Goal: Task Accomplishment & Management: Manage account settings

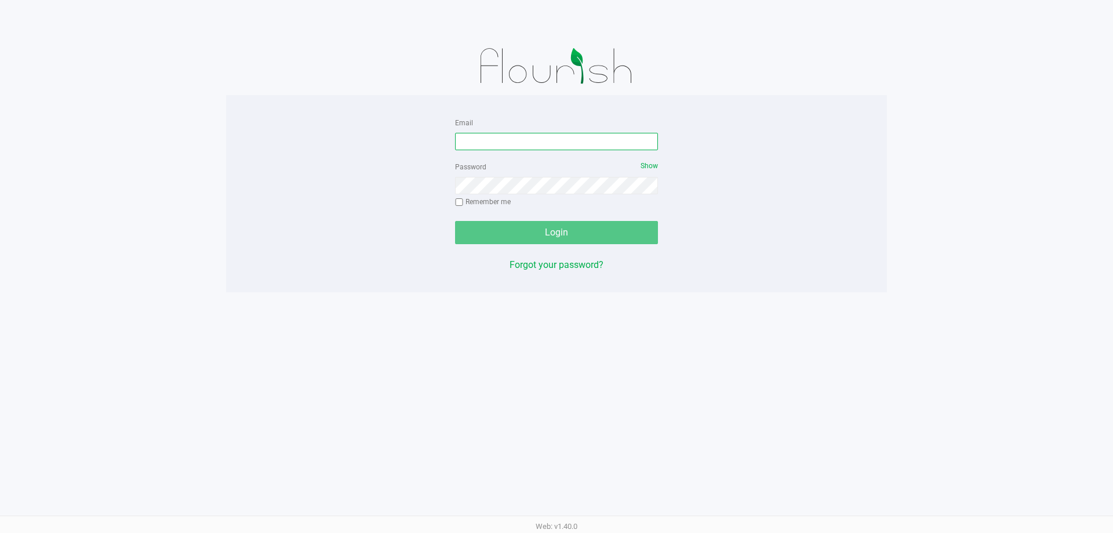
click at [491, 148] on input "Email" at bounding box center [556, 141] width 203 height 17
type input "kworrell@liveparallel.com"
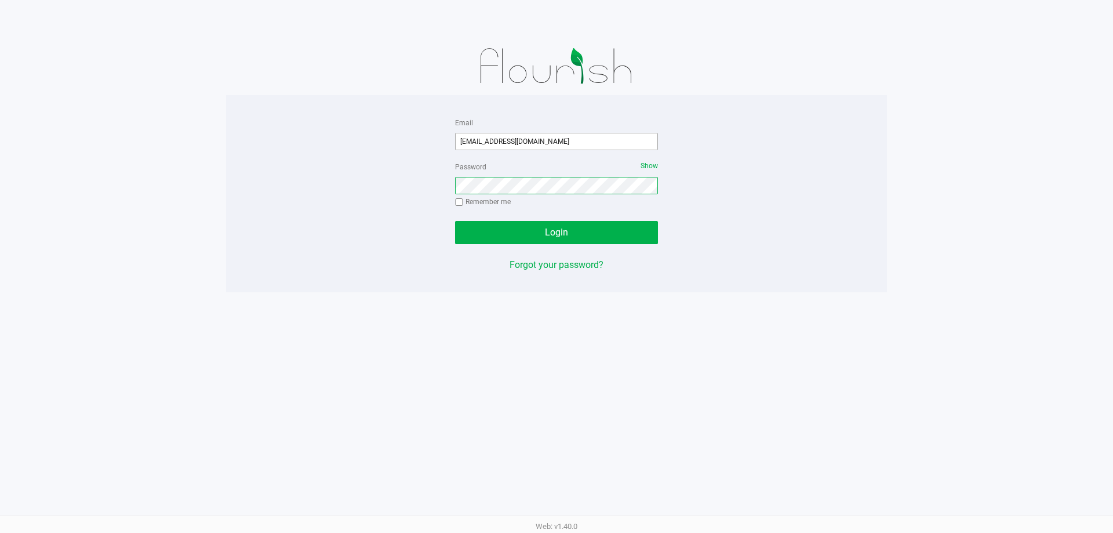
click at [455, 221] on button "Login" at bounding box center [556, 232] width 203 height 23
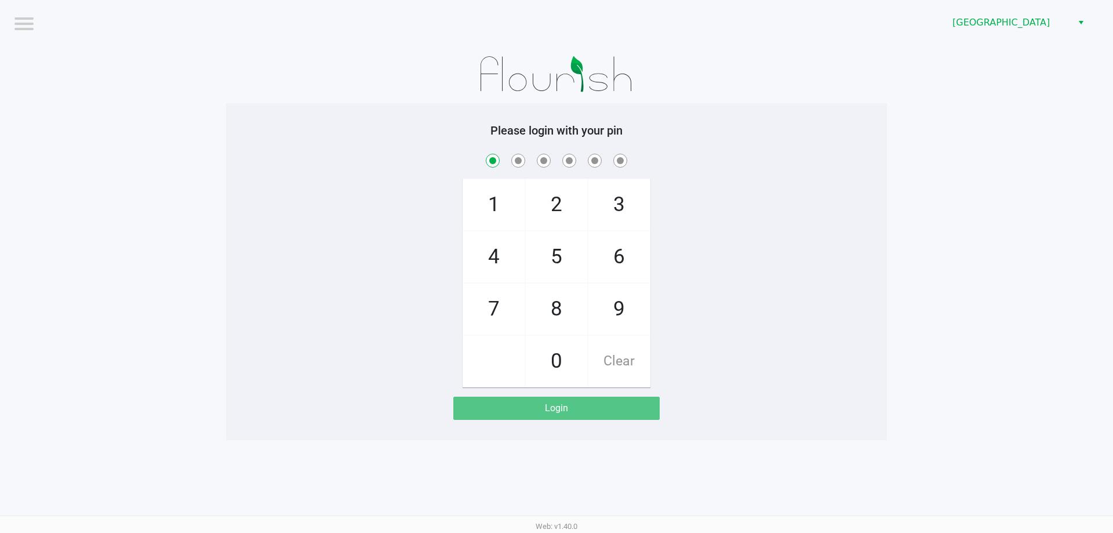
checkbox input "true"
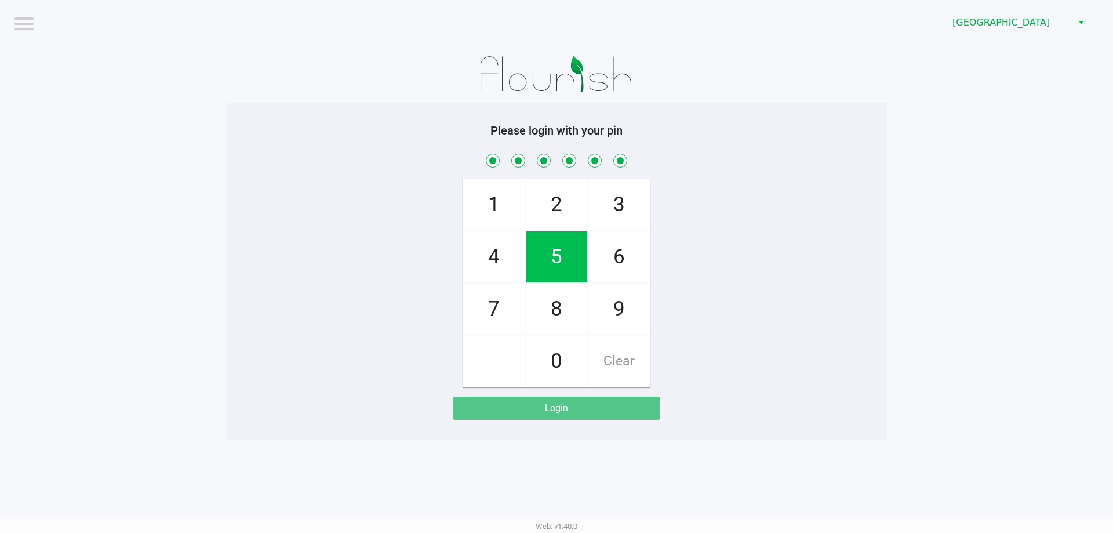
checkbox input "true"
checkbox input "false"
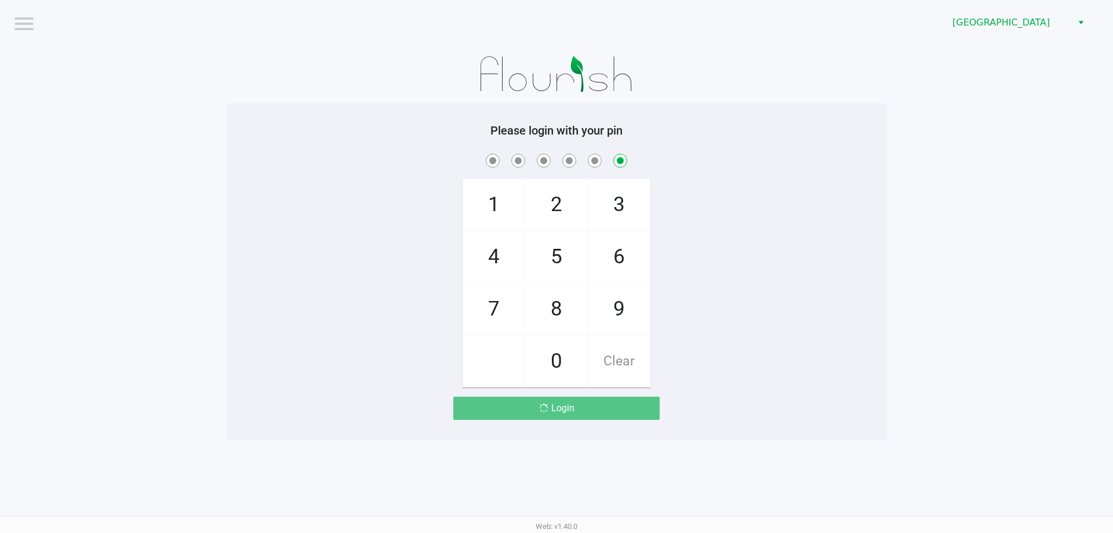
checkbox input "false"
checkbox input "true"
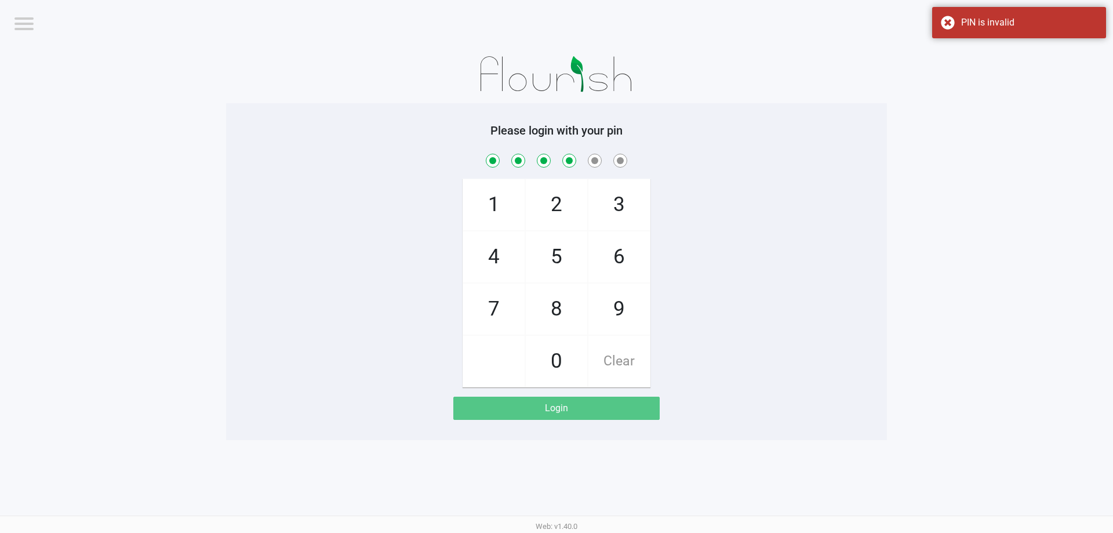
checkbox input "true"
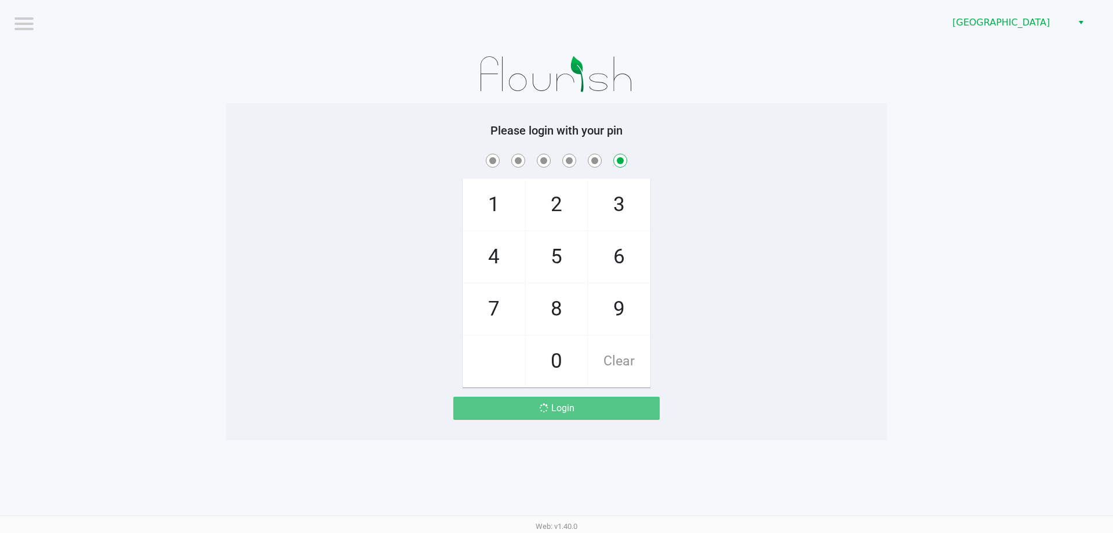
checkbox input "false"
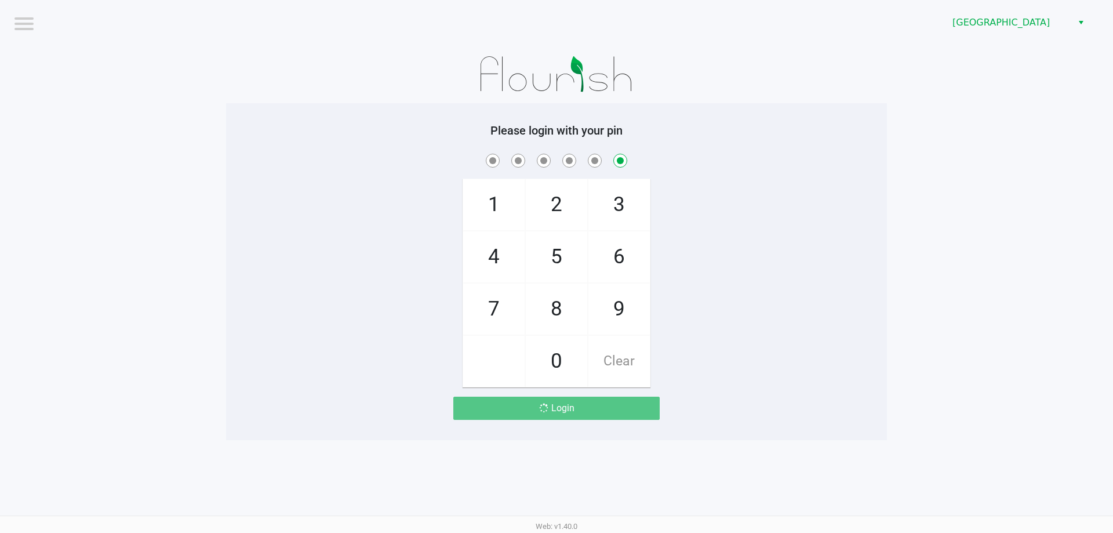
checkbox input "false"
checkbox input "true"
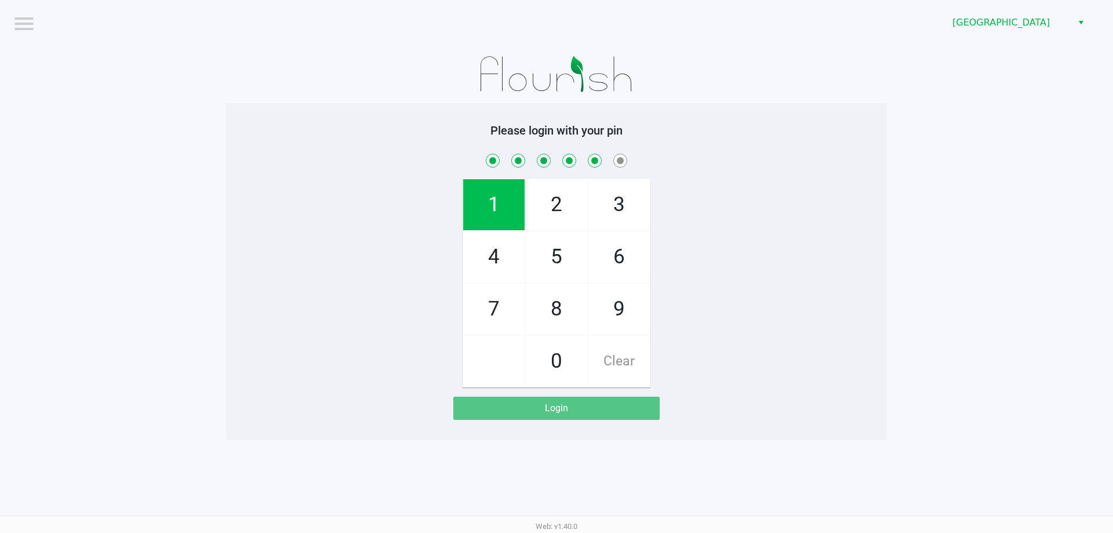
checkbox input "true"
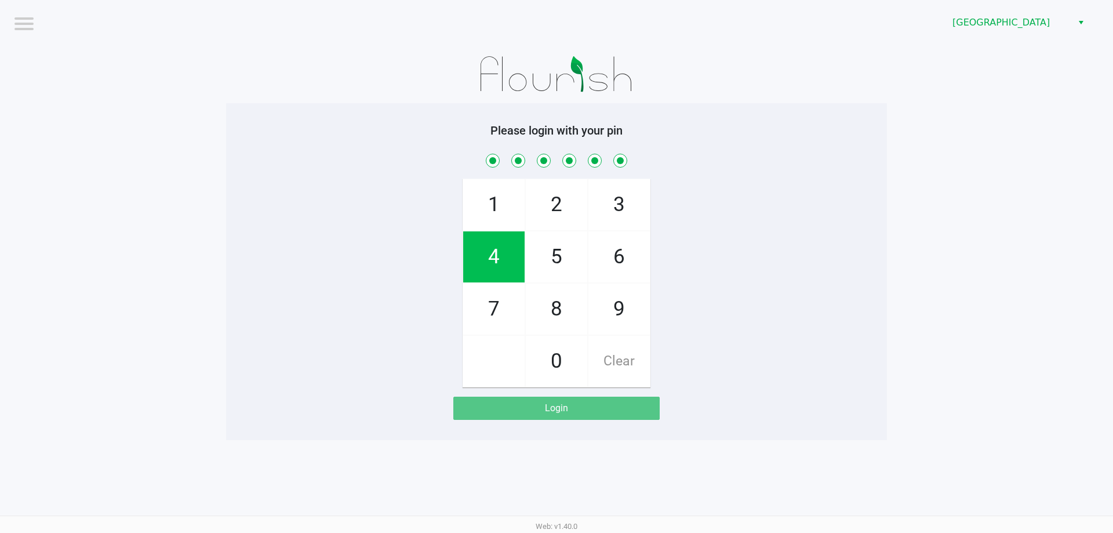
checkbox input "true"
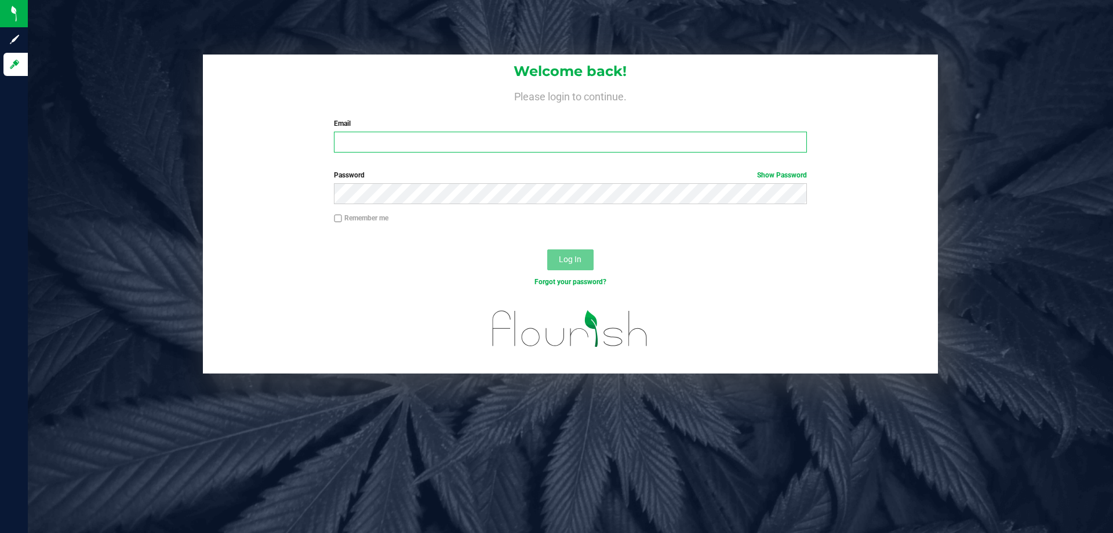
click at [412, 150] on input "Email" at bounding box center [570, 142] width 472 height 21
type input "[EMAIL_ADDRESS][DOMAIN_NAME]"
click at [766, 169] on form "Welcome back! Please login to continue. Email [EMAIL_ADDRESS][DOMAIN_NAME] Requ…" at bounding box center [571, 213] width 718 height 319
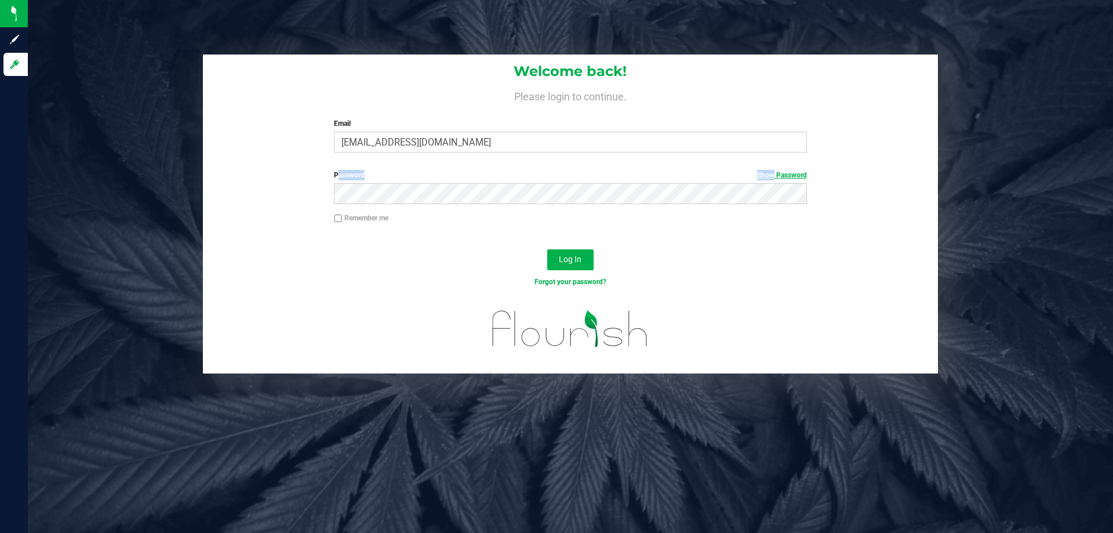
click at [769, 172] on form "Welcome back! Please login to continue. Email [EMAIL_ADDRESS][DOMAIN_NAME] Requ…" at bounding box center [571, 213] width 718 height 319
click at [770, 173] on link "Show Password" at bounding box center [782, 175] width 50 height 8
click at [547, 249] on button "Log In" at bounding box center [570, 259] width 46 height 21
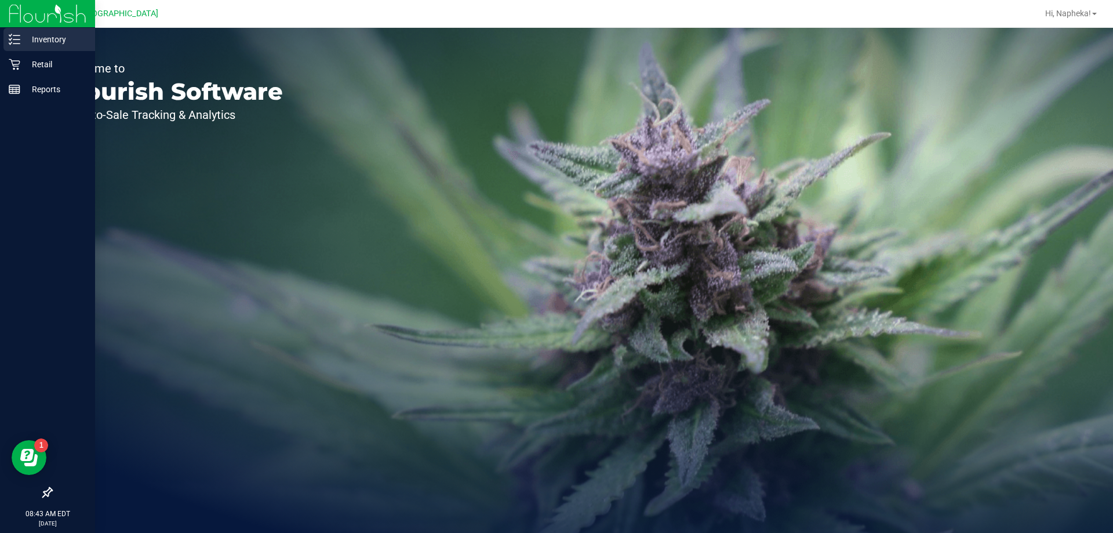
click at [5, 51] on link "Inventory" at bounding box center [47, 40] width 95 height 25
click at [13, 61] on icon at bounding box center [14, 64] width 11 height 11
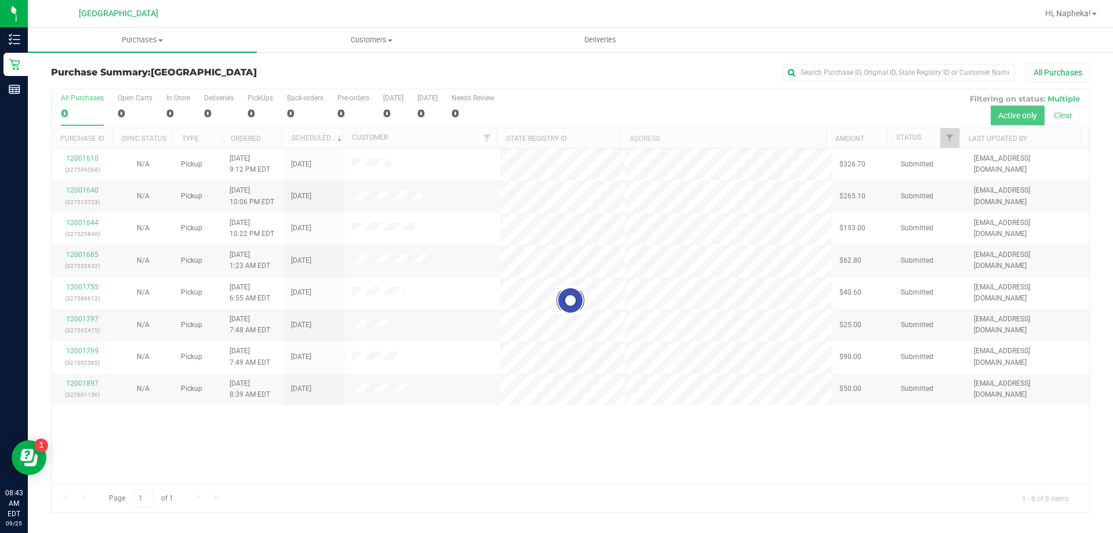
click at [948, 140] on div at bounding box center [571, 300] width 1038 height 423
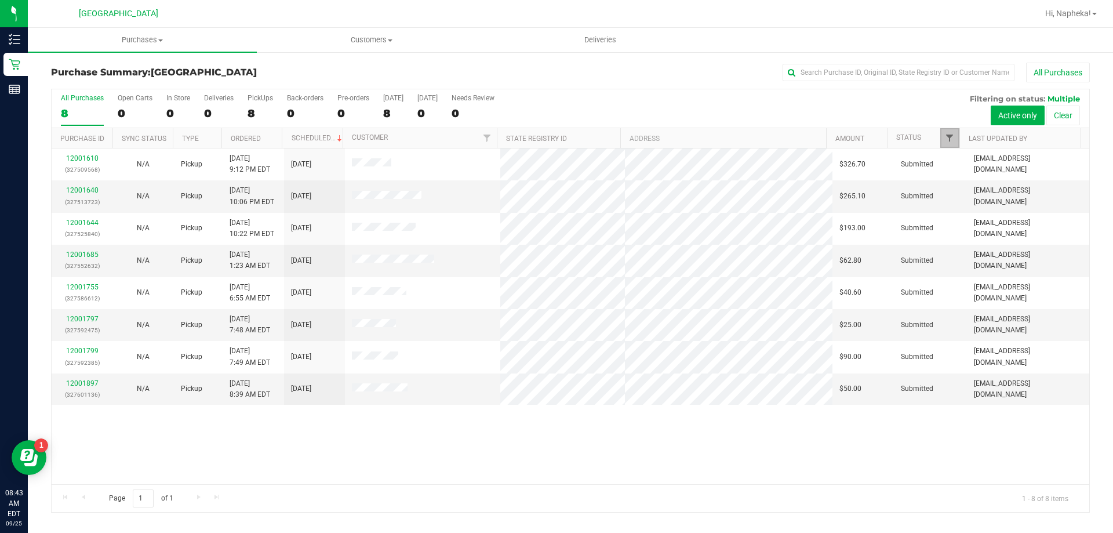
click at [952, 137] on span "Filter" at bounding box center [949, 137] width 9 height 9
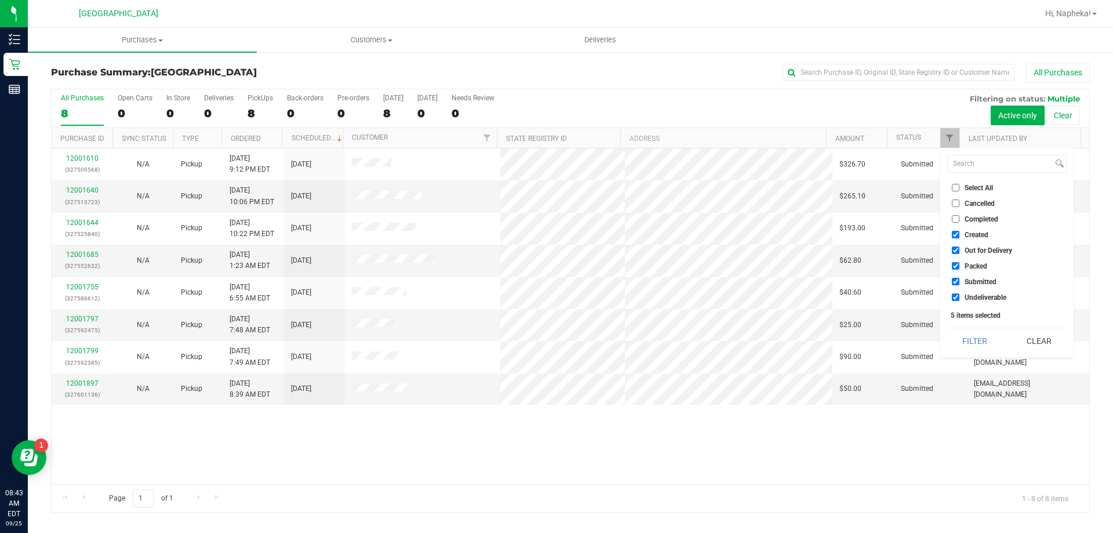
click at [970, 235] on span "Created" at bounding box center [977, 234] width 24 height 7
click at [959, 235] on input "Created" at bounding box center [956, 235] width 8 height 8
checkbox input "false"
click at [973, 255] on li "Out for Delivery" at bounding box center [1006, 250] width 119 height 12
click at [975, 253] on span "Out for Delivery" at bounding box center [989, 250] width 48 height 7
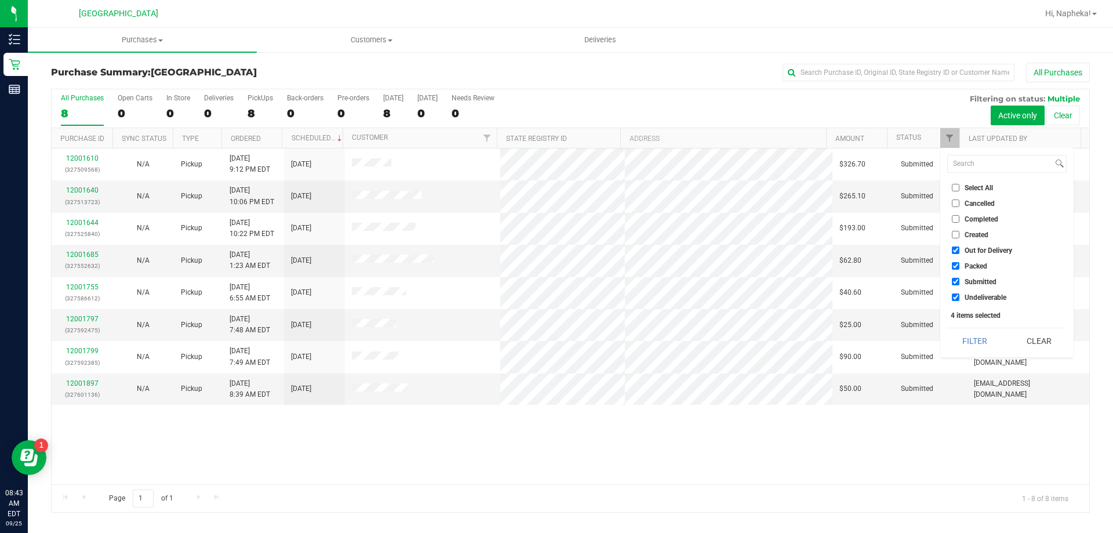
click at [959, 253] on input "Out for Delivery" at bounding box center [956, 250] width 8 height 8
checkbox input "false"
click at [975, 266] on span "Packed" at bounding box center [976, 266] width 23 height 7
click at [959, 266] on input "Packed" at bounding box center [956, 266] width 8 height 8
checkbox input "false"
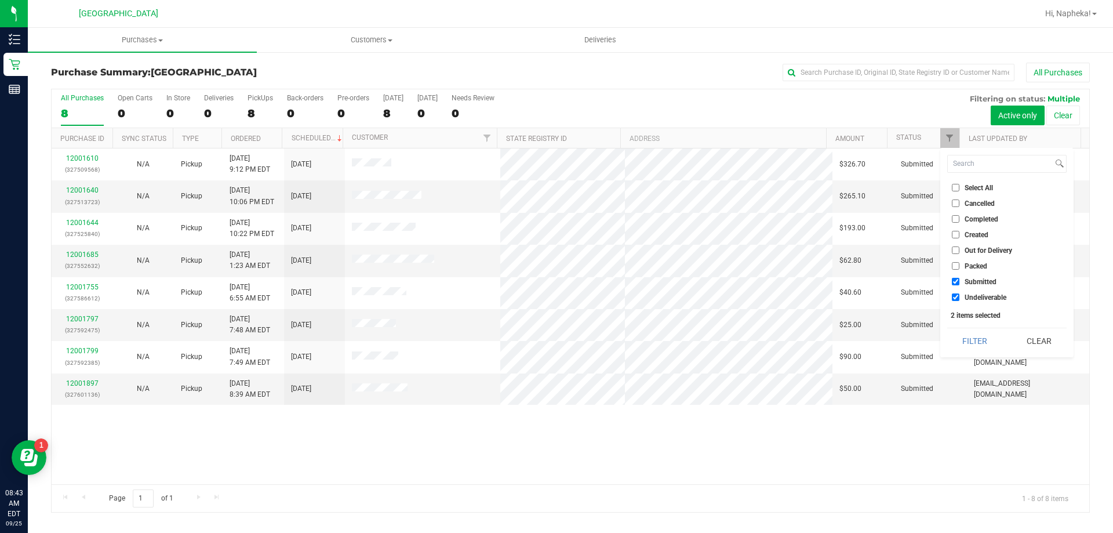
click at [975, 292] on li "Undeliverable" at bounding box center [1006, 297] width 119 height 12
click at [975, 299] on span "Undeliverable" at bounding box center [986, 297] width 42 height 7
click at [959, 299] on input "Undeliverable" at bounding box center [956, 297] width 8 height 8
checkbox input "false"
click at [978, 336] on button "Filter" at bounding box center [975, 341] width 56 height 26
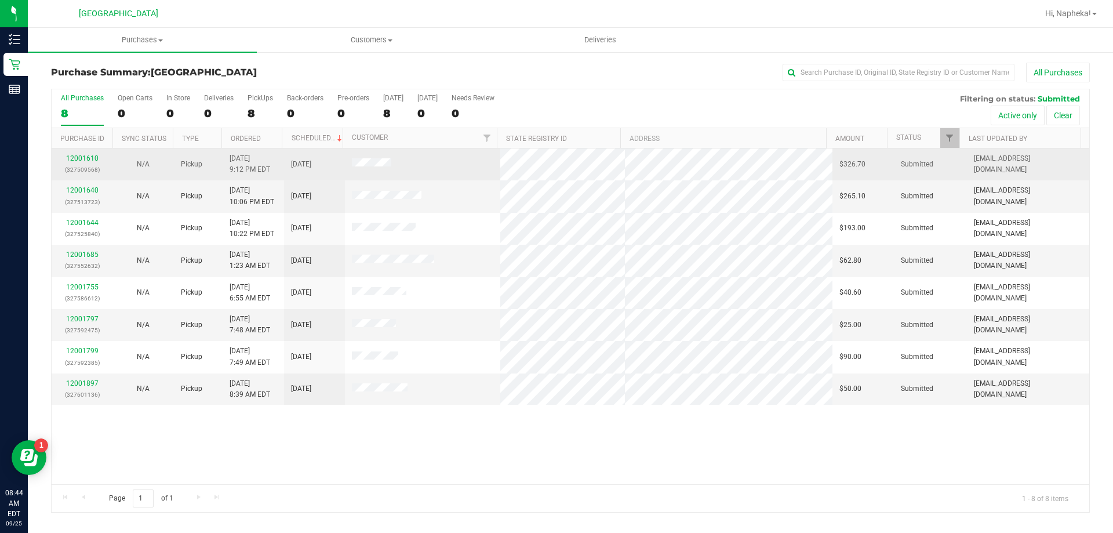
click at [107, 162] on td "12001610 (327509568)" at bounding box center [82, 164] width 61 height 32
click at [79, 172] on p "(327509568)" at bounding box center [82, 169] width 47 height 11
click at [87, 176] on td "12001610 (327509568)" at bounding box center [82, 164] width 61 height 32
click at [73, 160] on link "12001610" at bounding box center [82, 158] width 32 height 8
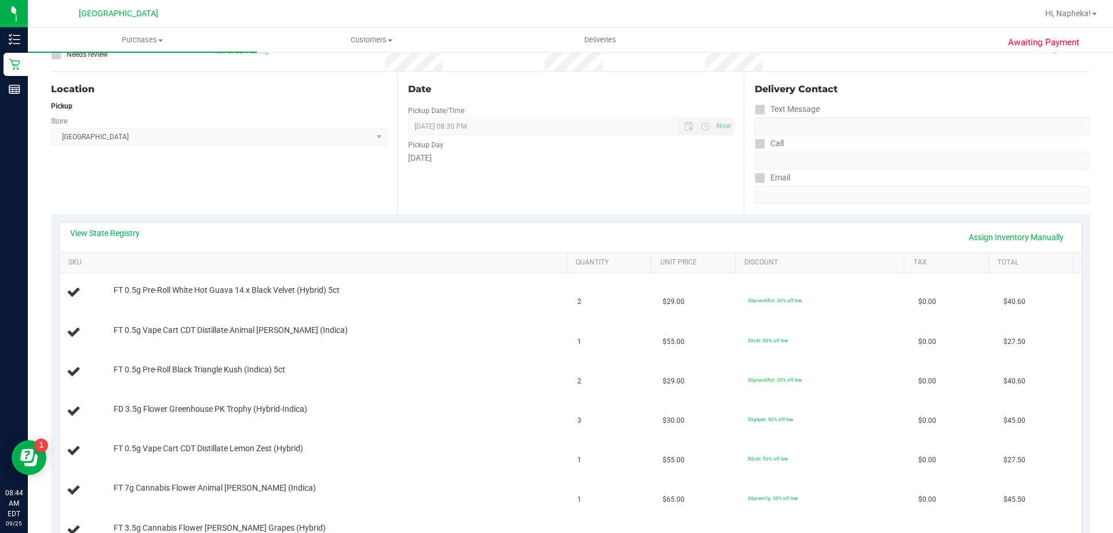
scroll to position [190, 0]
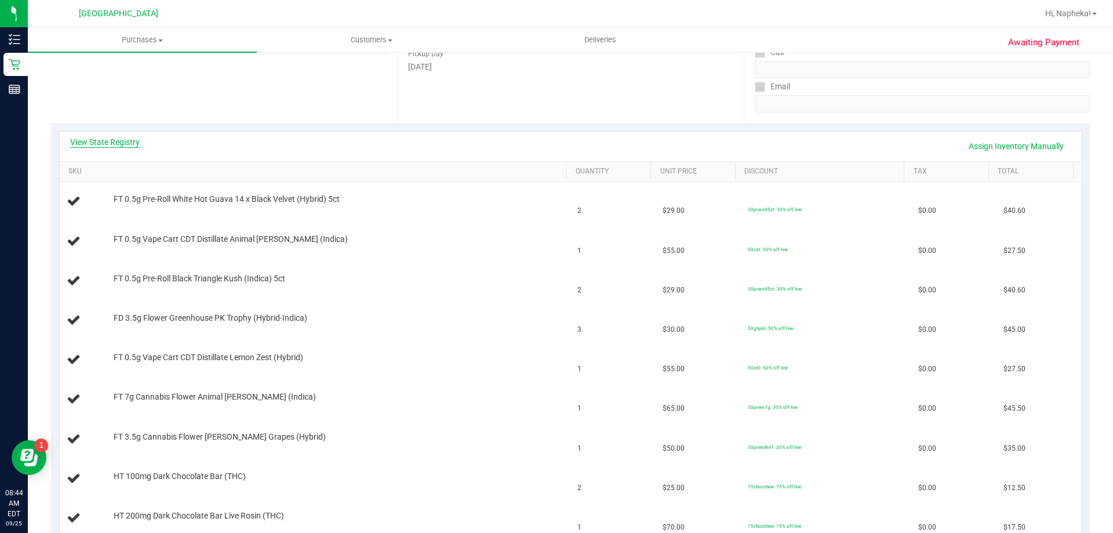
click at [137, 141] on link "View State Registry" at bounding box center [105, 142] width 70 height 12
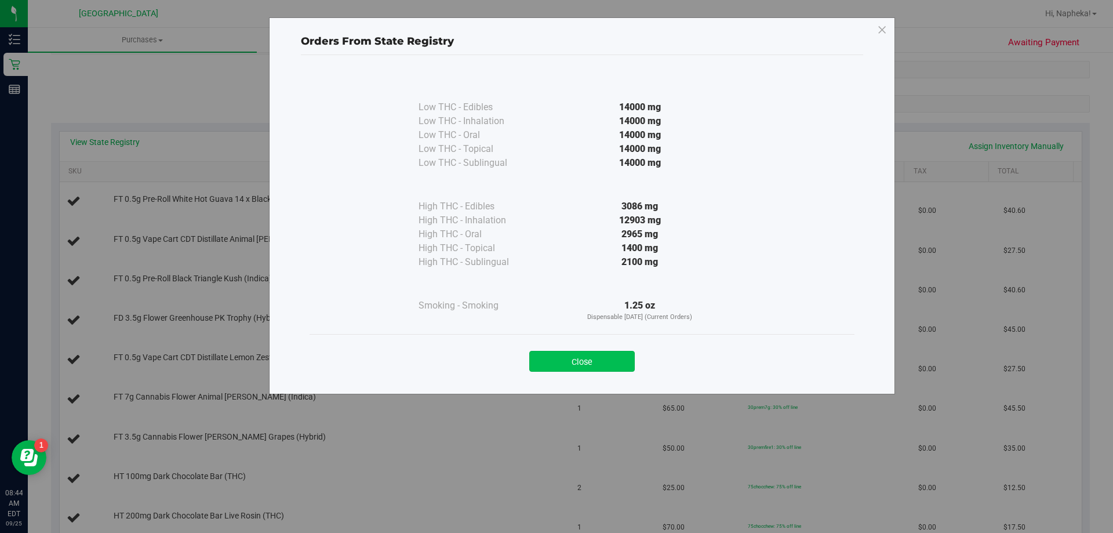
click at [626, 370] on button "Close" at bounding box center [582, 361] width 106 height 21
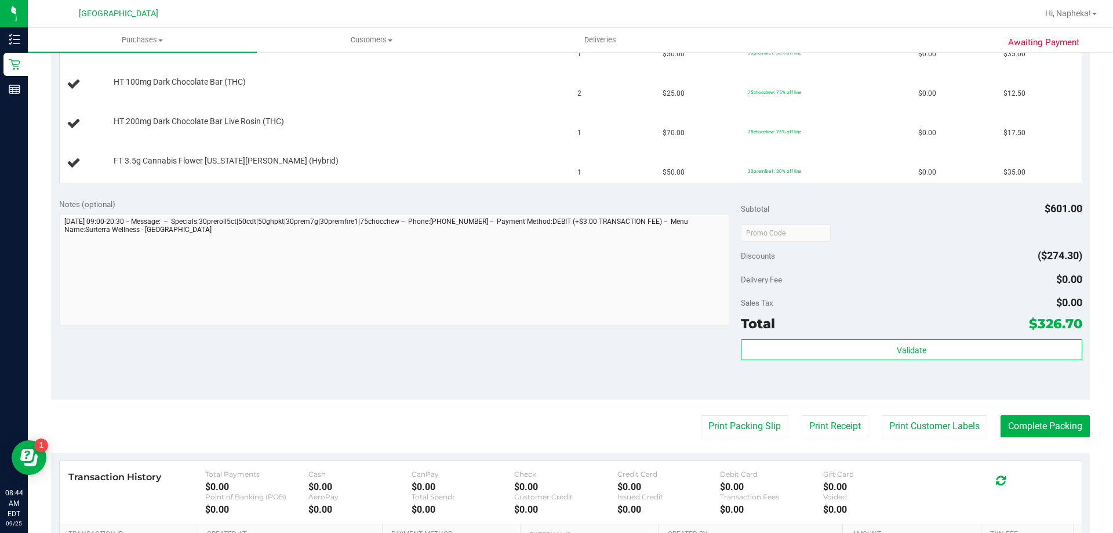
scroll to position [601, 0]
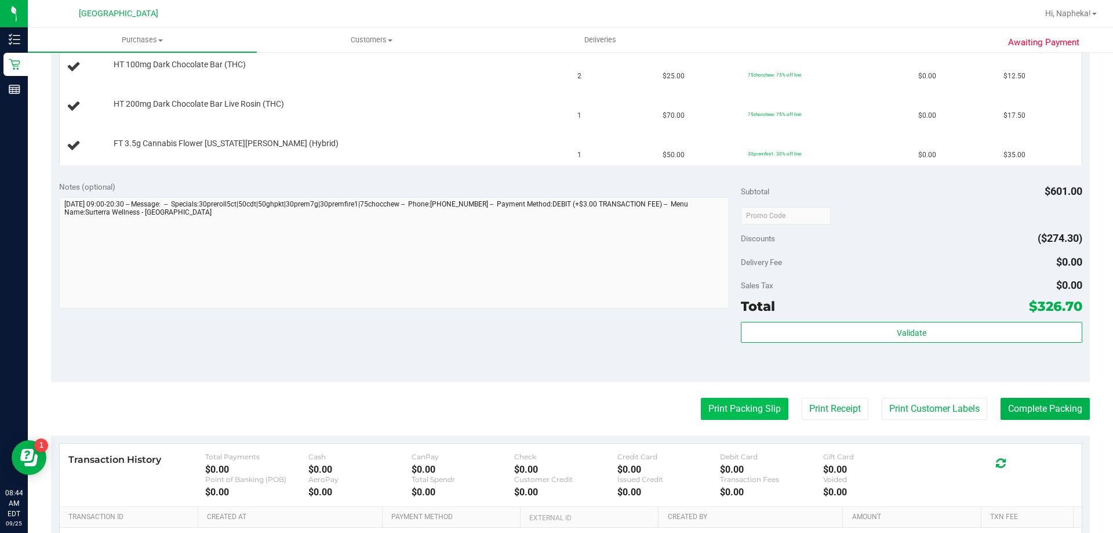
click at [726, 398] on button "Print Packing Slip" at bounding box center [745, 409] width 88 height 22
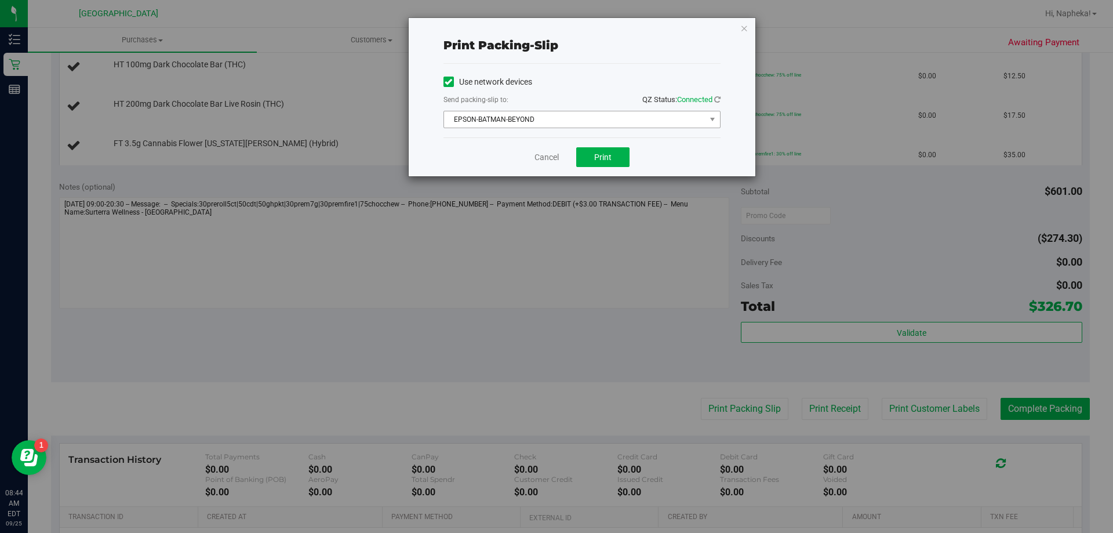
click at [616, 127] on span "EPSON-BATMAN-BEYOND" at bounding box center [574, 119] width 261 height 16
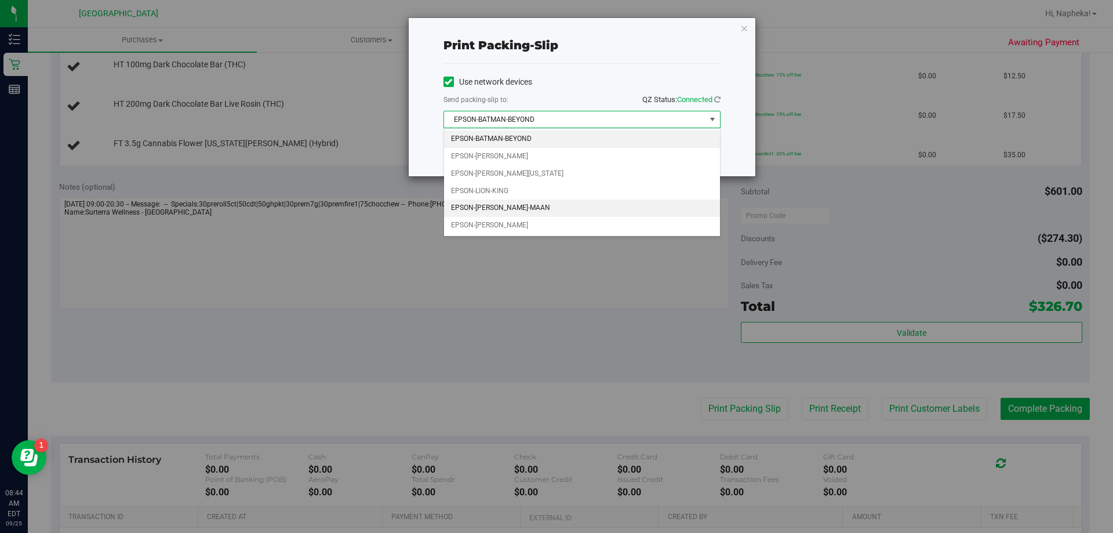
click at [543, 201] on li "EPSON-MEGHA-MAAN" at bounding box center [582, 207] width 276 height 17
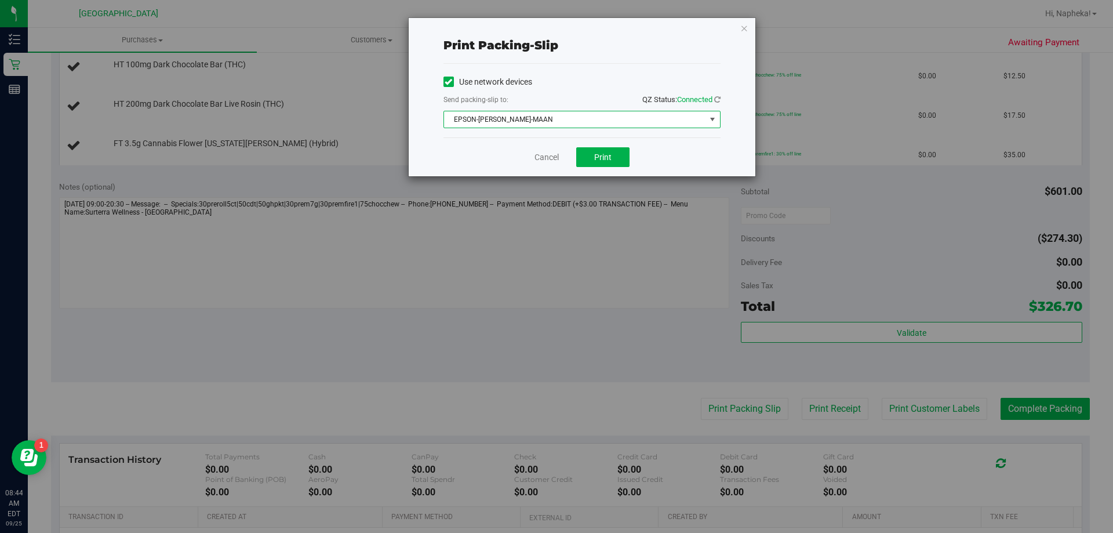
click at [628, 124] on span "EPSON-MEGHA-MAAN" at bounding box center [574, 119] width 261 height 16
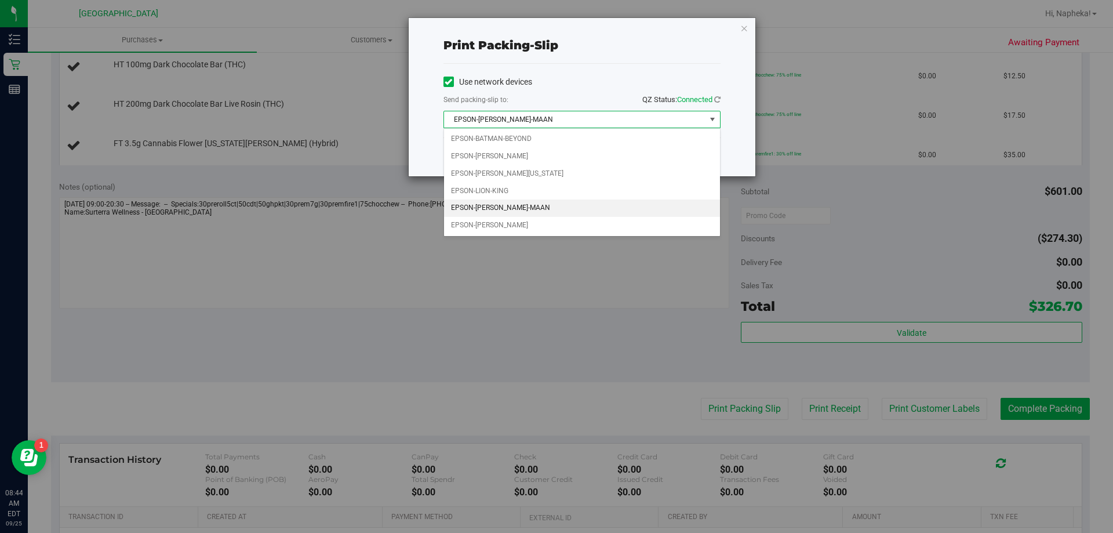
click at [508, 206] on li "EPSON-MEGHA-MAAN" at bounding box center [582, 207] width 276 height 17
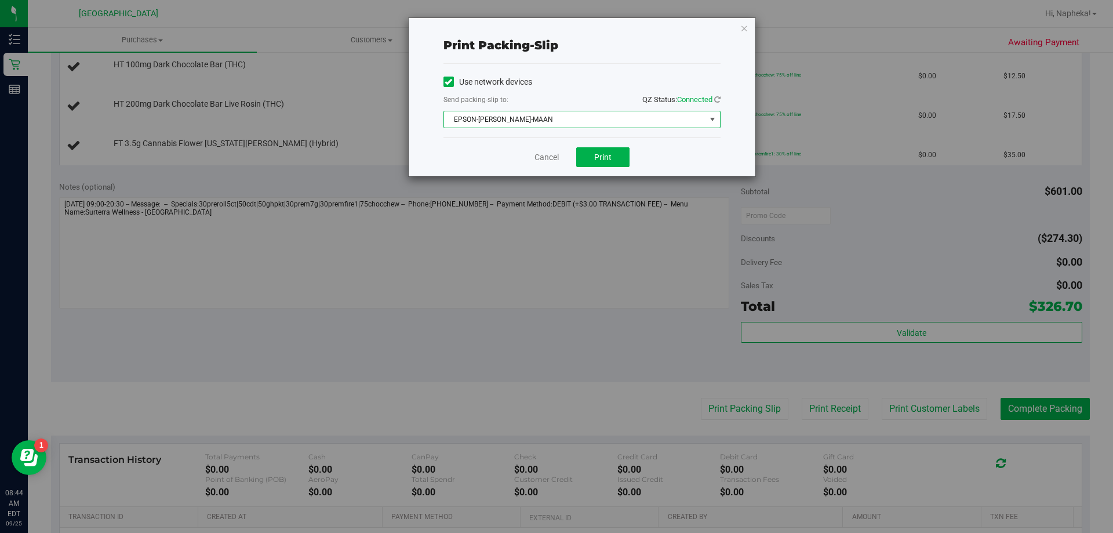
click at [579, 119] on span "EPSON-MEGHA-MAAN" at bounding box center [574, 119] width 261 height 16
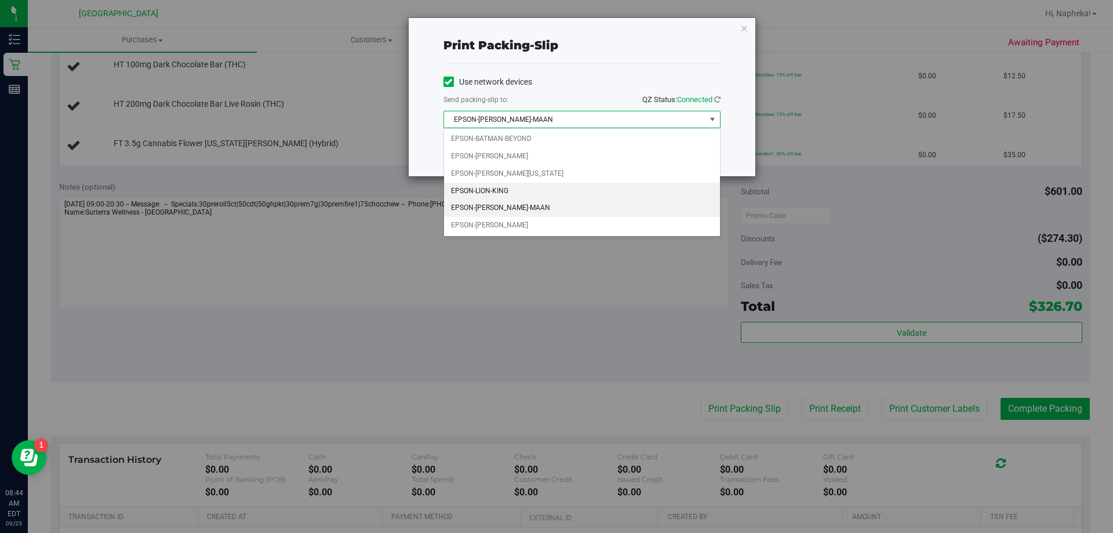
click at [511, 192] on li "EPSON-LION-KING" at bounding box center [582, 191] width 276 height 17
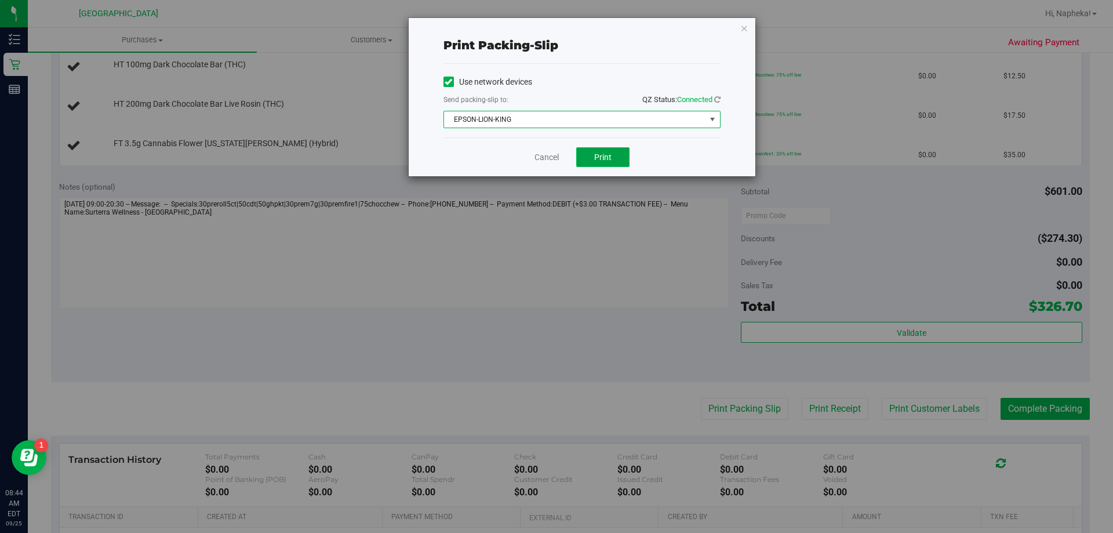
click at [609, 162] on button "Print" at bounding box center [602, 157] width 53 height 20
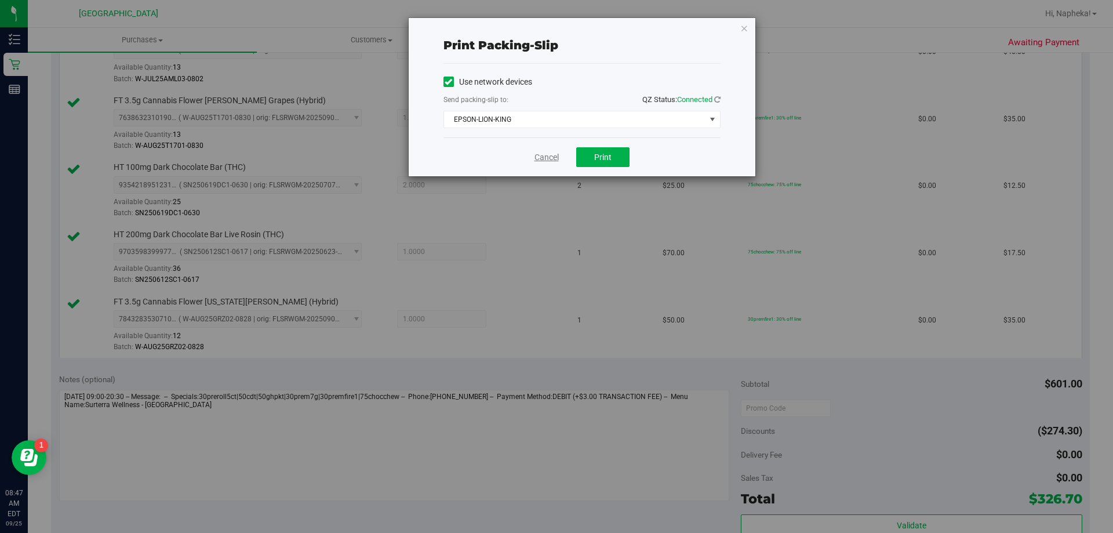
click at [540, 162] on link "Cancel" at bounding box center [547, 157] width 24 height 12
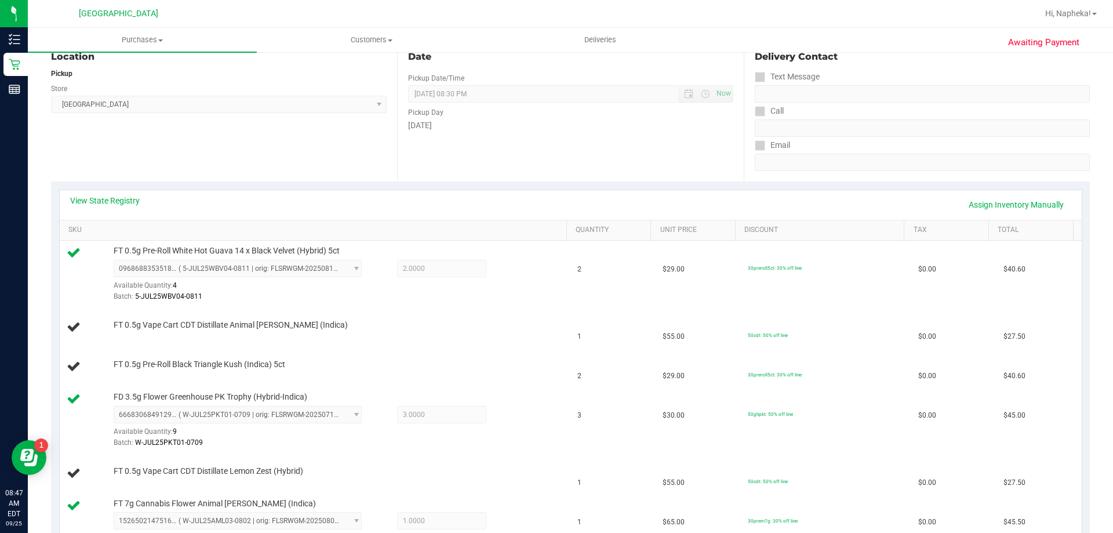
scroll to position [110, 0]
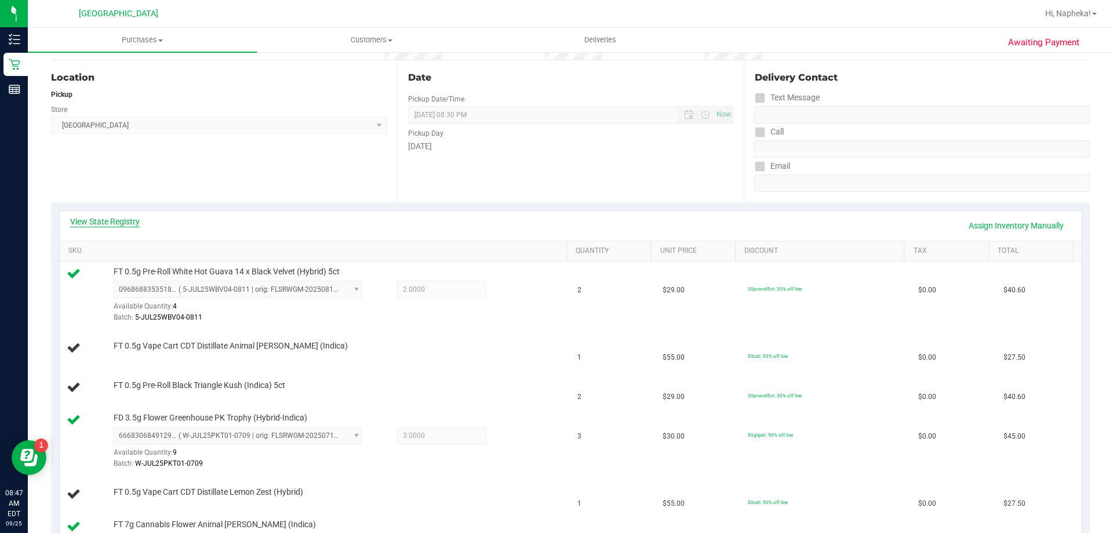
click at [88, 216] on div "View State Registry Assign Inventory Manually" at bounding box center [571, 226] width 1022 height 30
click at [88, 219] on link "View State Registry" at bounding box center [105, 222] width 70 height 12
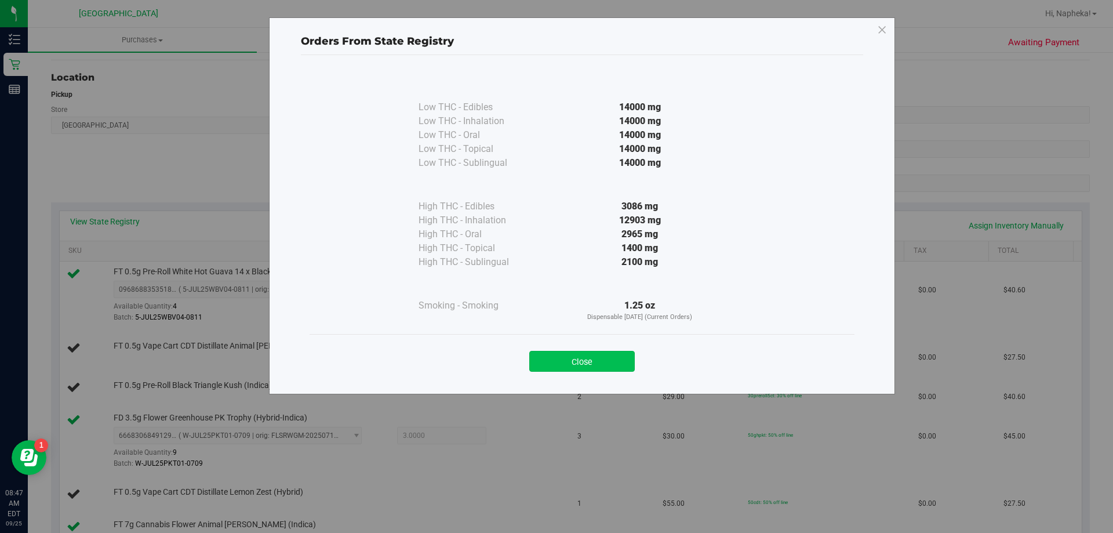
click at [617, 355] on button "Close" at bounding box center [582, 361] width 106 height 21
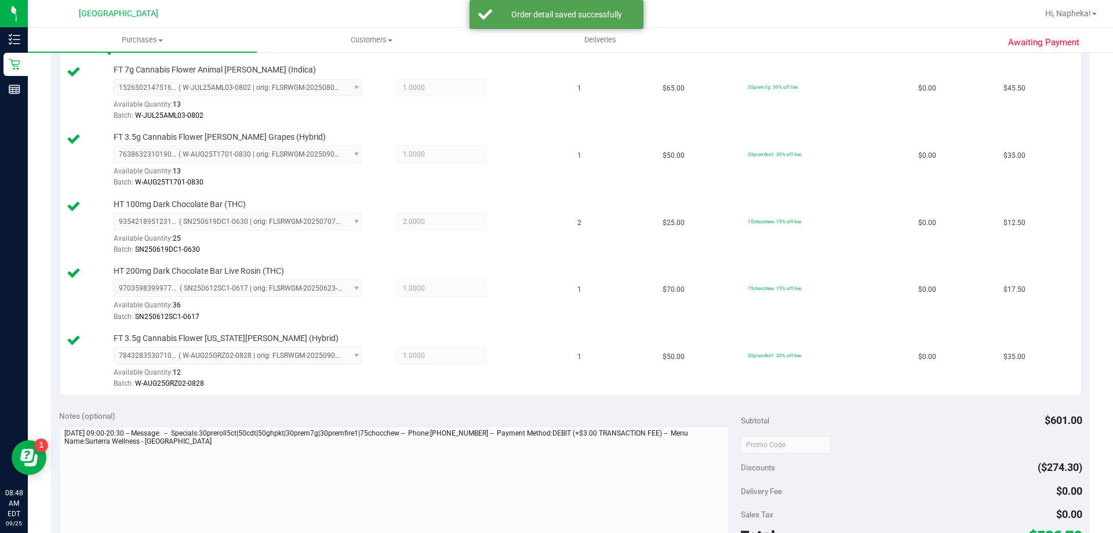
scroll to position [782, 0]
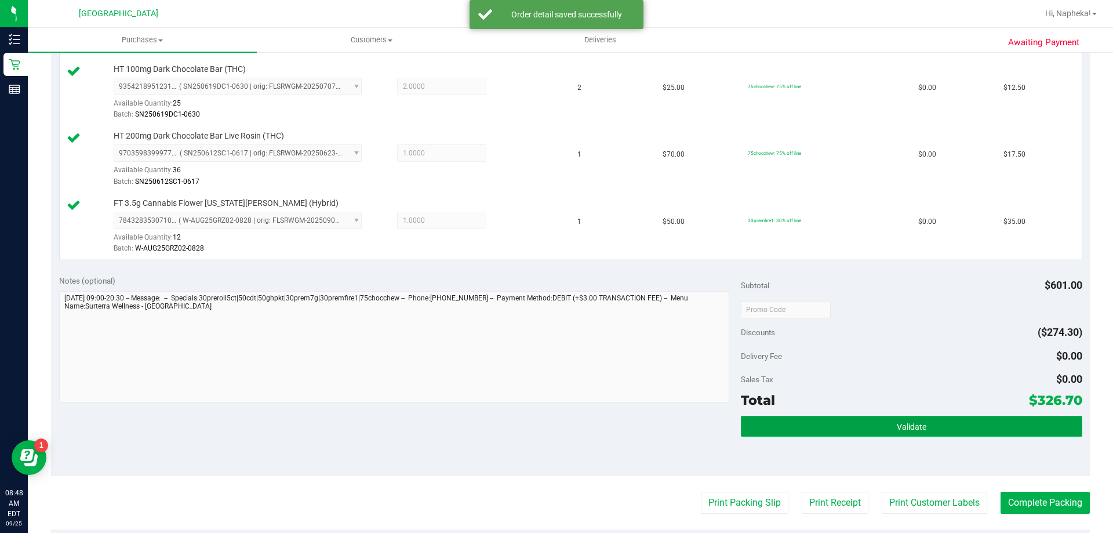
click at [947, 427] on button "Validate" at bounding box center [911, 426] width 341 height 21
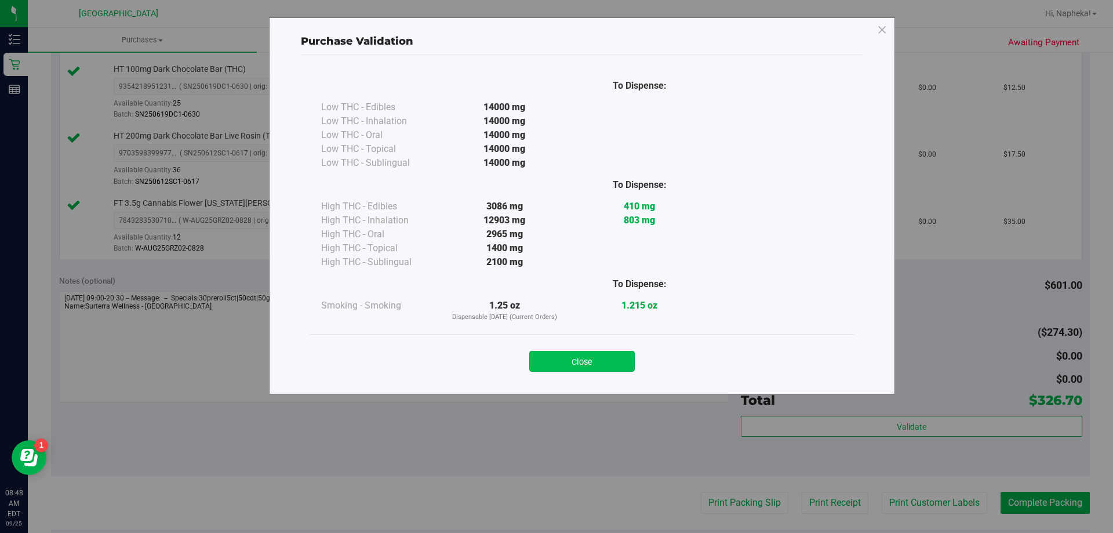
click at [596, 357] on button "Close" at bounding box center [582, 361] width 106 height 21
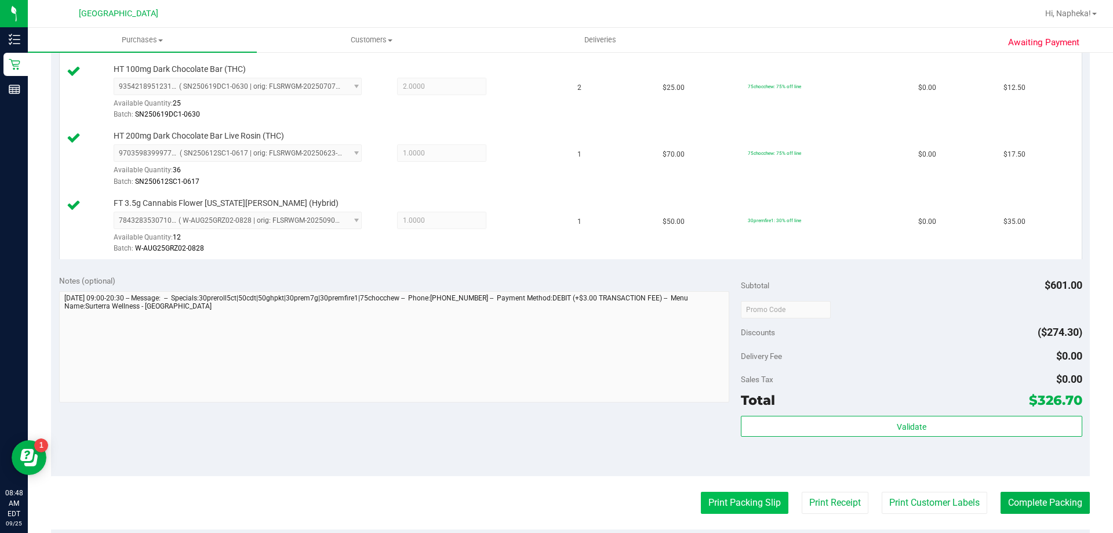
click at [740, 498] on button "Print Packing Slip" at bounding box center [745, 503] width 88 height 22
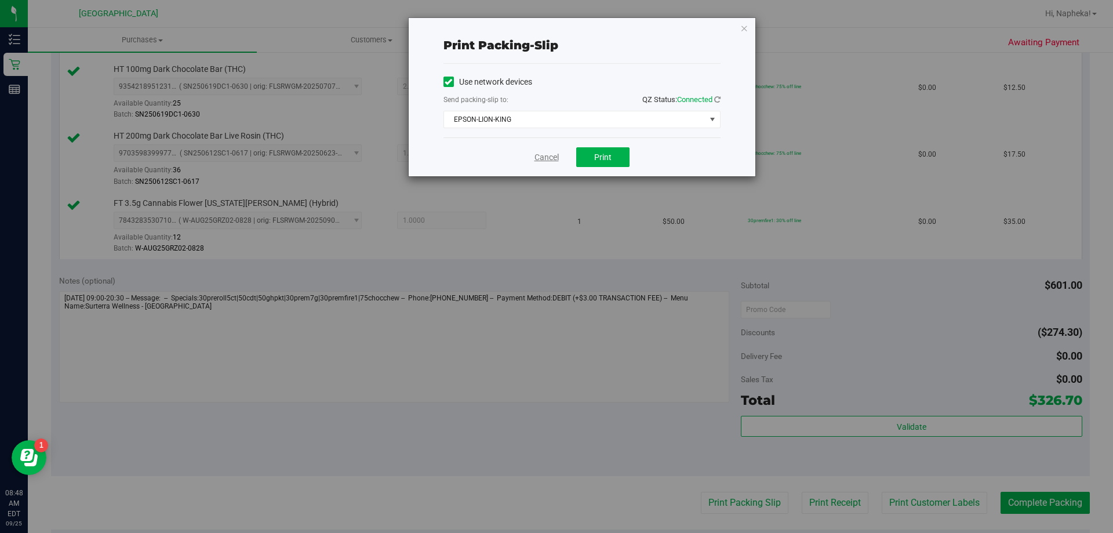
click at [536, 157] on link "Cancel" at bounding box center [547, 157] width 24 height 12
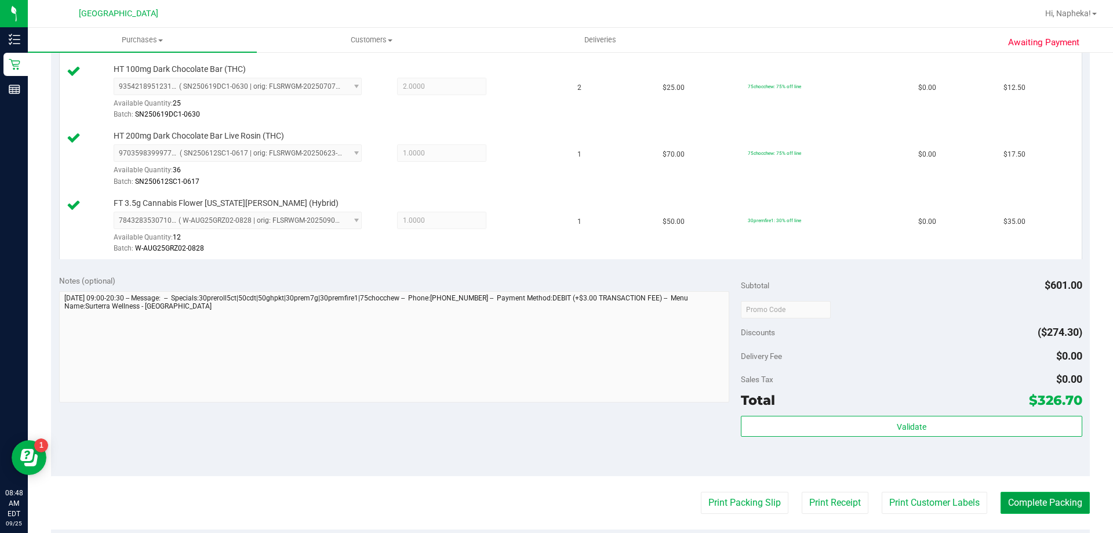
click at [1042, 500] on button "Complete Packing" at bounding box center [1045, 503] width 89 height 22
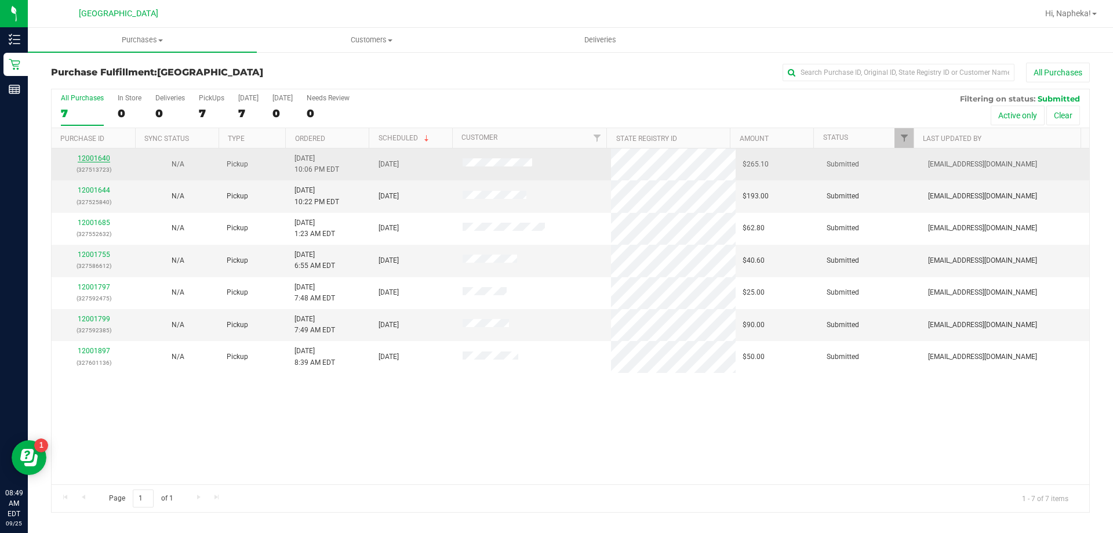
click at [100, 157] on link "12001640" at bounding box center [94, 158] width 32 height 8
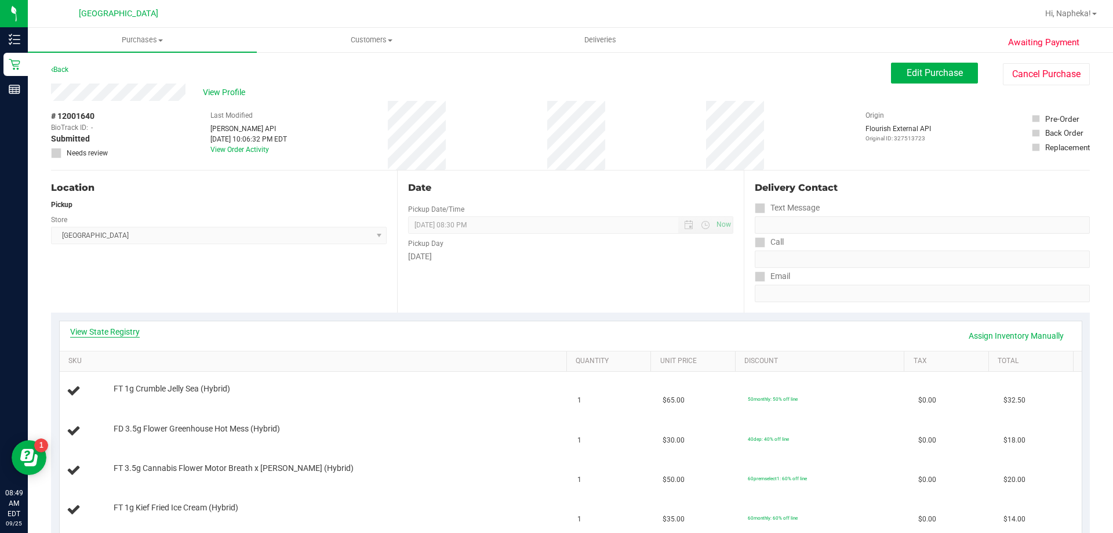
click at [136, 330] on link "View State Registry" at bounding box center [105, 332] width 70 height 12
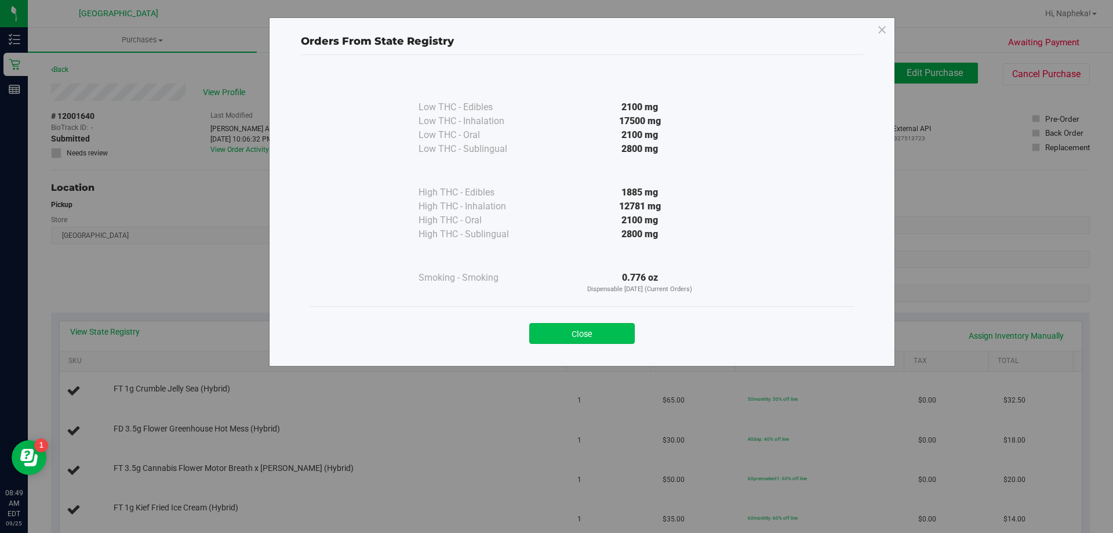
click at [580, 336] on button "Close" at bounding box center [582, 333] width 106 height 21
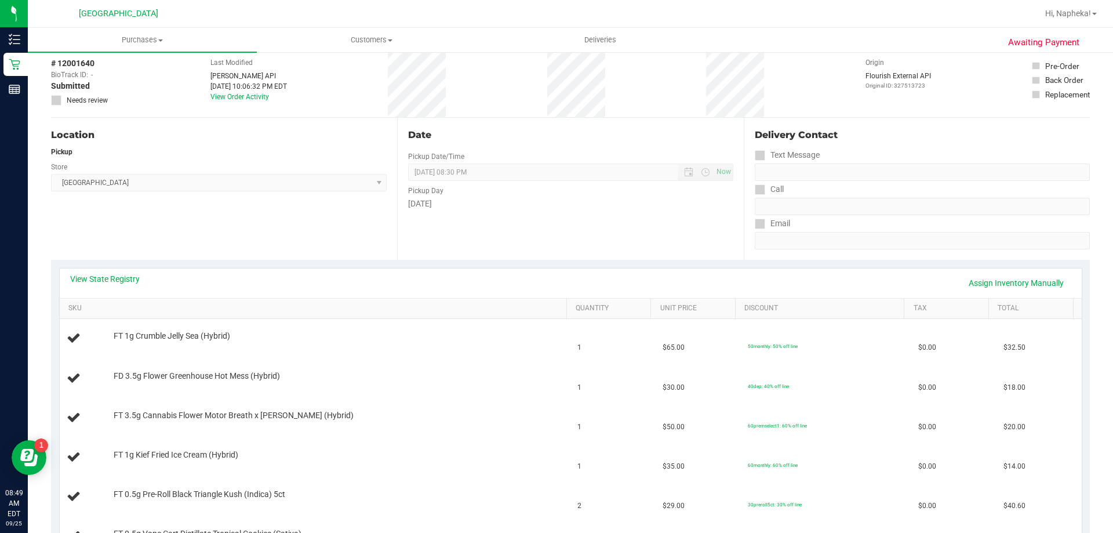
scroll to position [26, 0]
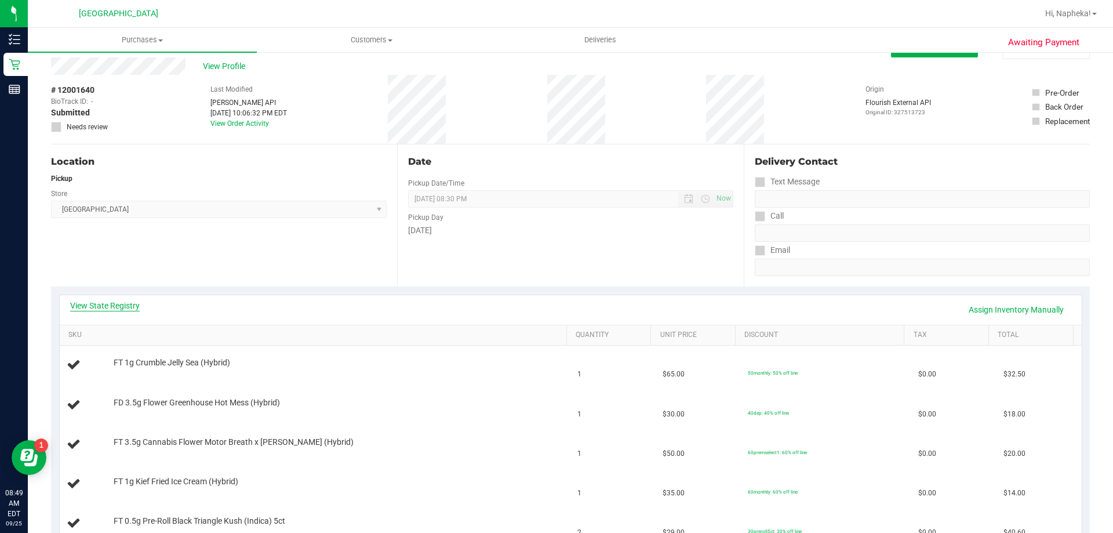
click at [128, 307] on link "View State Registry" at bounding box center [105, 306] width 70 height 12
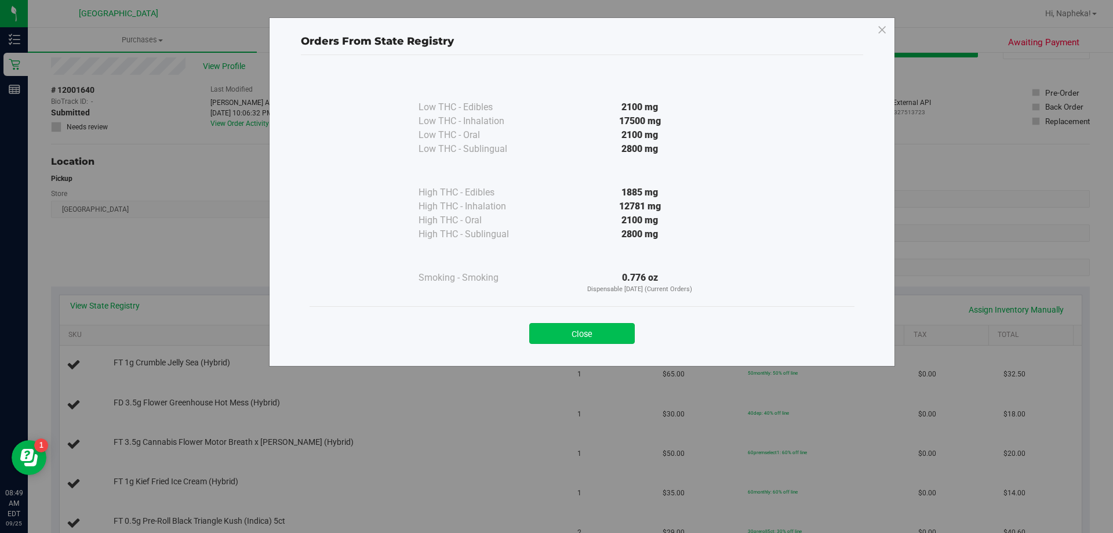
click at [600, 341] on button "Close" at bounding box center [582, 333] width 106 height 21
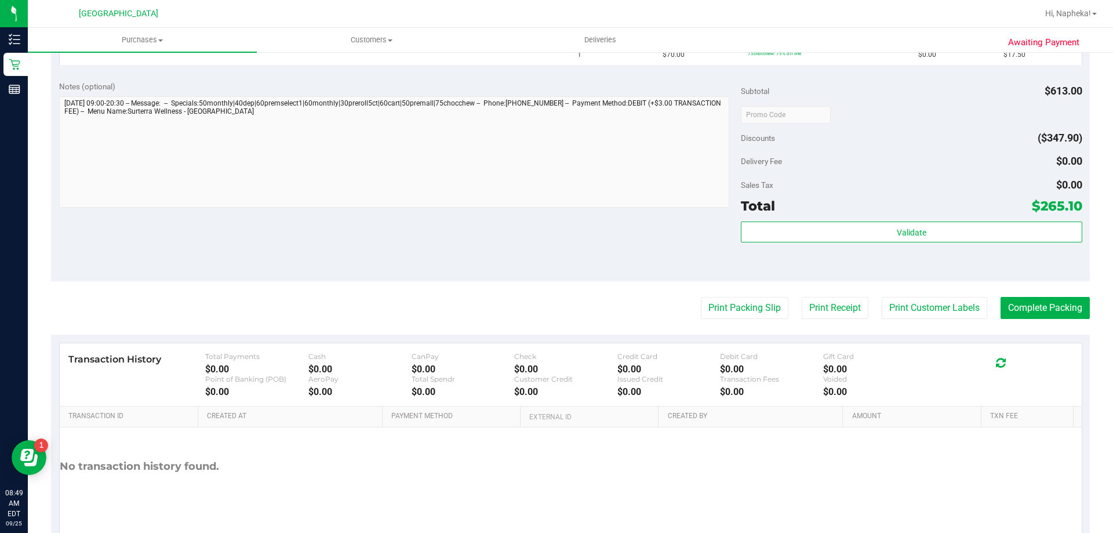
scroll to position [785, 0]
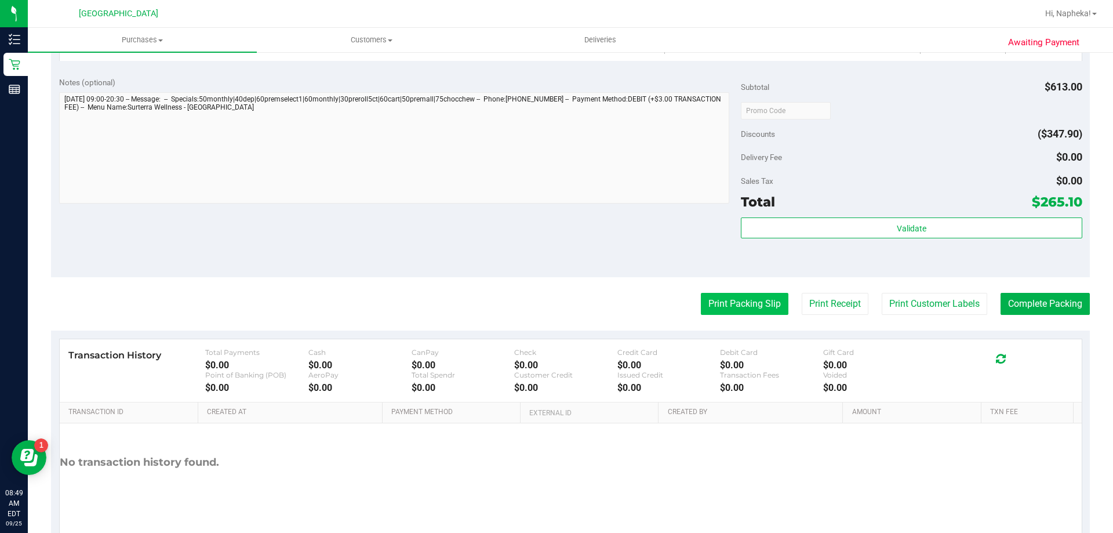
click at [747, 315] on button "Print Packing Slip" at bounding box center [745, 304] width 88 height 22
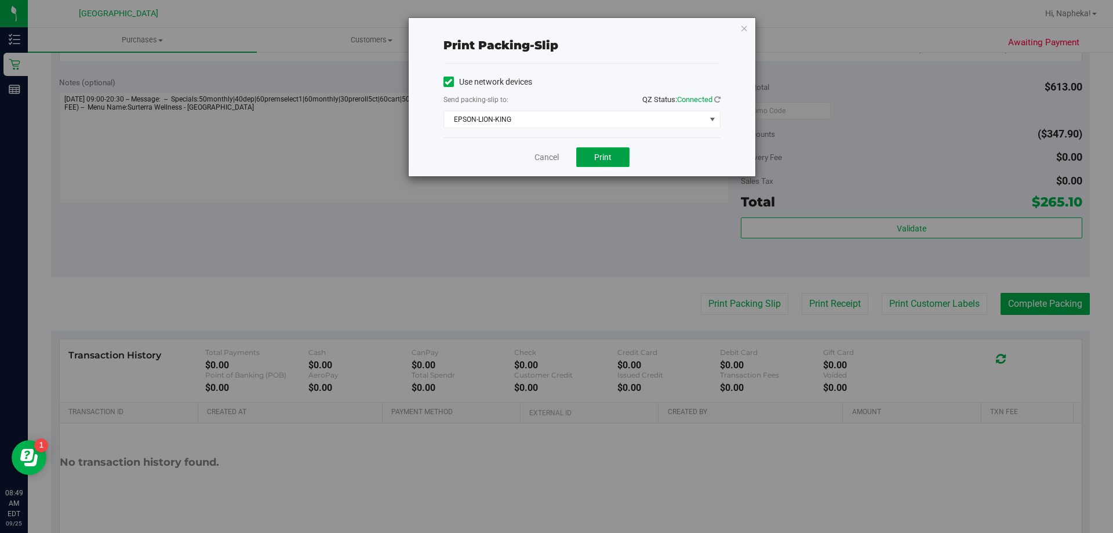
click at [602, 161] on span "Print" at bounding box center [602, 156] width 17 height 9
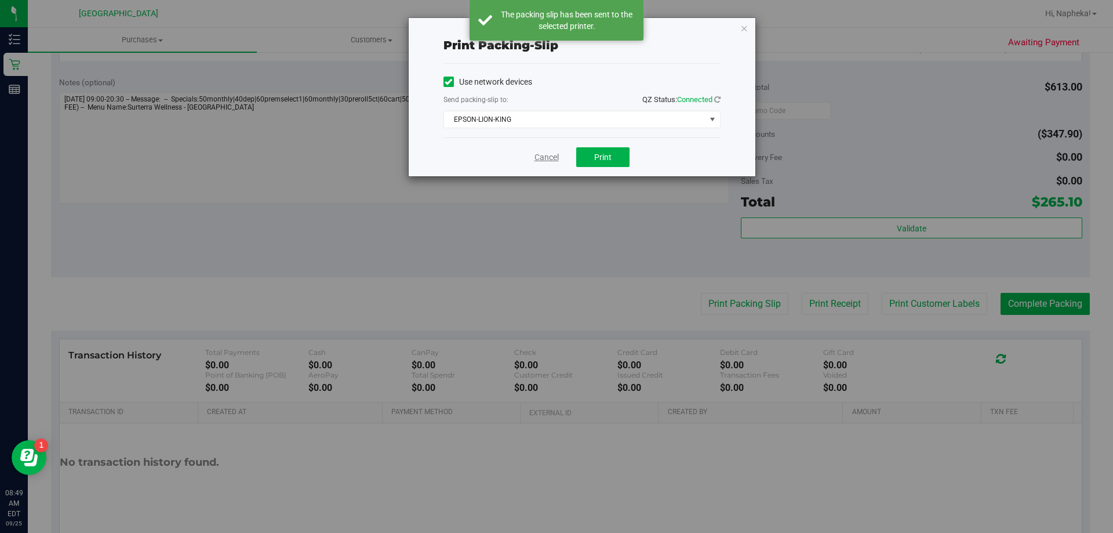
click at [553, 156] on link "Cancel" at bounding box center [547, 157] width 24 height 12
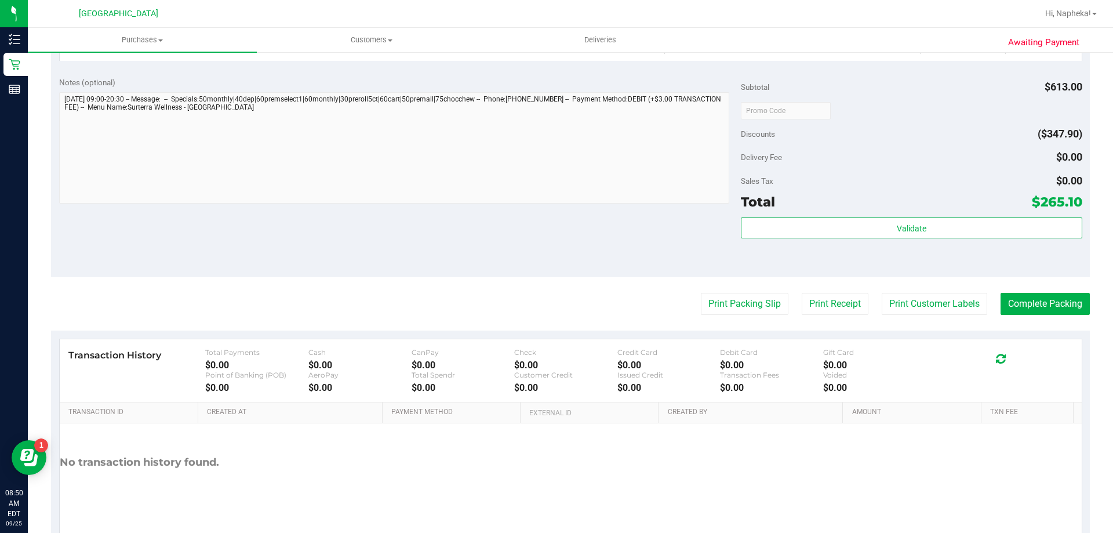
click at [701, 293] on button "Print Packing Slip" at bounding box center [745, 304] width 88 height 22
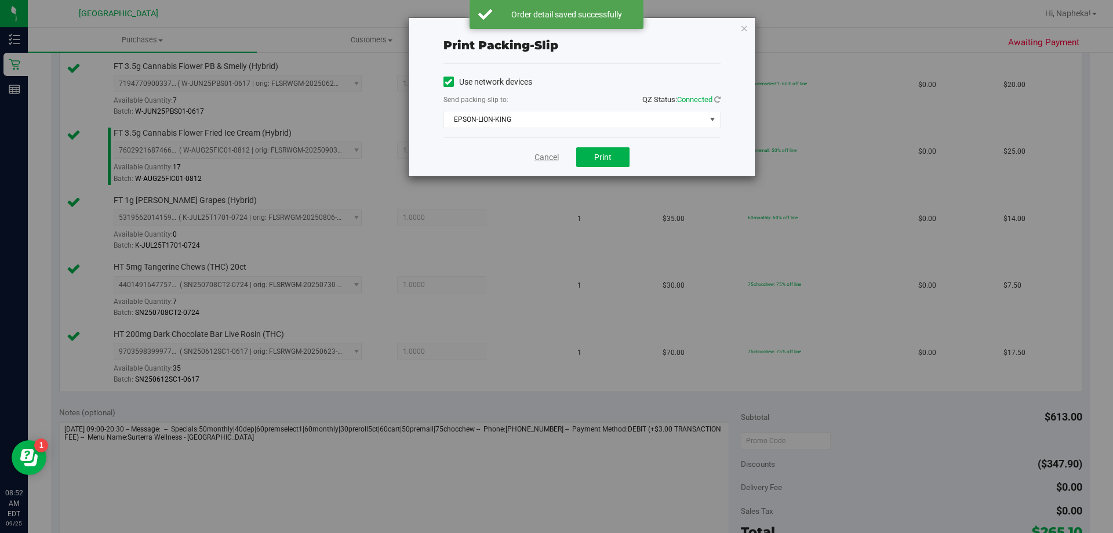
click at [550, 154] on link "Cancel" at bounding box center [547, 157] width 24 height 12
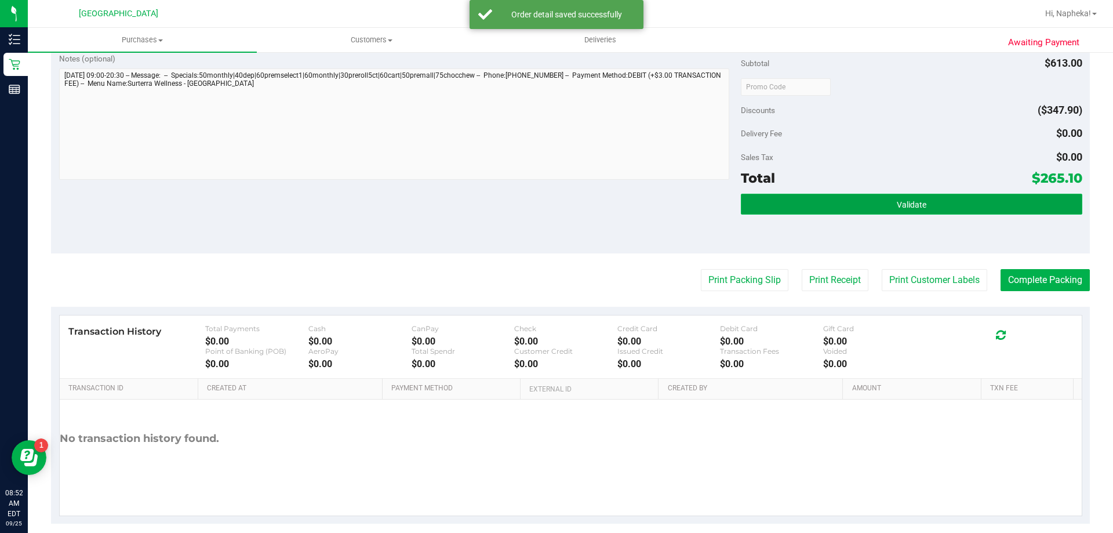
click at [885, 212] on button "Validate" at bounding box center [911, 204] width 341 height 21
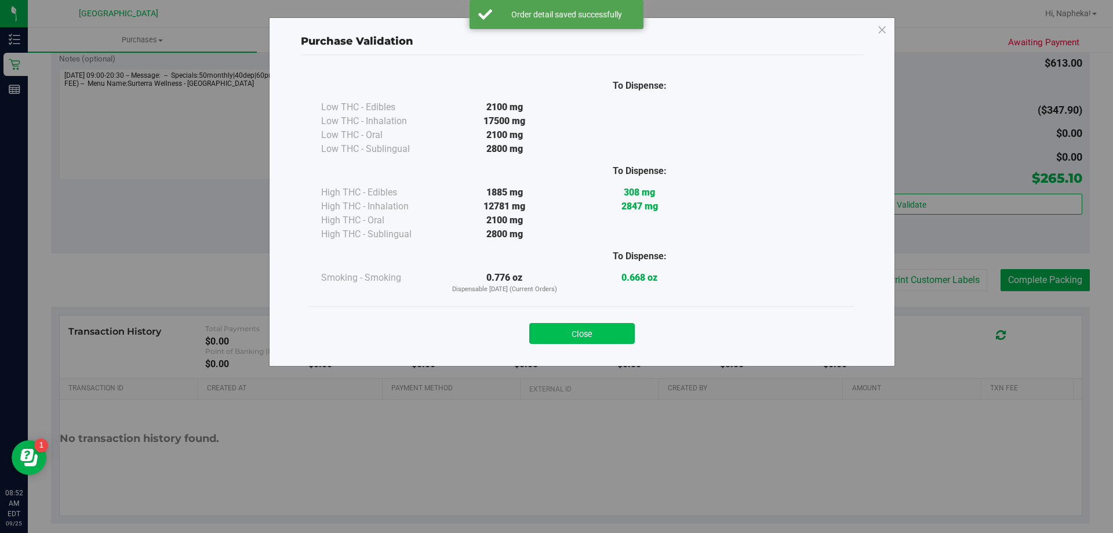
click at [574, 337] on button "Close" at bounding box center [582, 333] width 106 height 21
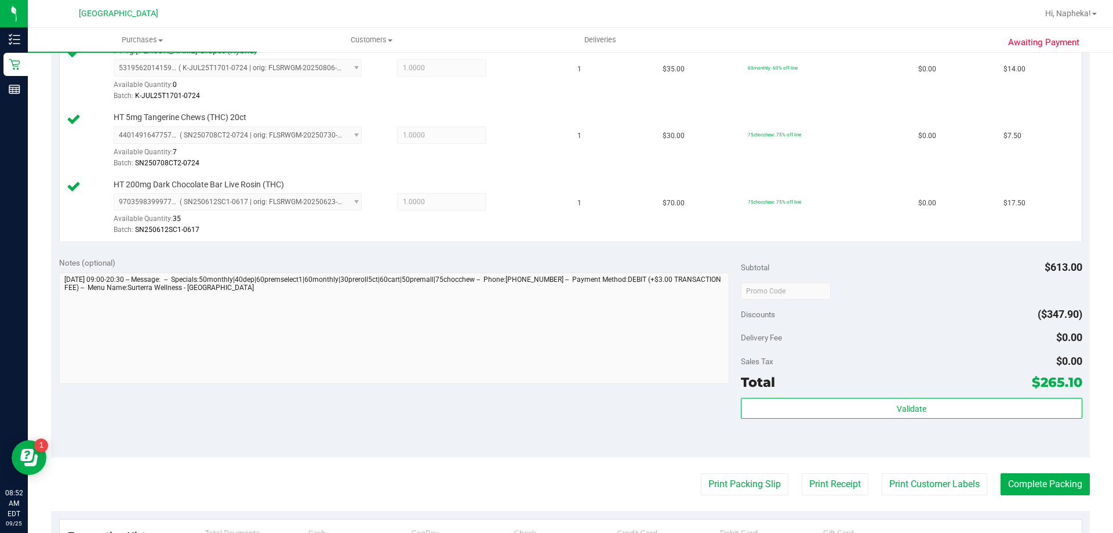
scroll to position [1153, 0]
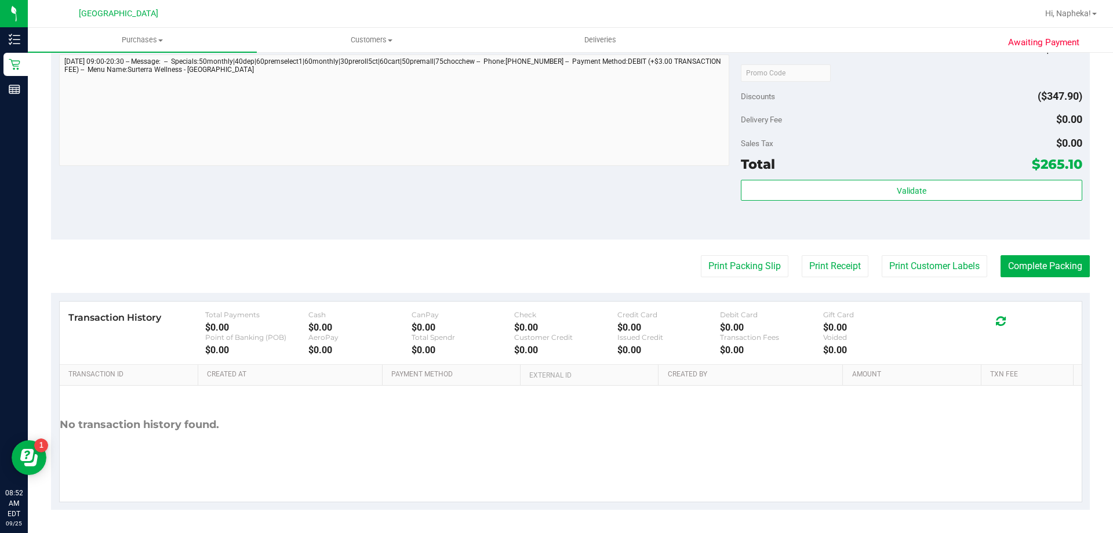
click at [448, 352] on div "$0.00" at bounding box center [463, 349] width 103 height 11
click at [1059, 272] on button "Complete Packing" at bounding box center [1045, 266] width 89 height 22
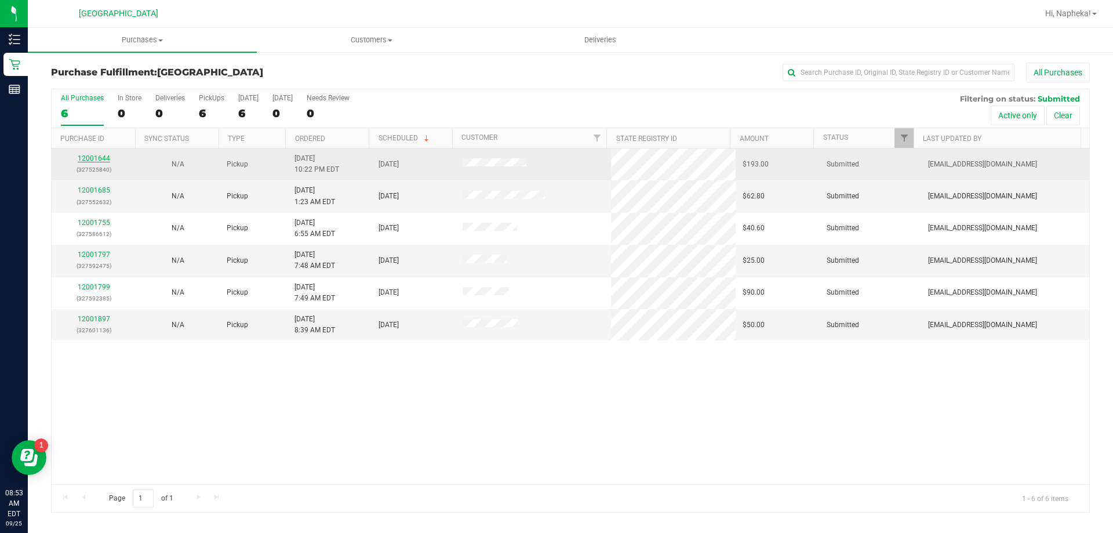
click at [80, 159] on link "12001644" at bounding box center [94, 158] width 32 height 8
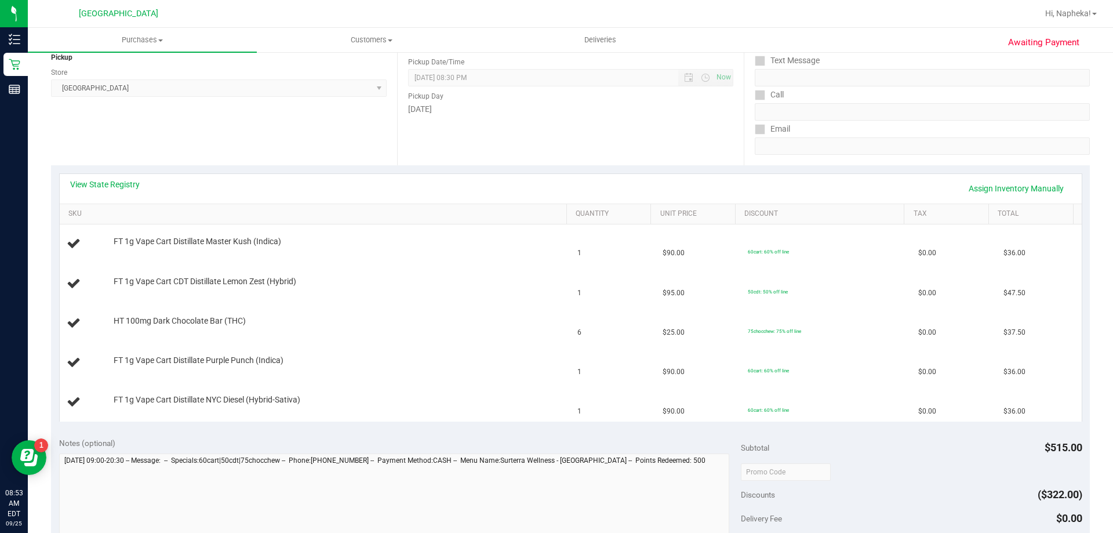
scroll to position [212, 0]
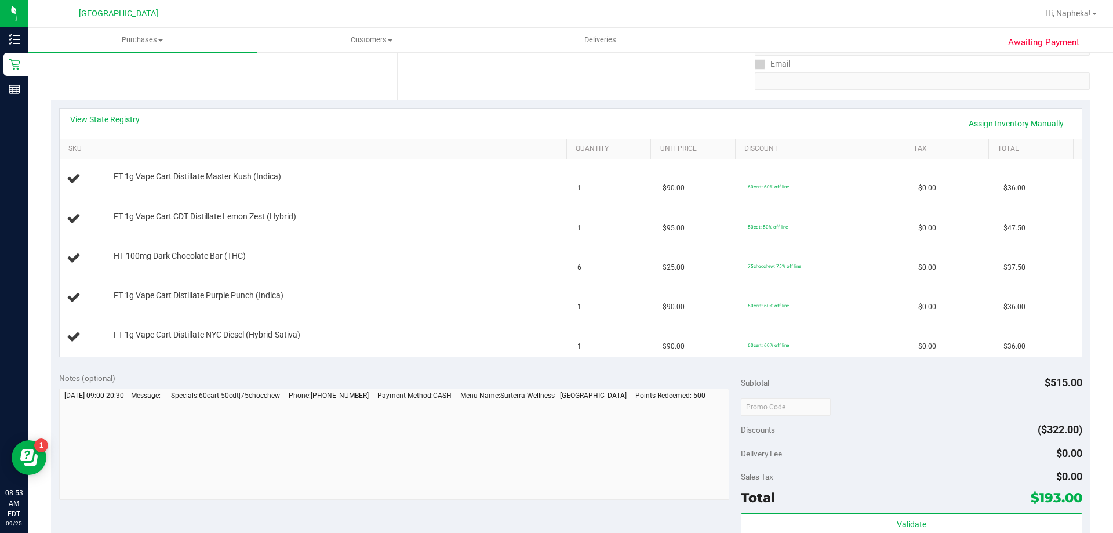
click at [127, 123] on link "View State Registry" at bounding box center [105, 120] width 70 height 12
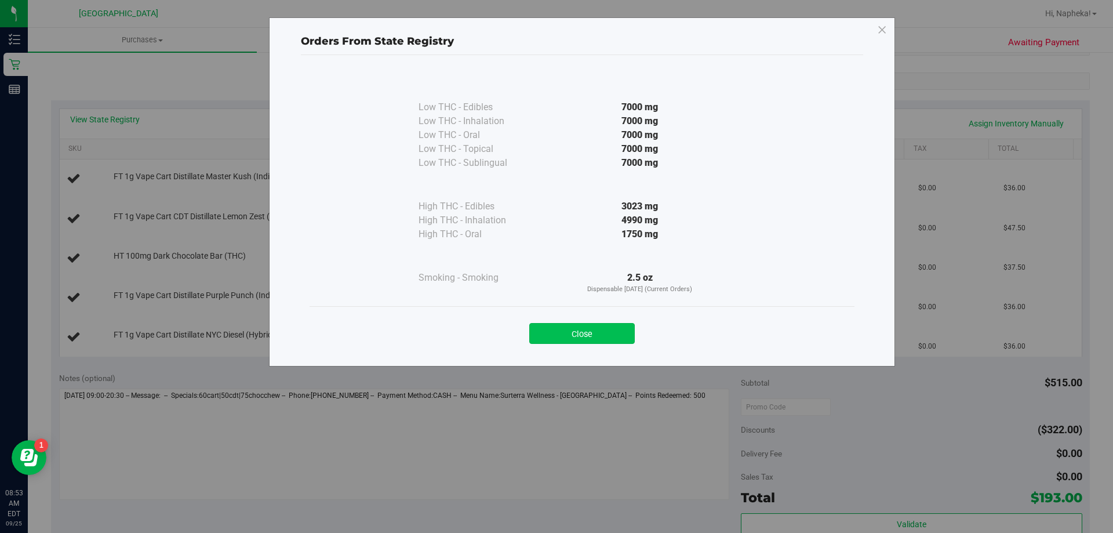
click at [607, 341] on button "Close" at bounding box center [582, 333] width 106 height 21
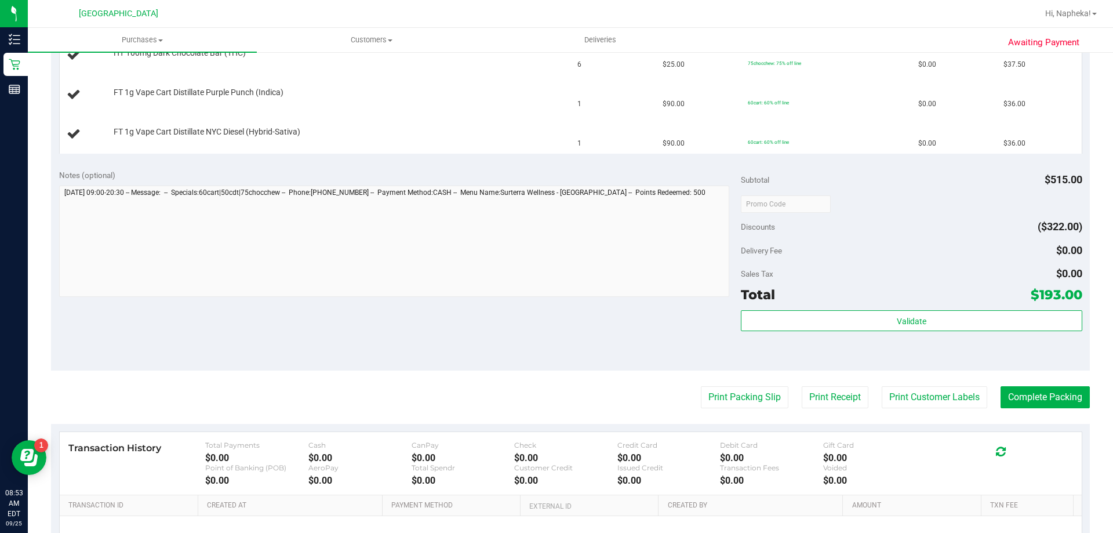
scroll to position [481, 0]
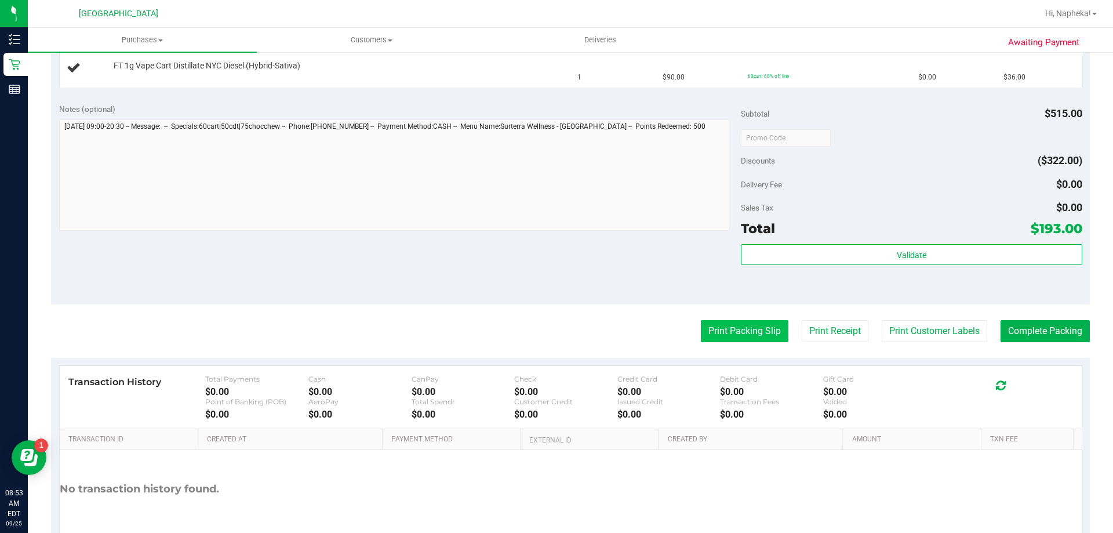
click at [745, 325] on button "Print Packing Slip" at bounding box center [745, 331] width 88 height 22
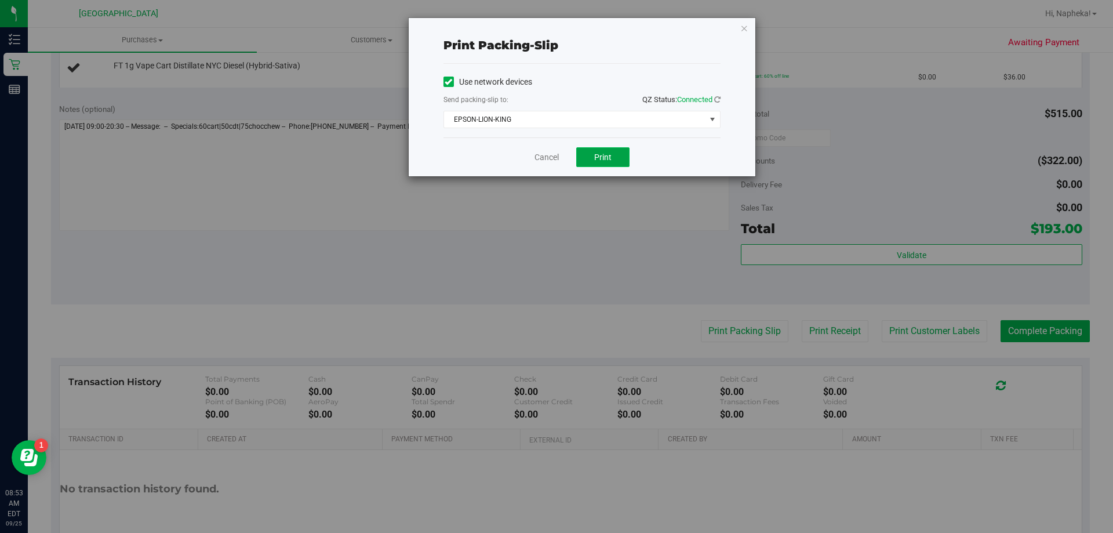
click at [592, 163] on button "Print" at bounding box center [602, 157] width 53 height 20
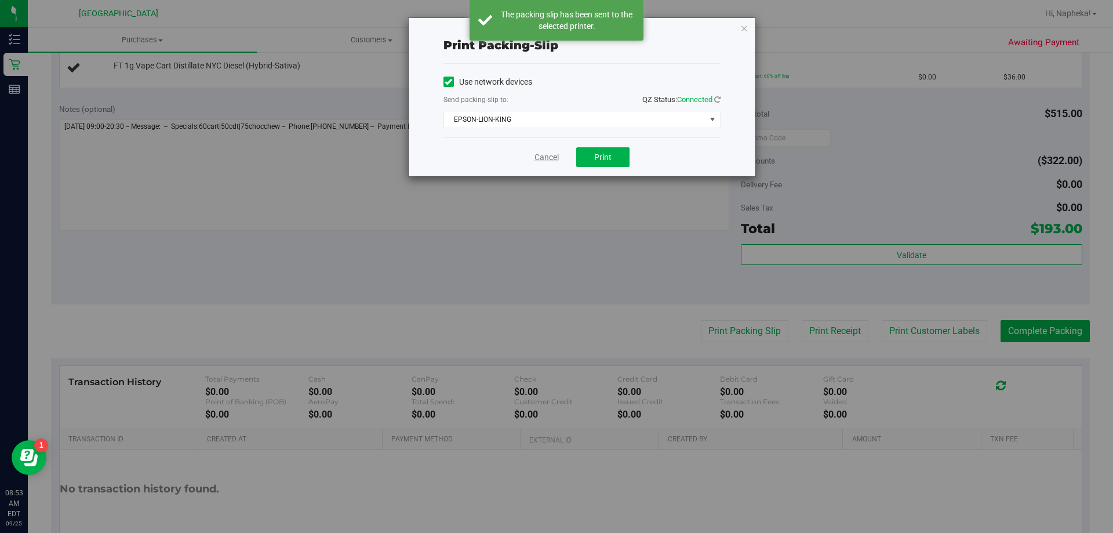
click at [550, 161] on link "Cancel" at bounding box center [547, 157] width 24 height 12
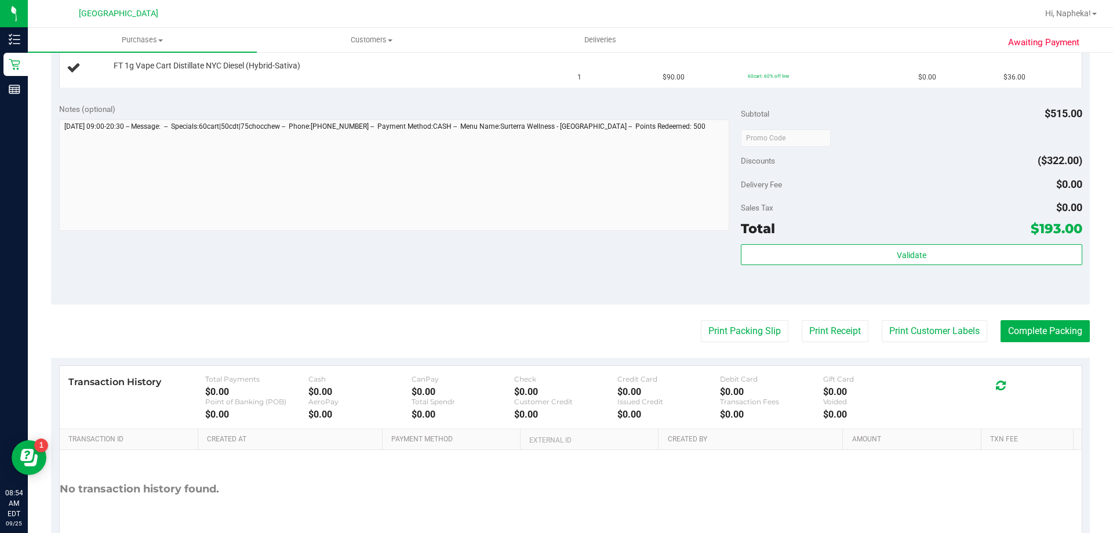
click at [701, 320] on button "Print Packing Slip" at bounding box center [745, 331] width 88 height 22
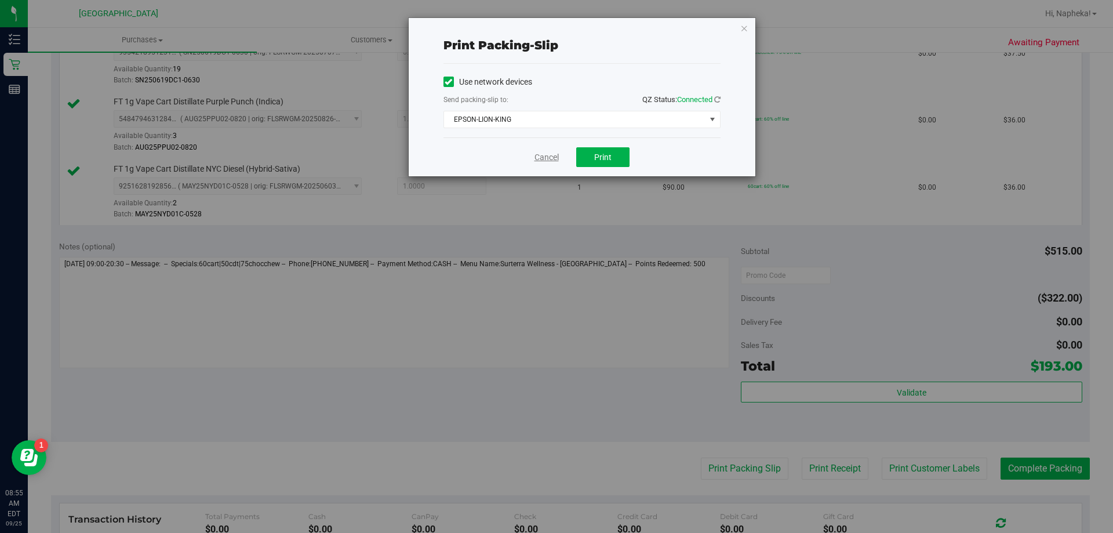
click at [556, 157] on link "Cancel" at bounding box center [547, 157] width 24 height 12
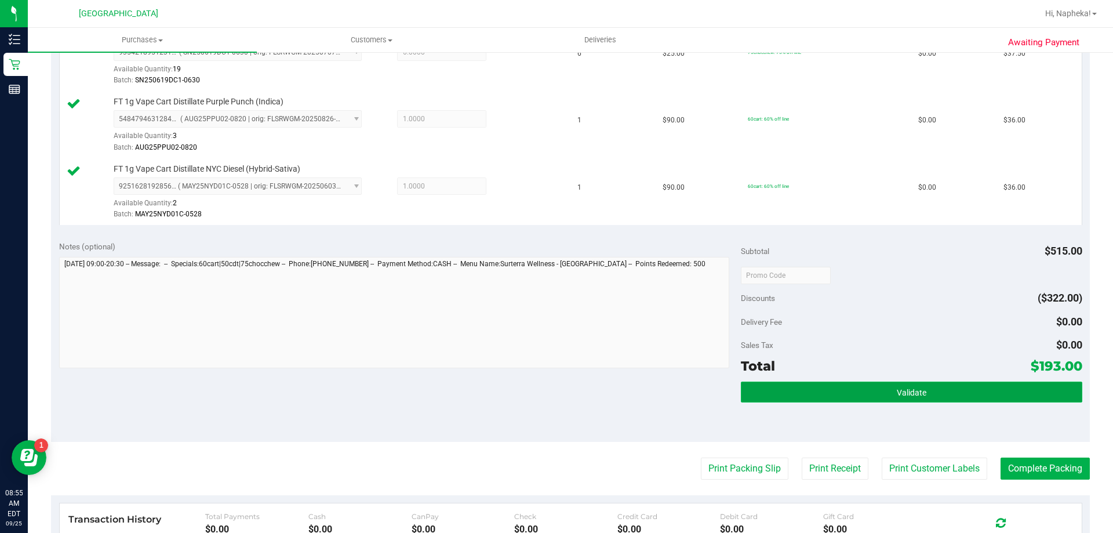
click at [965, 387] on button "Validate" at bounding box center [911, 391] width 341 height 21
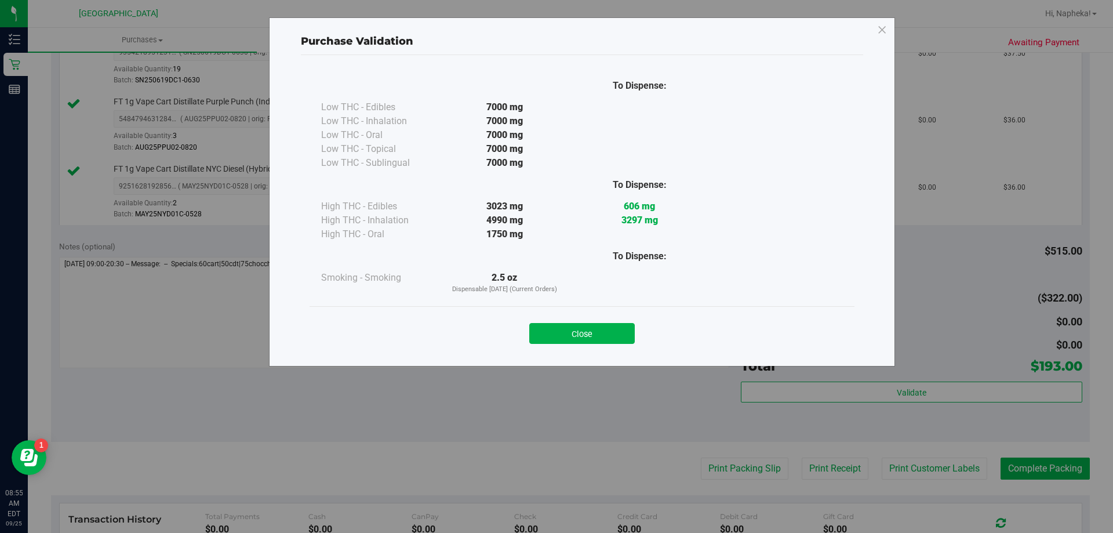
click at [596, 353] on div "To Dispense: Low THC - Edibles 7000 mg" at bounding box center [582, 205] width 562 height 300
click at [594, 335] on button "Close" at bounding box center [582, 333] width 106 height 21
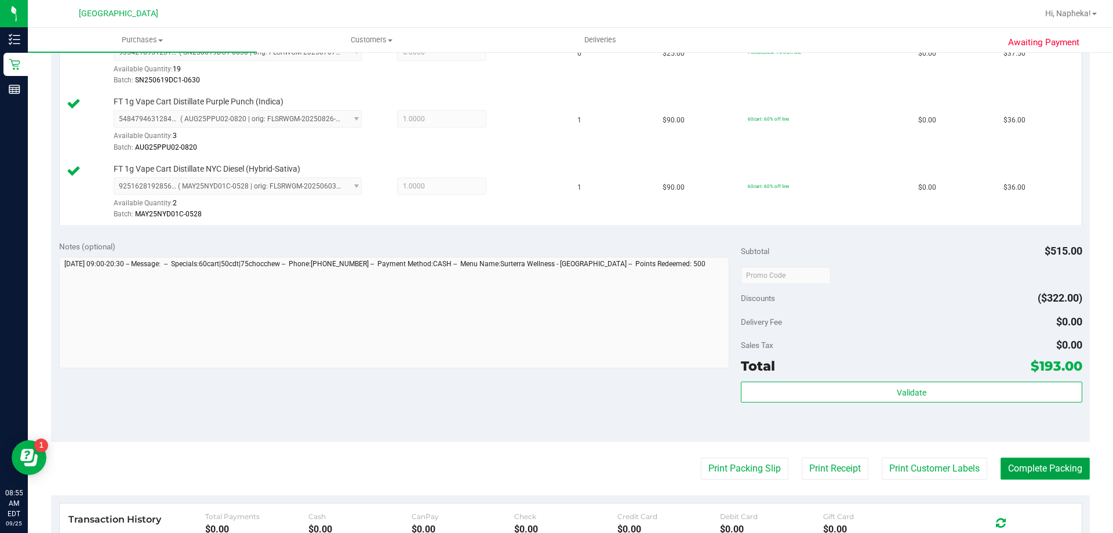
click at [1026, 467] on button "Complete Packing" at bounding box center [1045, 468] width 89 height 22
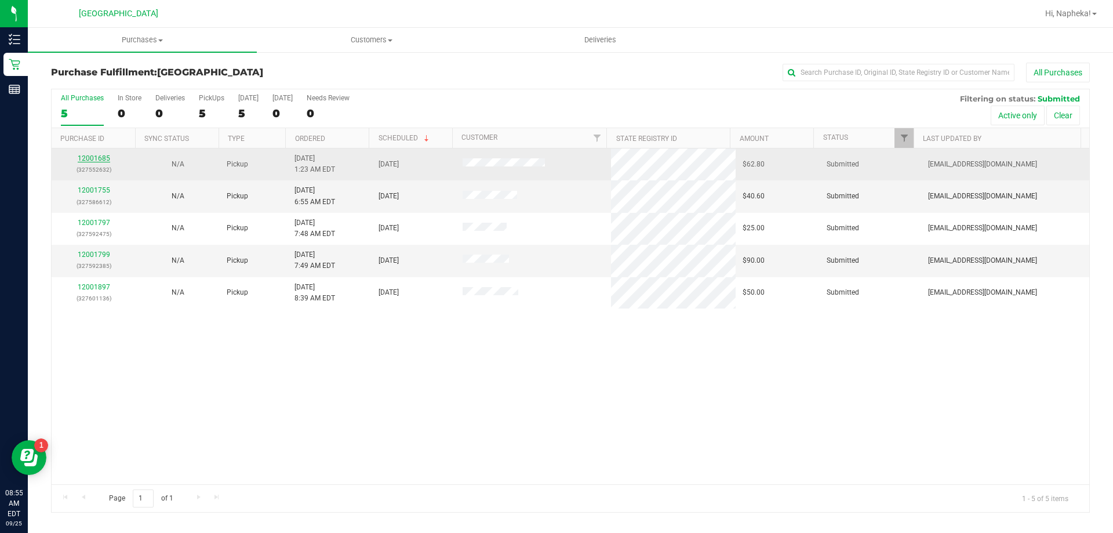
click at [99, 159] on link "12001685" at bounding box center [94, 158] width 32 height 8
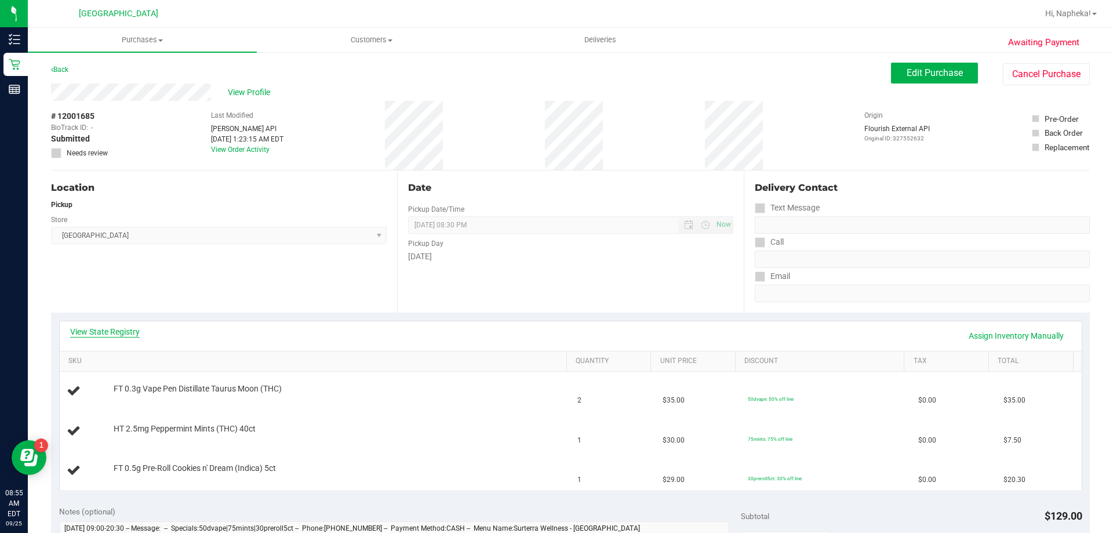
click at [123, 335] on link "View State Registry" at bounding box center [105, 332] width 70 height 12
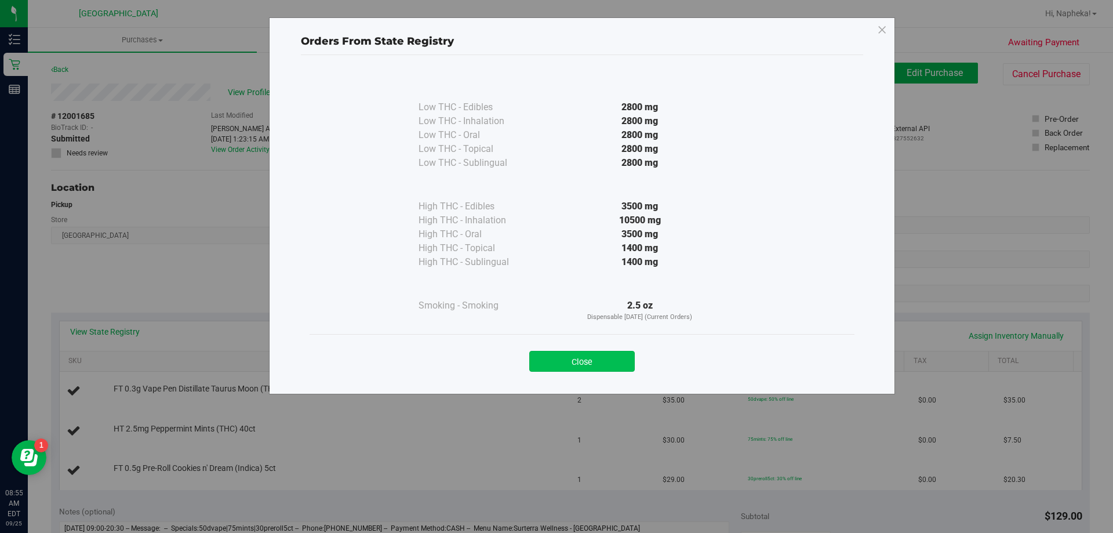
click at [608, 365] on button "Close" at bounding box center [582, 361] width 106 height 21
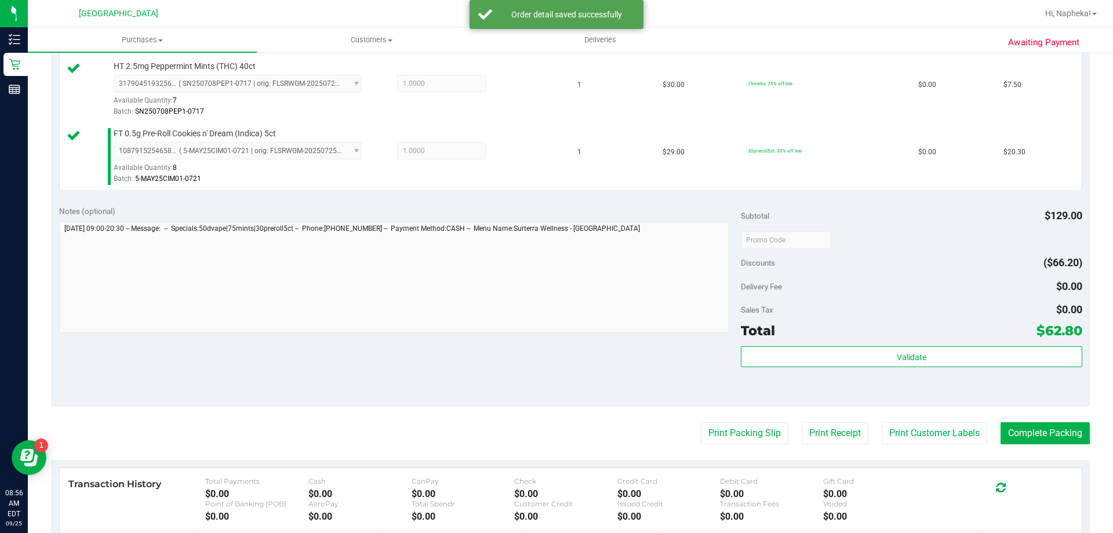
scroll to position [437, 0]
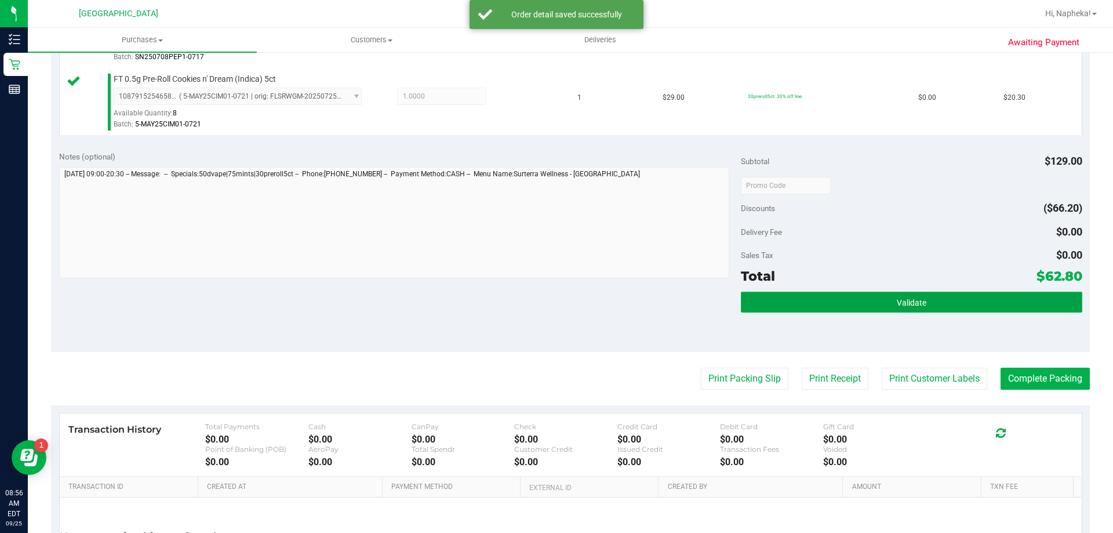
click at [924, 310] on button "Validate" at bounding box center [911, 302] width 341 height 21
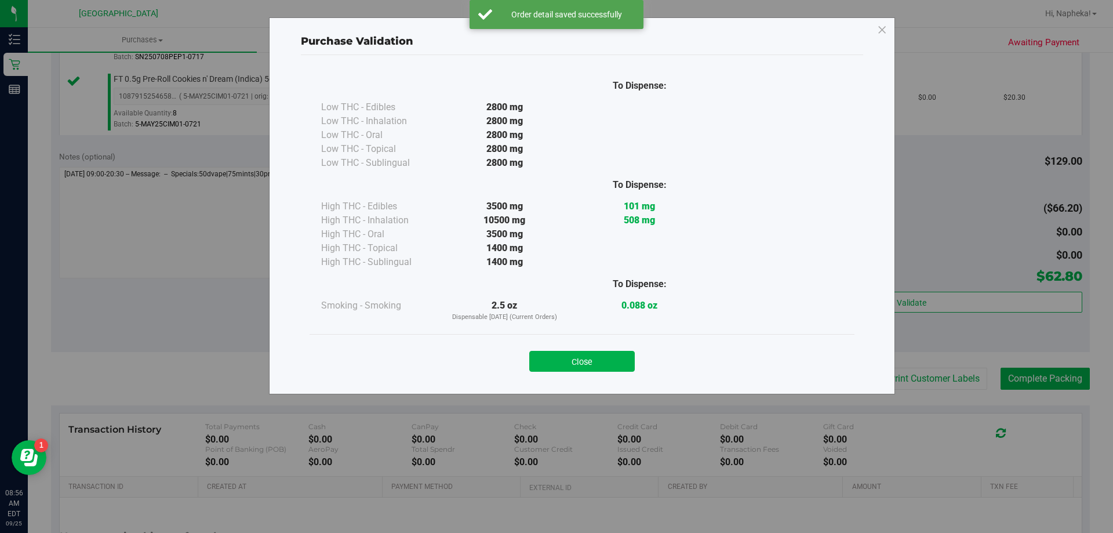
click at [593, 382] on div "To Dispense: Low THC - Edibles 2800 mg" at bounding box center [582, 219] width 562 height 328
click at [586, 363] on button "Close" at bounding box center [582, 361] width 106 height 21
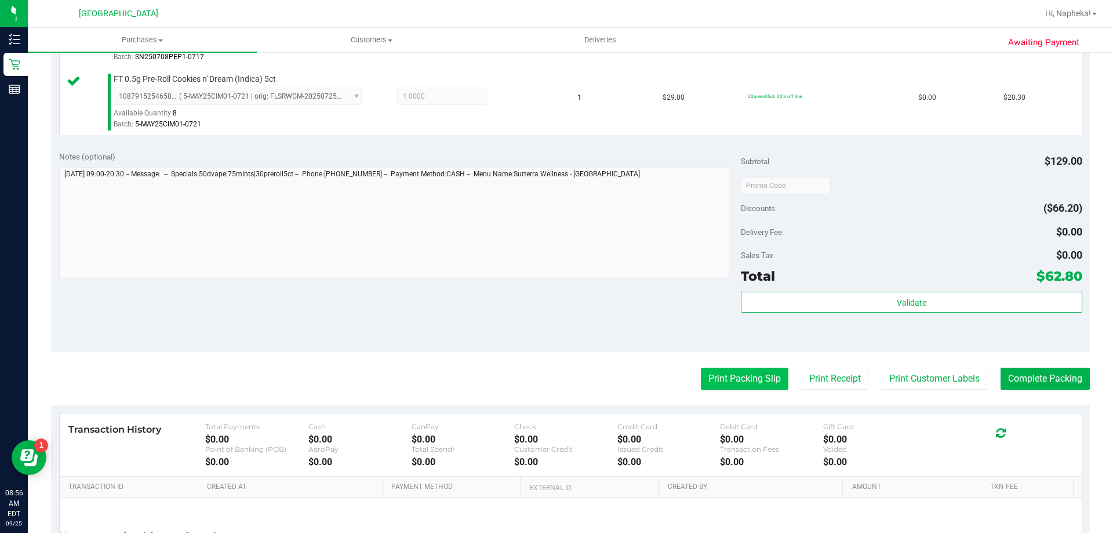
click at [733, 368] on button "Print Packing Slip" at bounding box center [745, 379] width 88 height 22
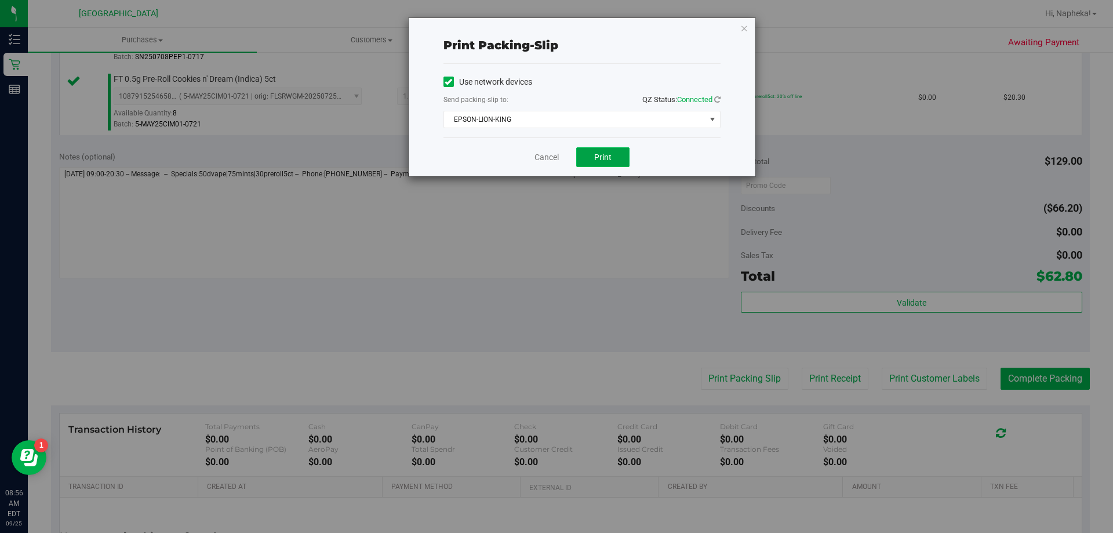
click at [603, 158] on span "Print" at bounding box center [602, 156] width 17 height 9
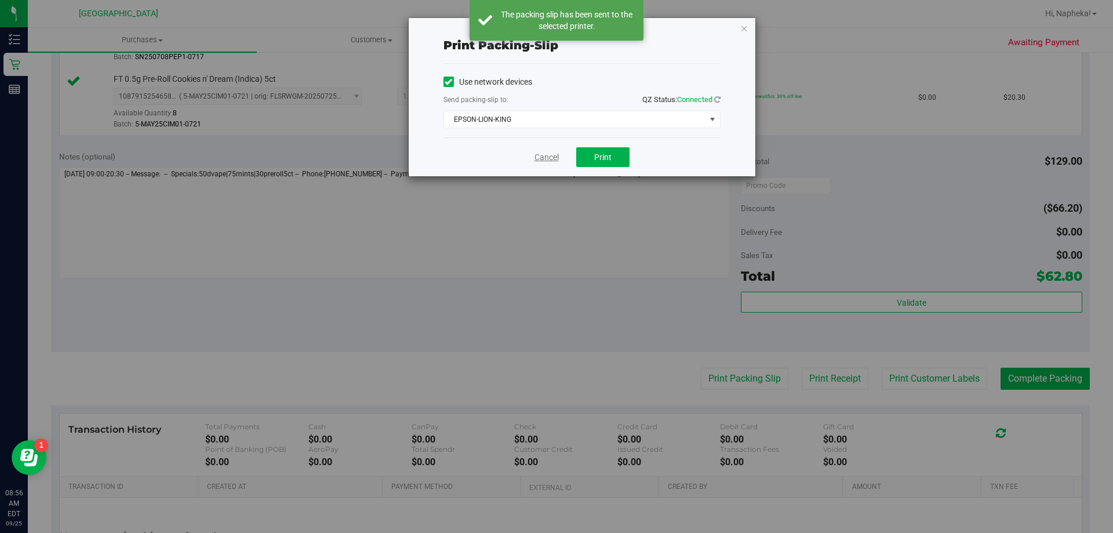
click at [557, 160] on link "Cancel" at bounding box center [547, 157] width 24 height 12
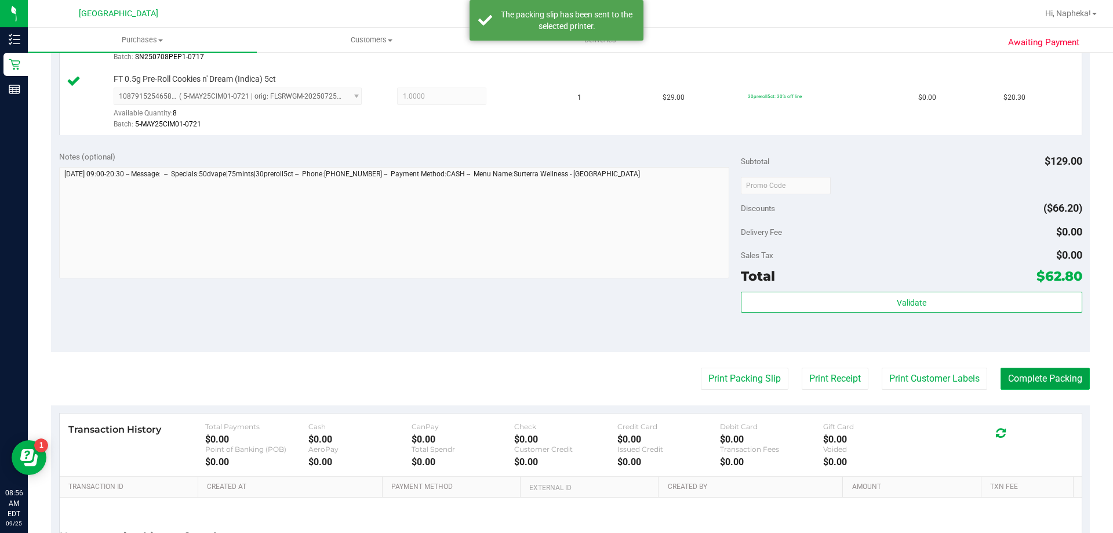
click at [1042, 387] on button "Complete Packing" at bounding box center [1045, 379] width 89 height 22
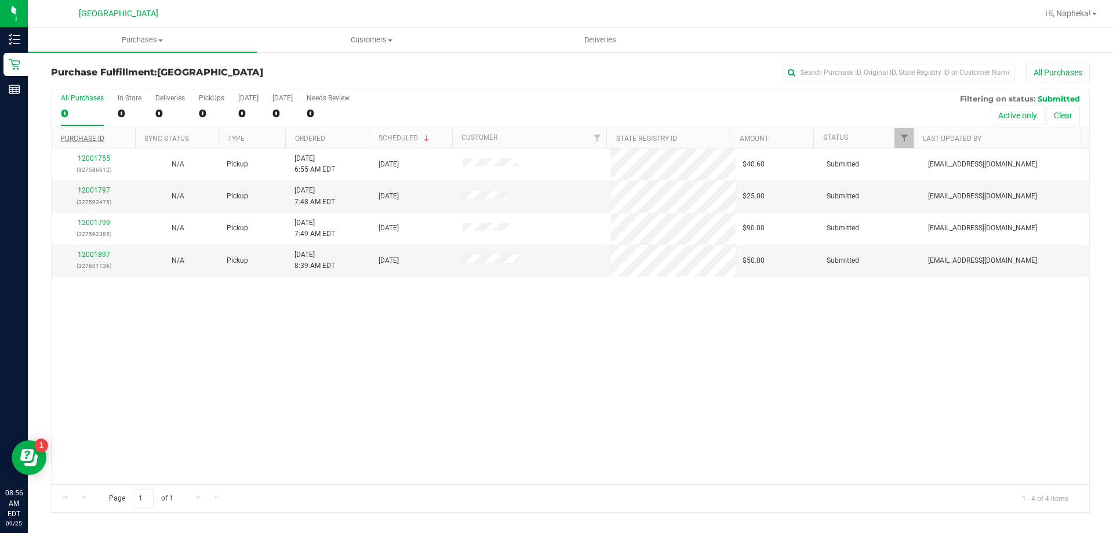
click at [95, 136] on link "Purchase ID" at bounding box center [82, 139] width 44 height 8
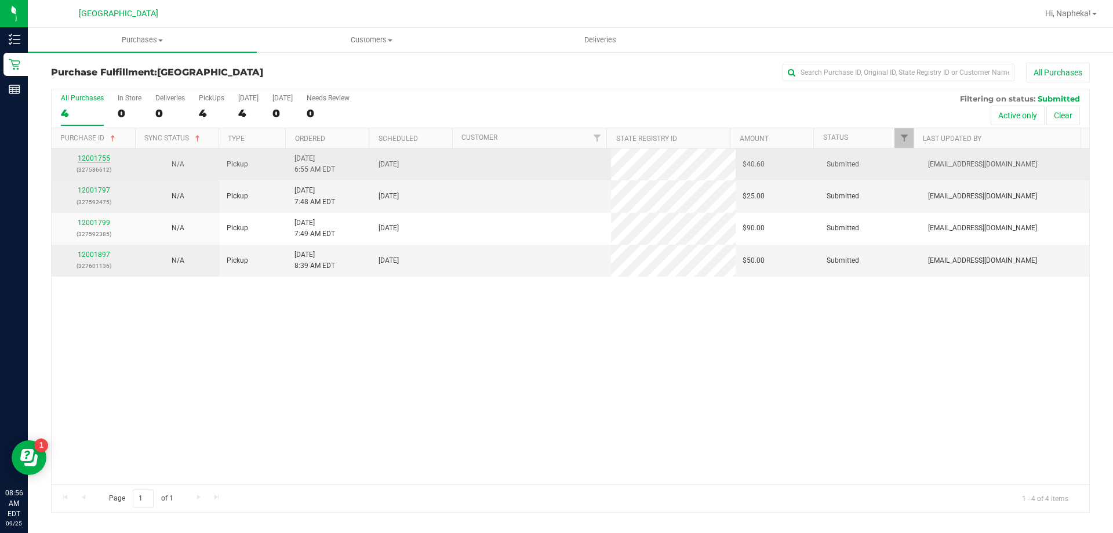
click at [91, 161] on link "12001755" at bounding box center [94, 158] width 32 height 8
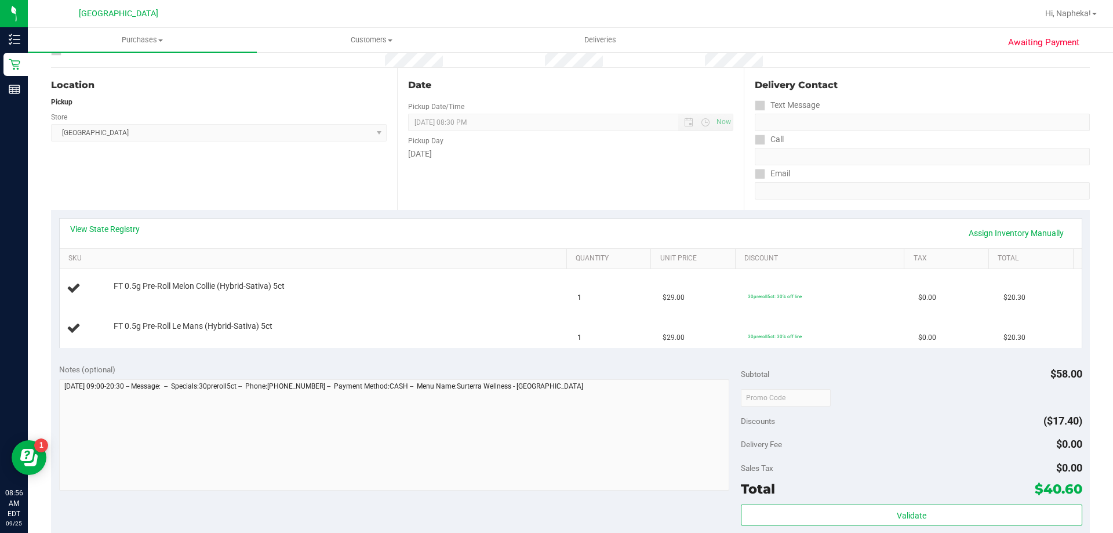
scroll to position [111, 0]
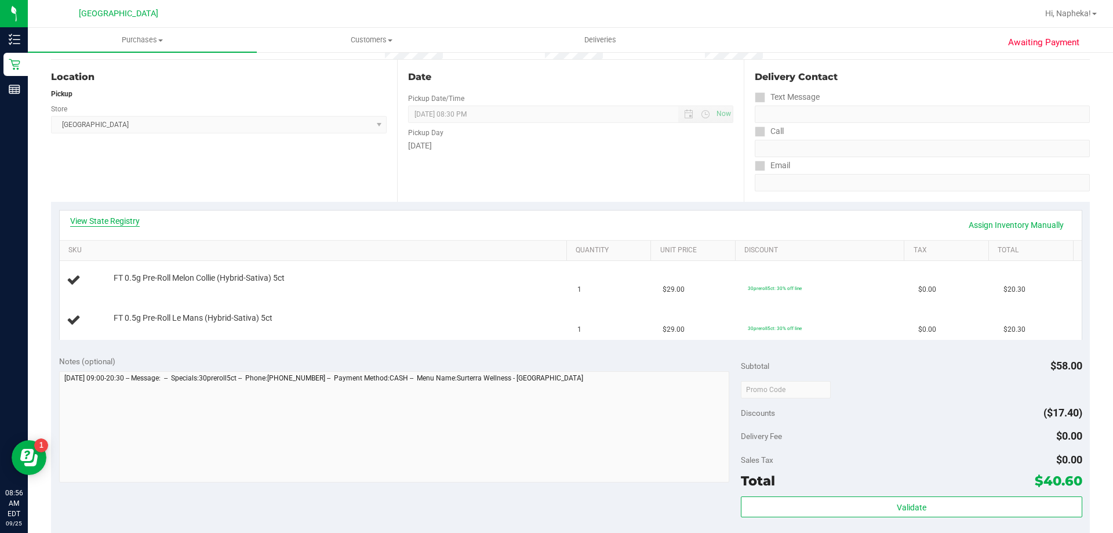
click at [123, 223] on link "View State Registry" at bounding box center [105, 221] width 70 height 12
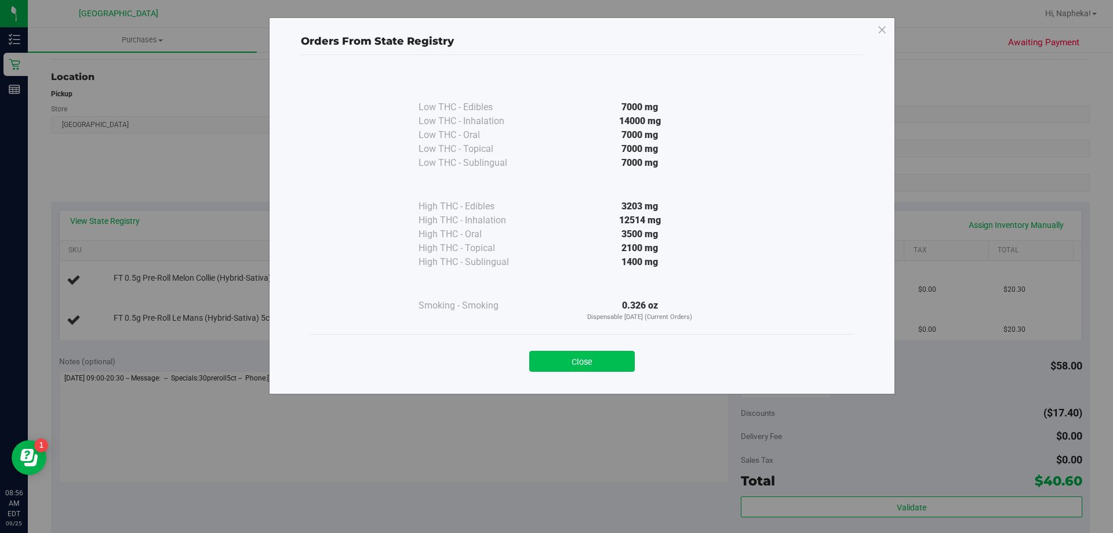
click at [603, 359] on button "Close" at bounding box center [582, 361] width 106 height 21
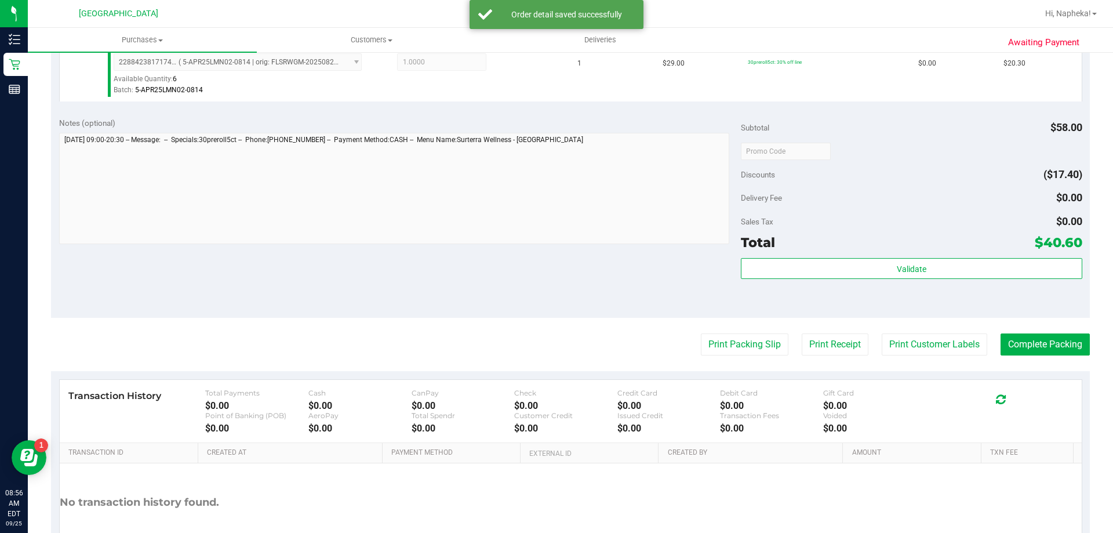
scroll to position [405, 0]
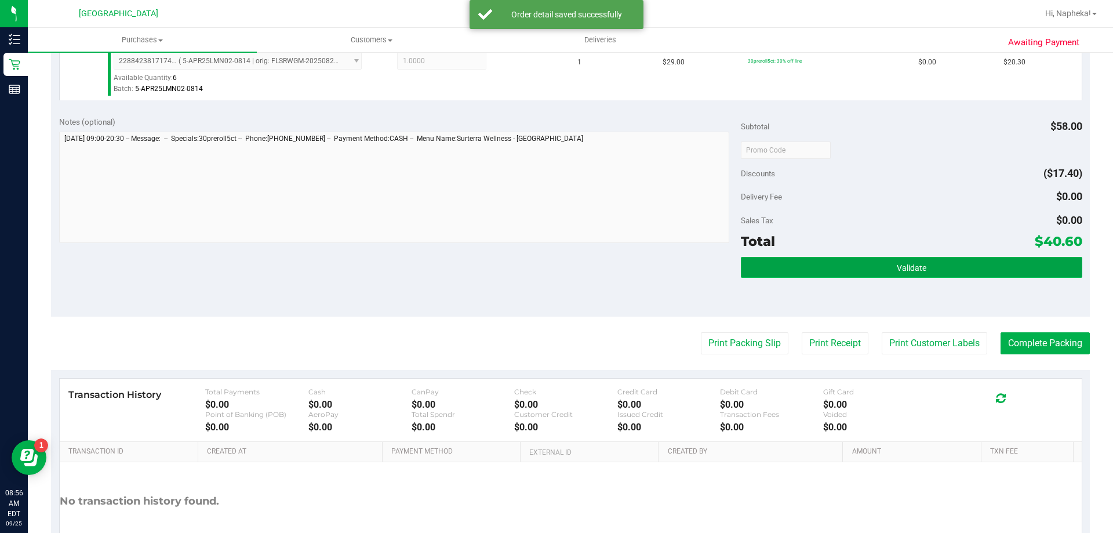
click at [942, 270] on button "Validate" at bounding box center [911, 267] width 341 height 21
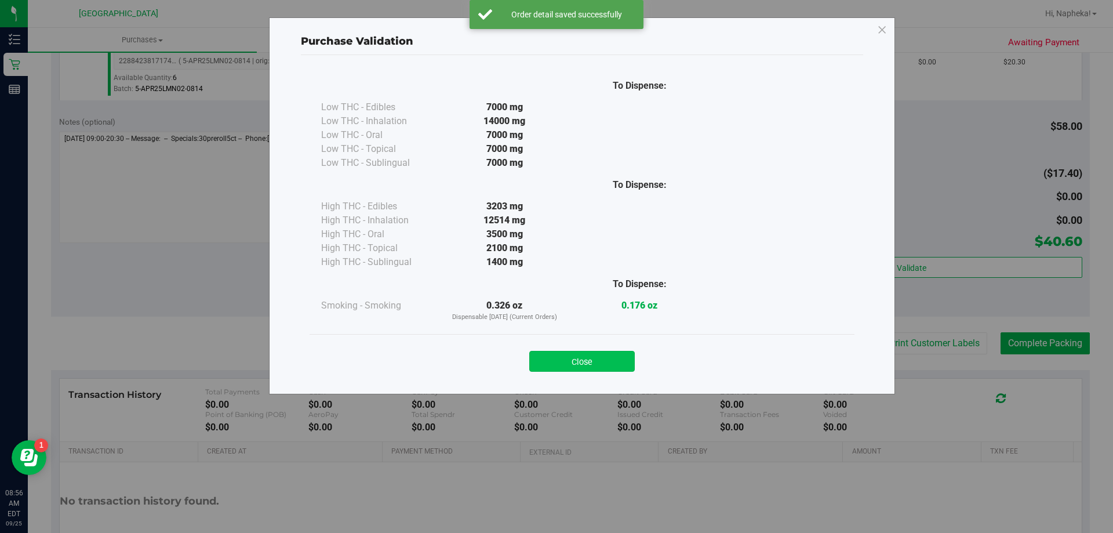
click at [616, 366] on button "Close" at bounding box center [582, 361] width 106 height 21
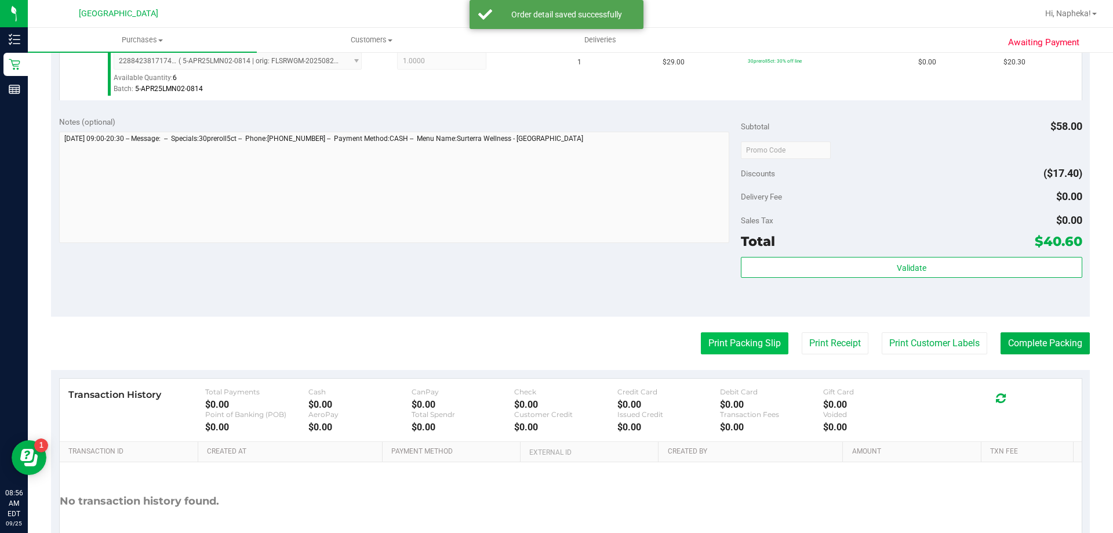
click at [762, 351] on button "Print Packing Slip" at bounding box center [745, 343] width 88 height 22
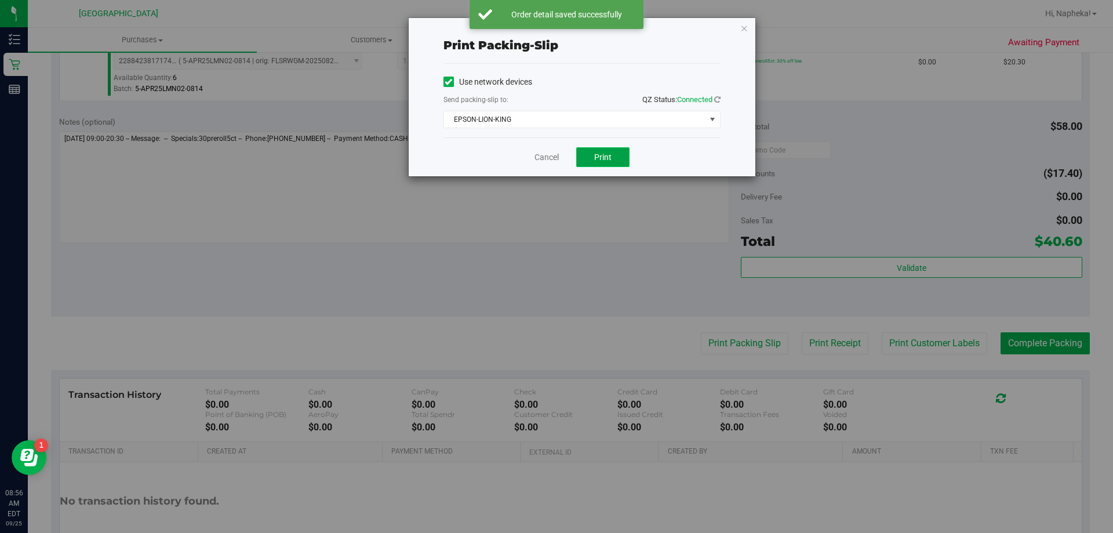
click at [608, 155] on span "Print" at bounding box center [602, 156] width 17 height 9
click at [549, 155] on link "Cancel" at bounding box center [547, 157] width 24 height 12
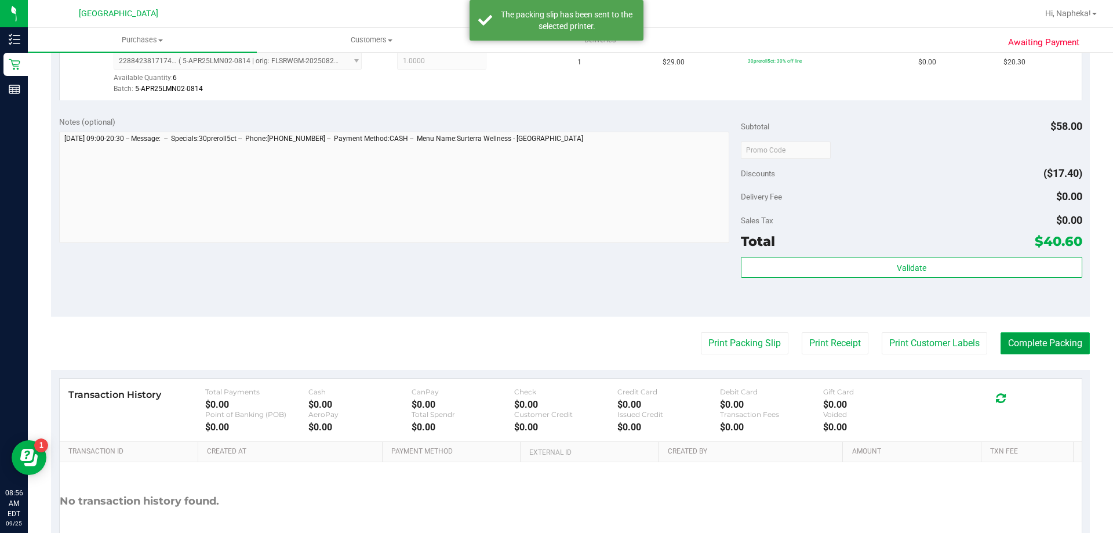
click at [1024, 348] on button "Complete Packing" at bounding box center [1045, 343] width 89 height 22
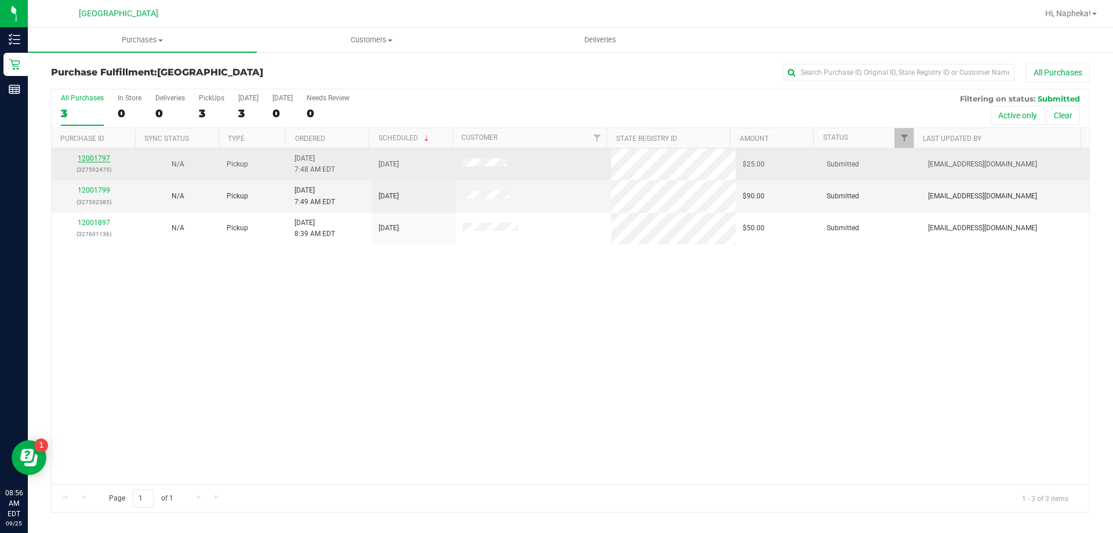
click at [102, 158] on link "12001797" at bounding box center [94, 158] width 32 height 8
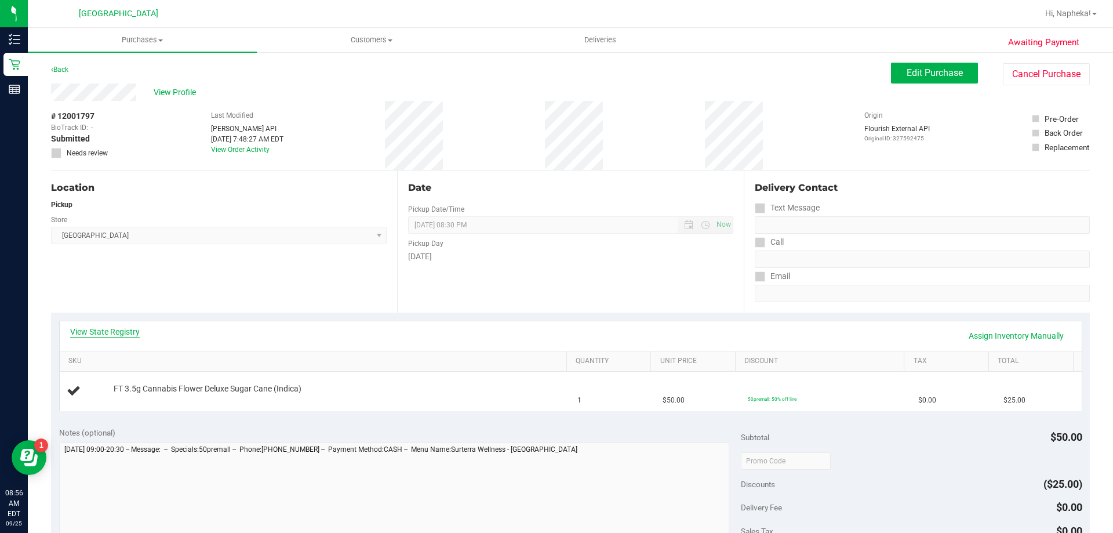
click at [118, 333] on link "View State Registry" at bounding box center [105, 332] width 70 height 12
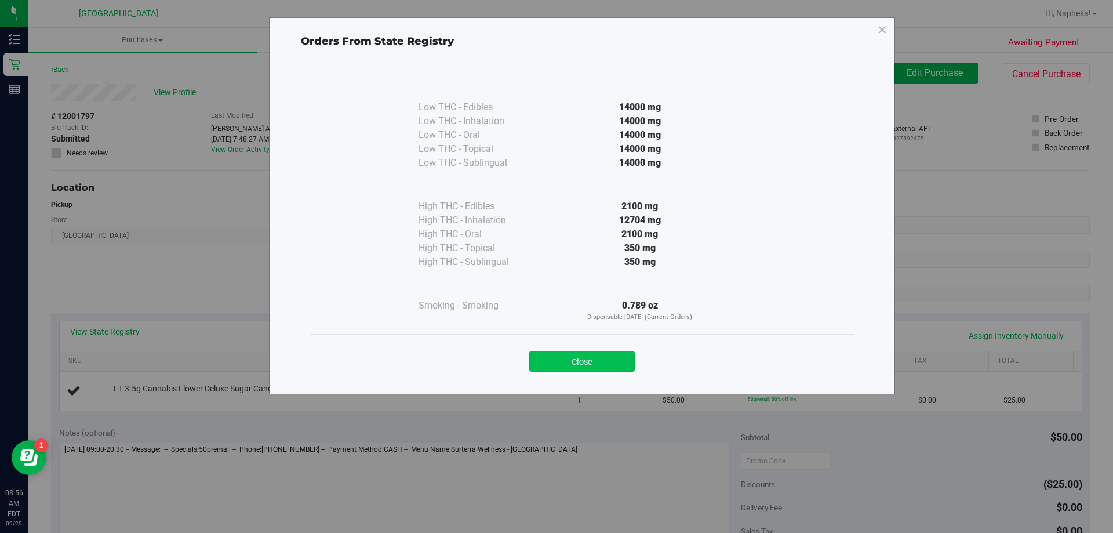
click at [596, 368] on button "Close" at bounding box center [582, 361] width 106 height 21
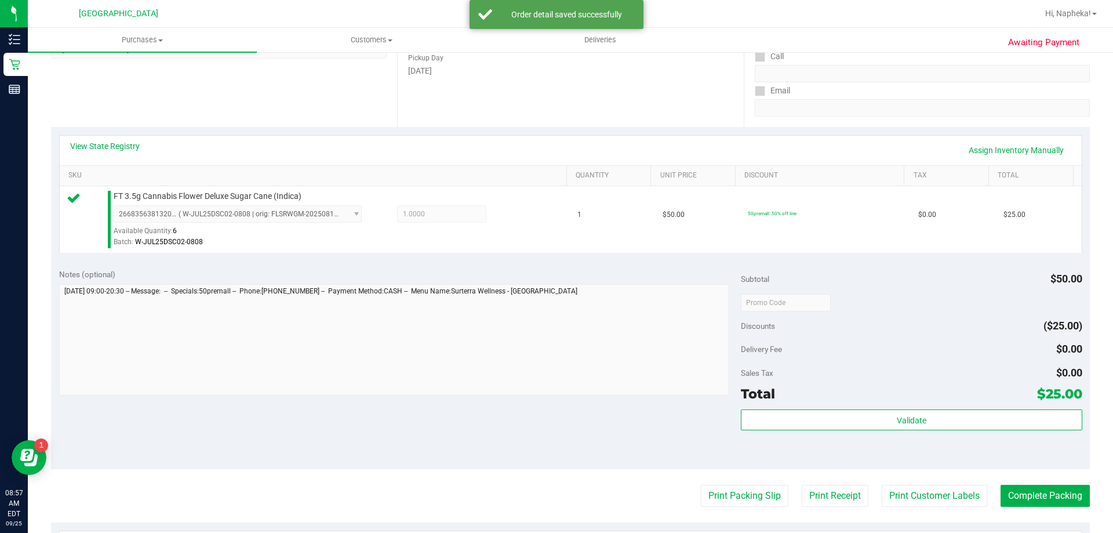
scroll to position [240, 0]
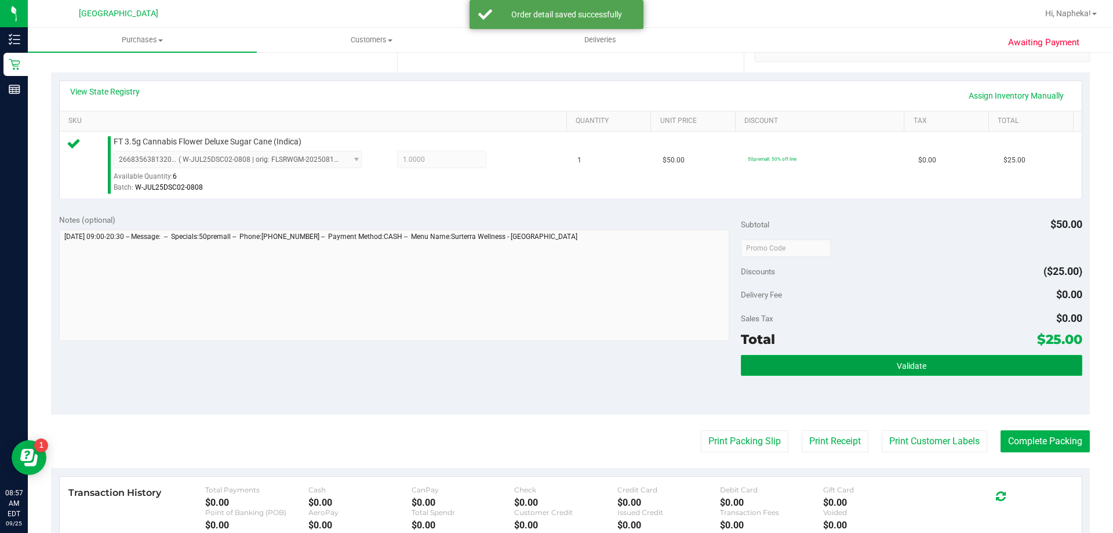
click at [906, 372] on button "Validate" at bounding box center [911, 365] width 341 height 21
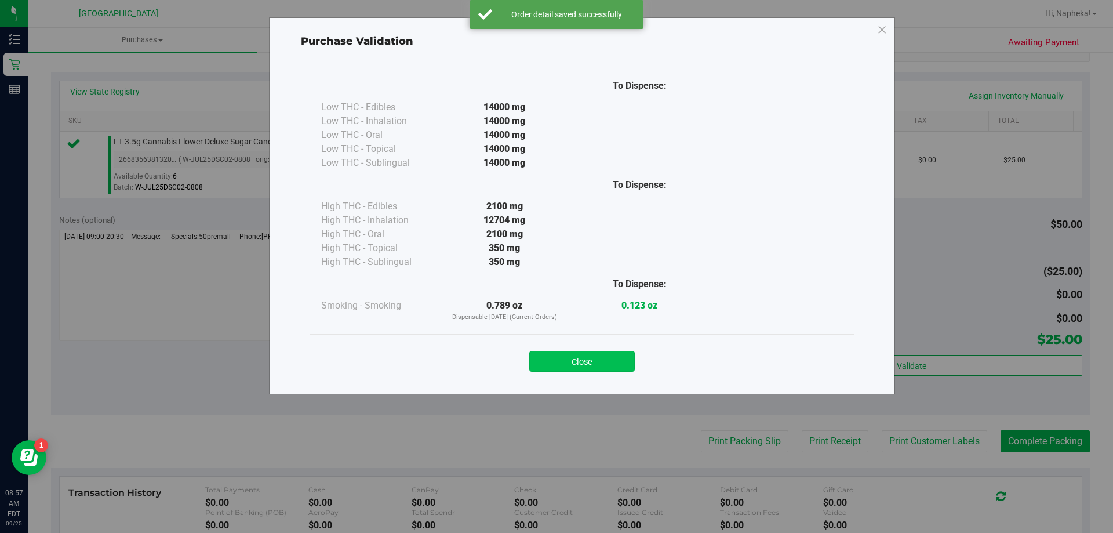
click at [600, 369] on button "Close" at bounding box center [582, 361] width 106 height 21
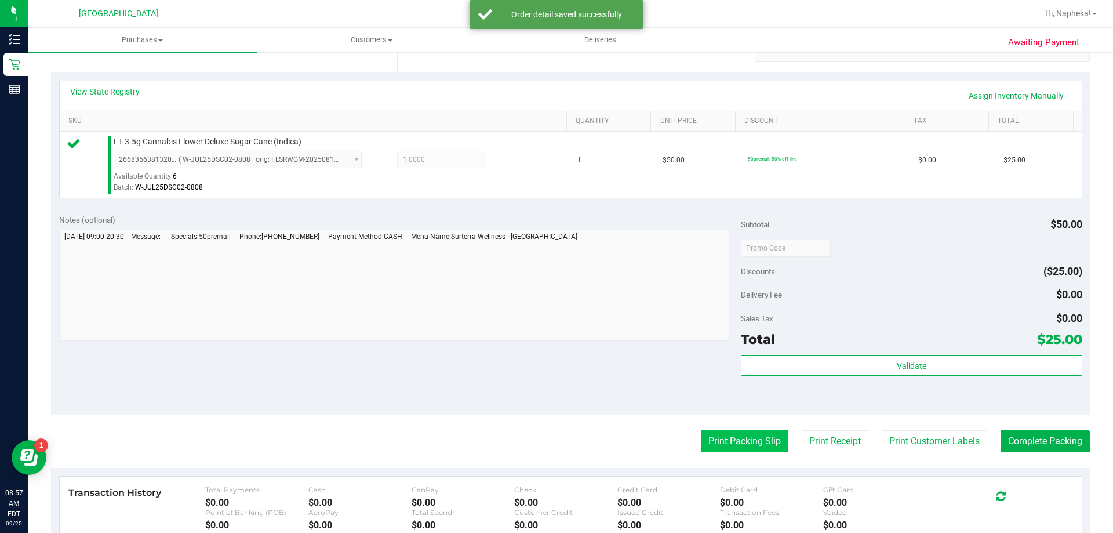
click at [729, 448] on button "Print Packing Slip" at bounding box center [745, 441] width 88 height 22
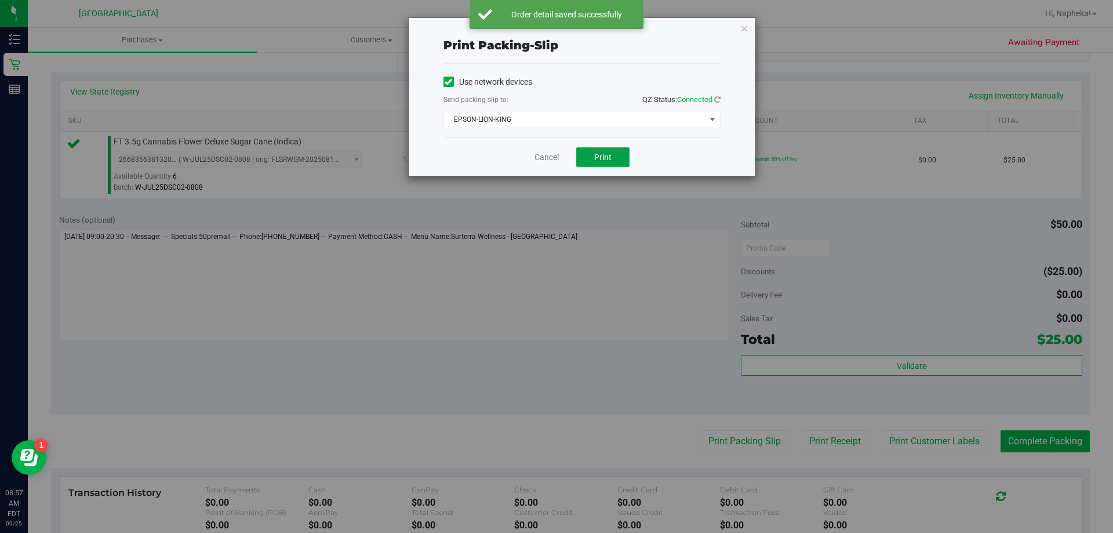
click at [601, 165] on button "Print" at bounding box center [602, 157] width 53 height 20
click at [540, 158] on link "Cancel" at bounding box center [547, 157] width 24 height 12
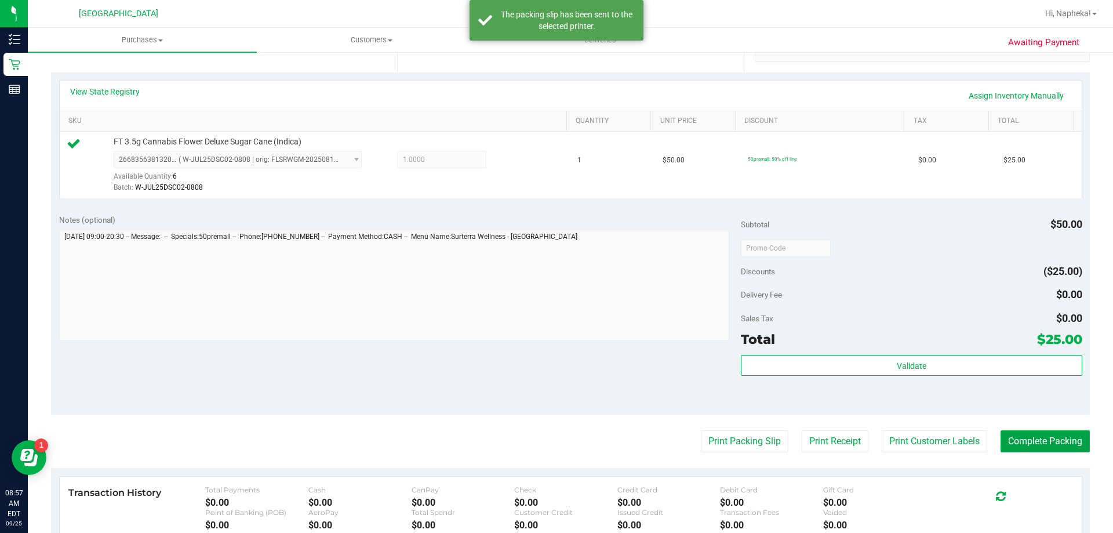
click at [1029, 445] on button "Complete Packing" at bounding box center [1045, 441] width 89 height 22
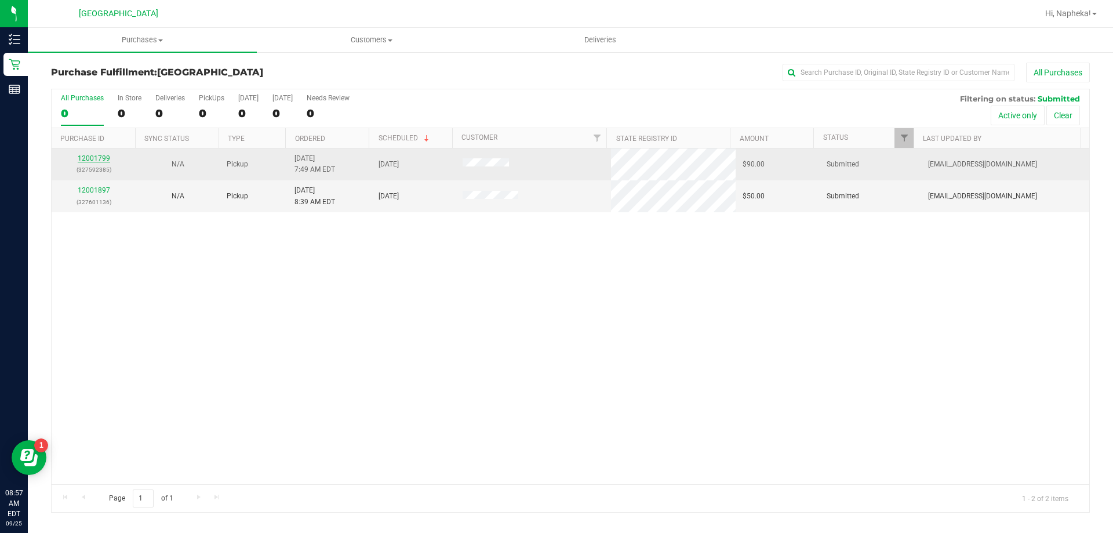
click at [104, 159] on link "12001799" at bounding box center [94, 158] width 32 height 8
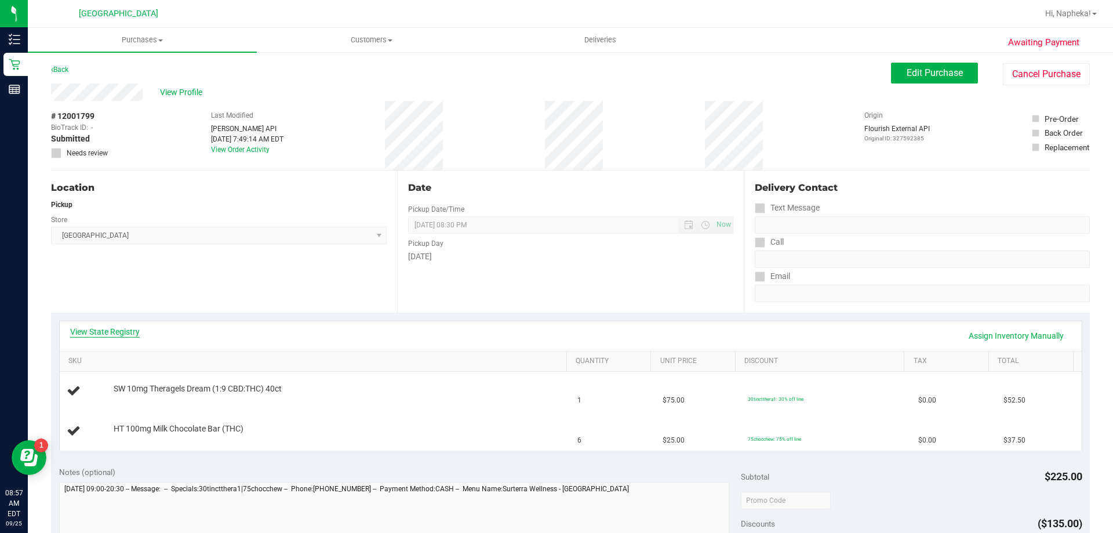
click at [116, 332] on link "View State Registry" at bounding box center [105, 332] width 70 height 12
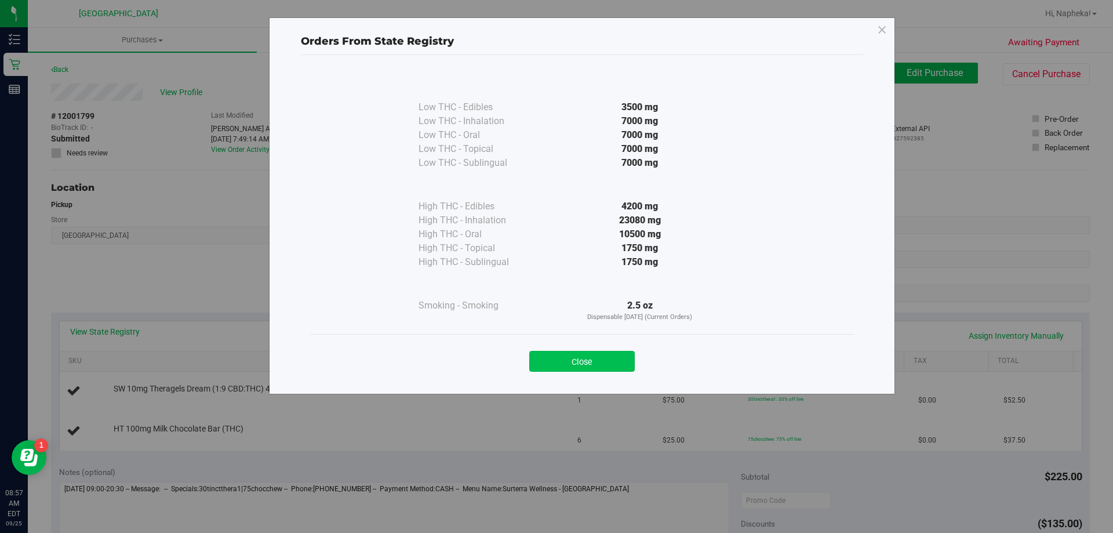
click at [601, 356] on button "Close" at bounding box center [582, 361] width 106 height 21
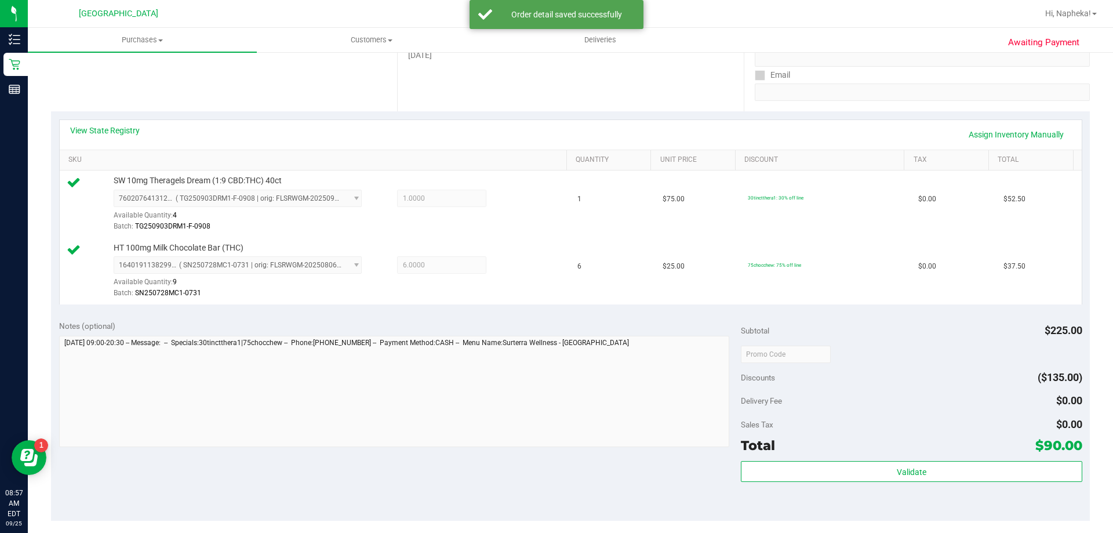
scroll to position [401, 0]
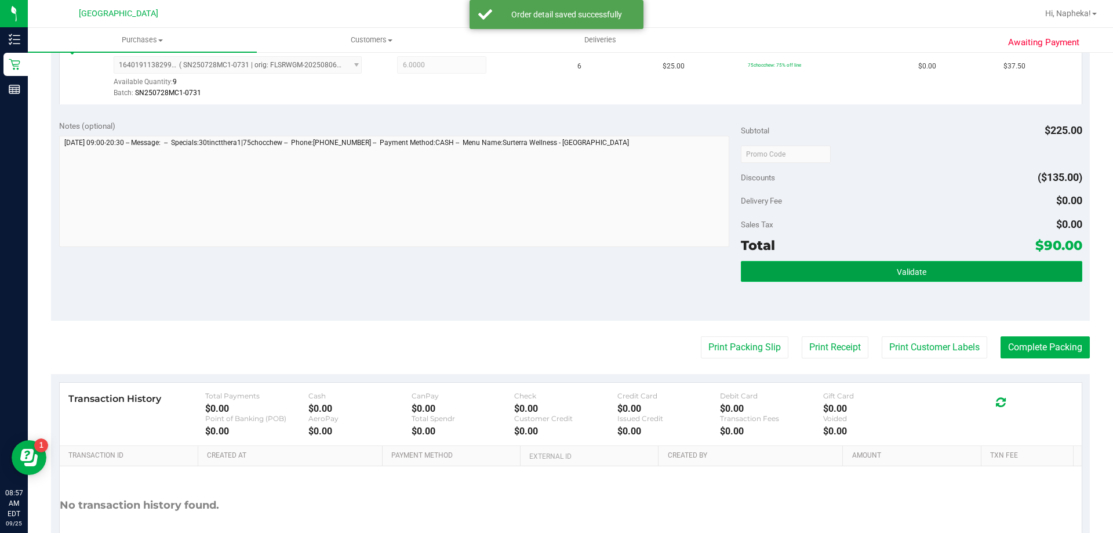
click at [937, 277] on button "Validate" at bounding box center [911, 271] width 341 height 21
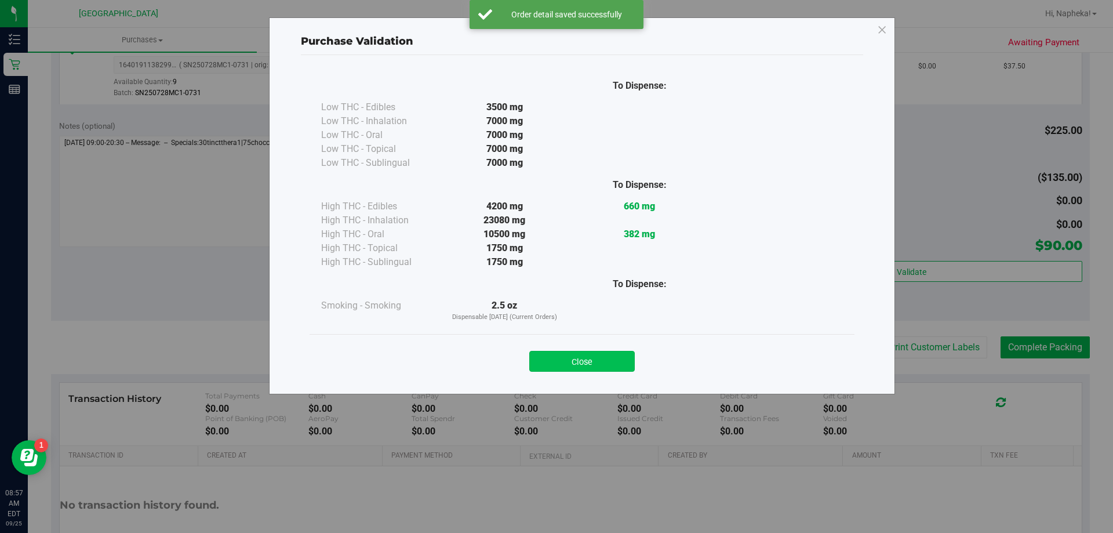
click at [604, 362] on button "Close" at bounding box center [582, 361] width 106 height 21
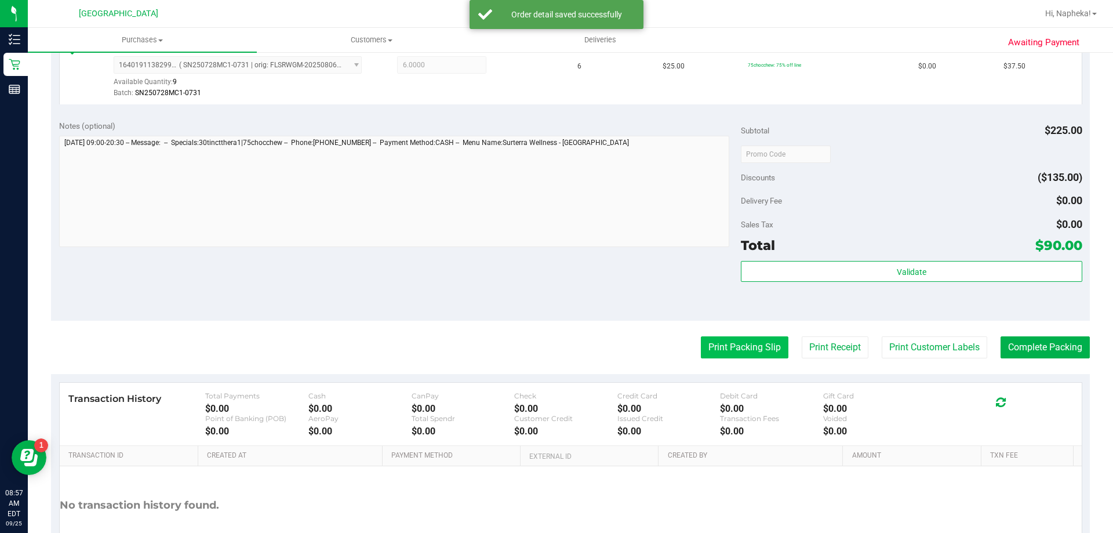
click at [758, 357] on button "Print Packing Slip" at bounding box center [745, 347] width 88 height 22
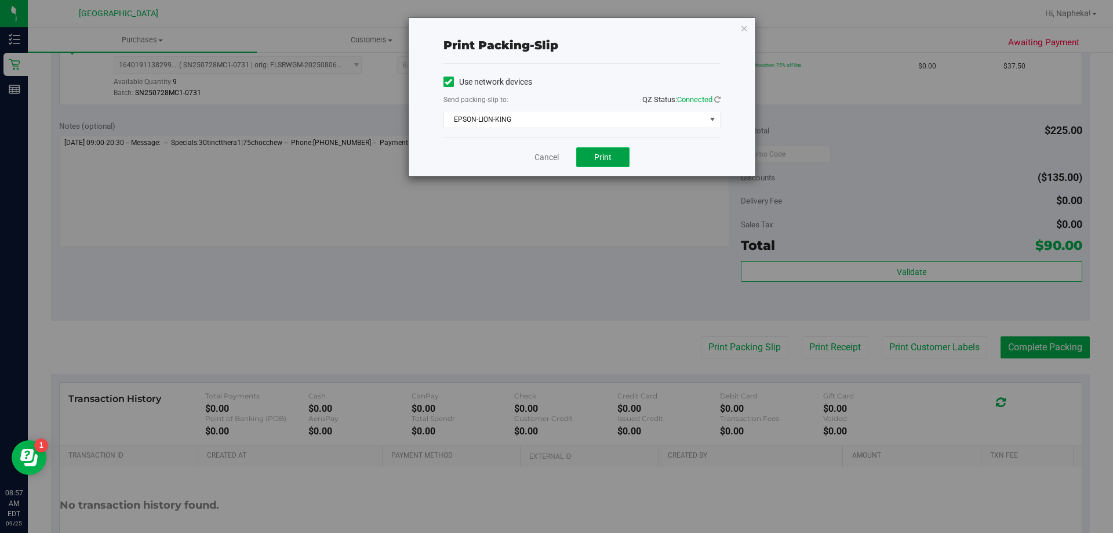
click at [617, 158] on button "Print" at bounding box center [602, 157] width 53 height 20
click at [547, 158] on link "Cancel" at bounding box center [547, 157] width 24 height 12
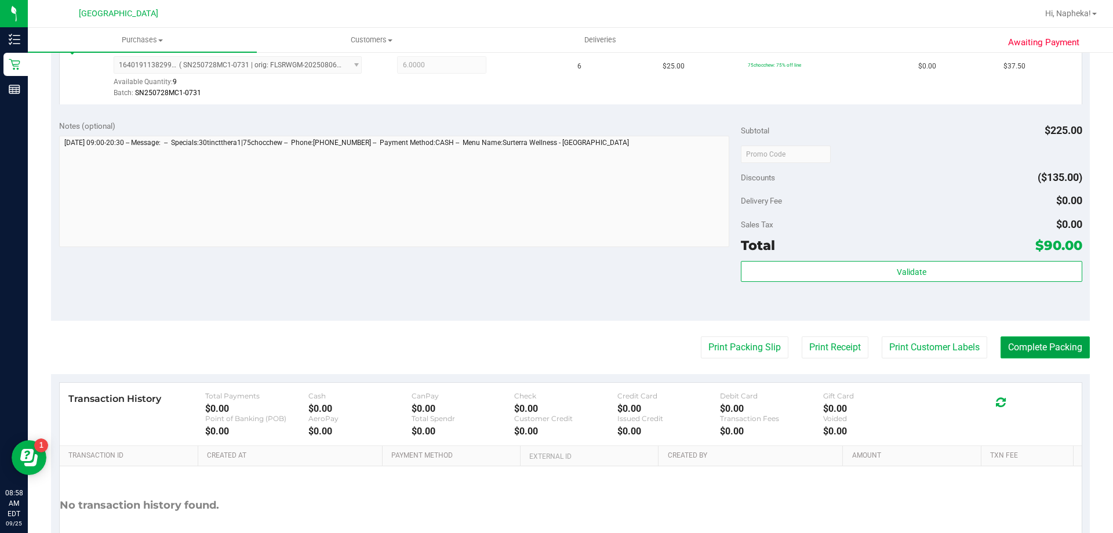
click at [1038, 351] on button "Complete Packing" at bounding box center [1045, 347] width 89 height 22
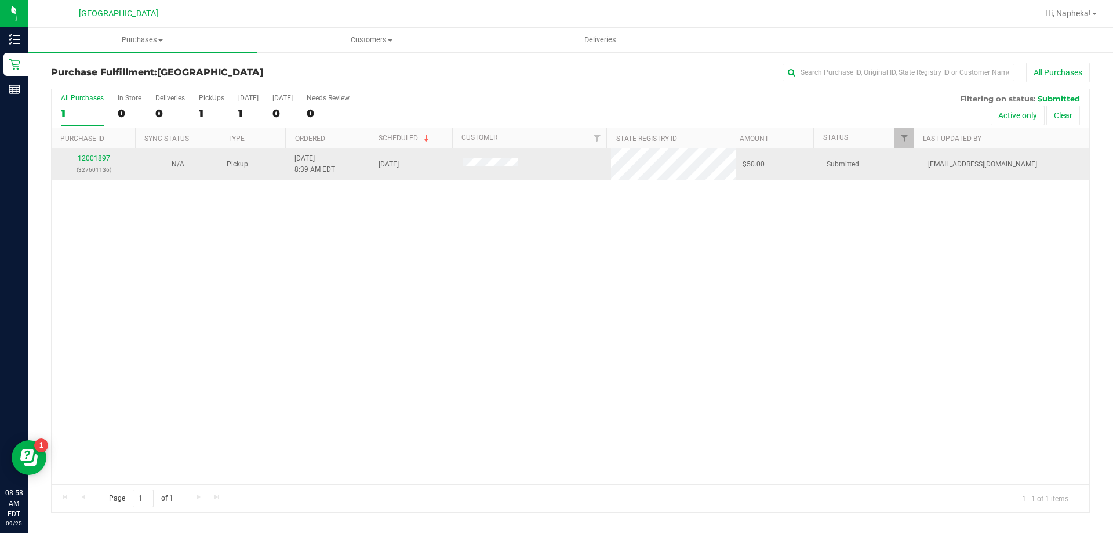
click at [101, 161] on link "12001897" at bounding box center [94, 158] width 32 height 8
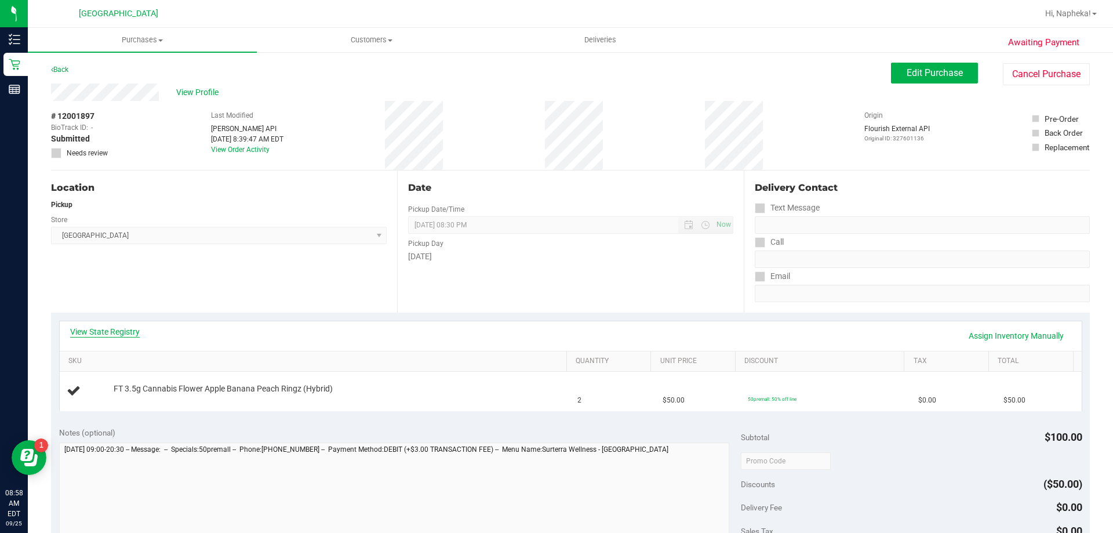
click at [130, 328] on link "View State Registry" at bounding box center [105, 332] width 70 height 12
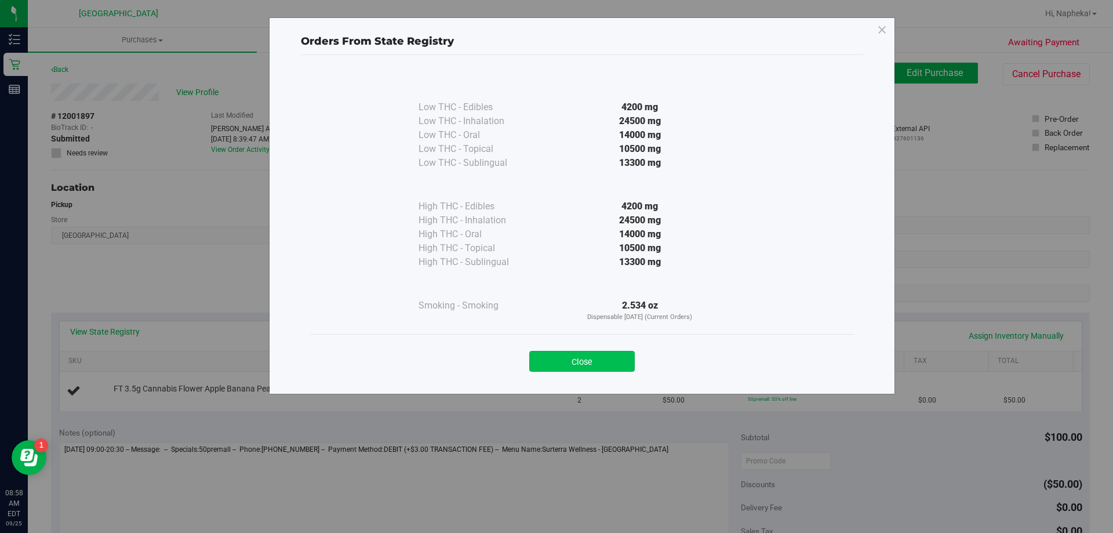
click at [570, 365] on button "Close" at bounding box center [582, 361] width 106 height 21
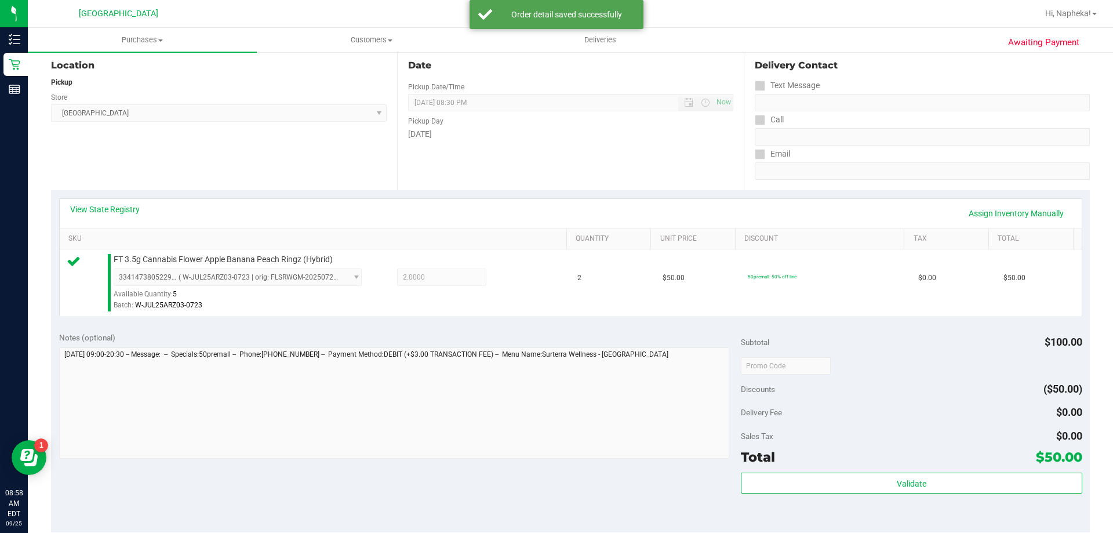
scroll to position [373, 0]
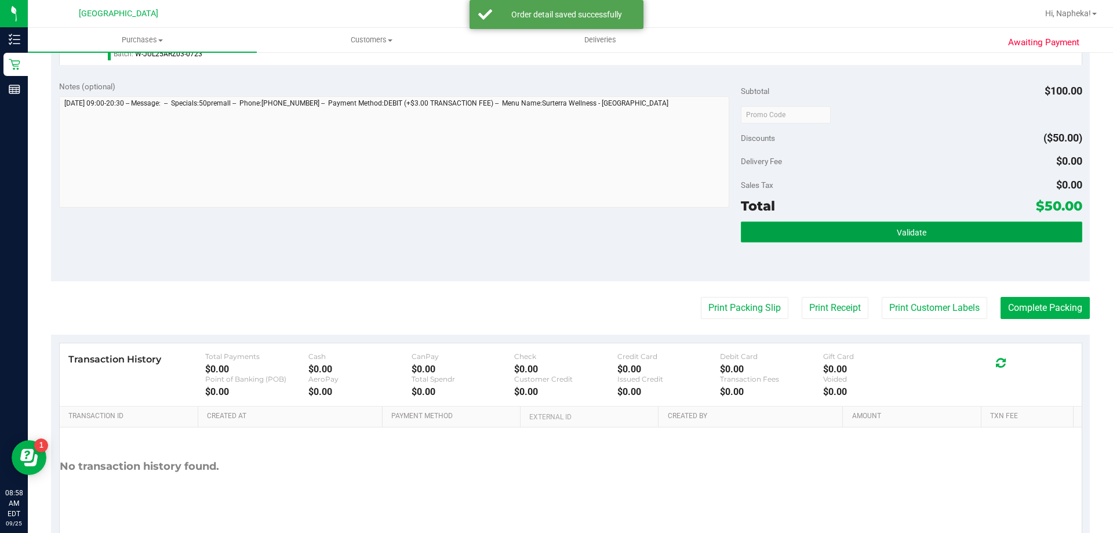
click at [827, 238] on button "Validate" at bounding box center [911, 231] width 341 height 21
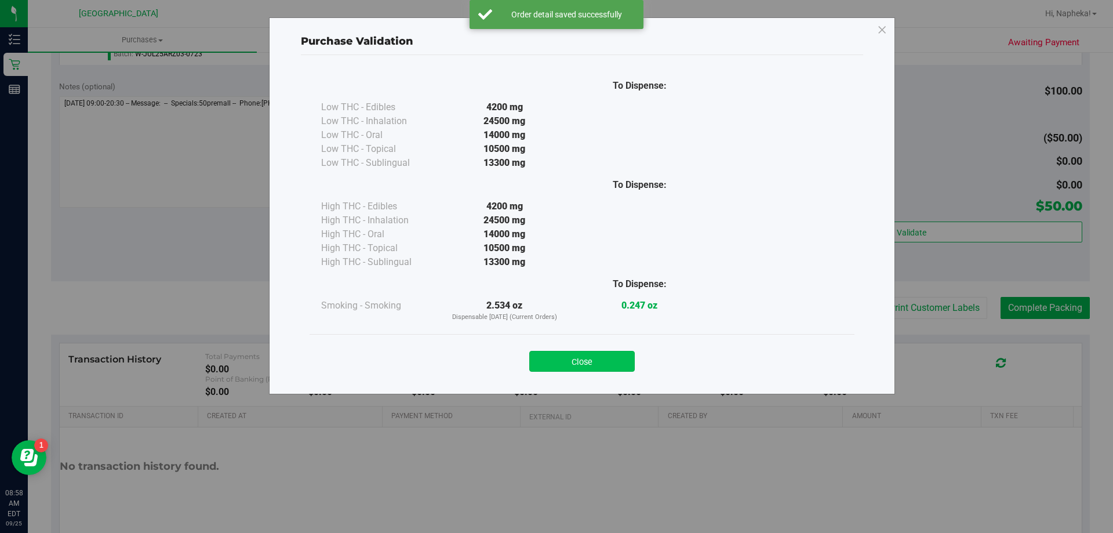
click at [563, 366] on button "Close" at bounding box center [582, 361] width 106 height 21
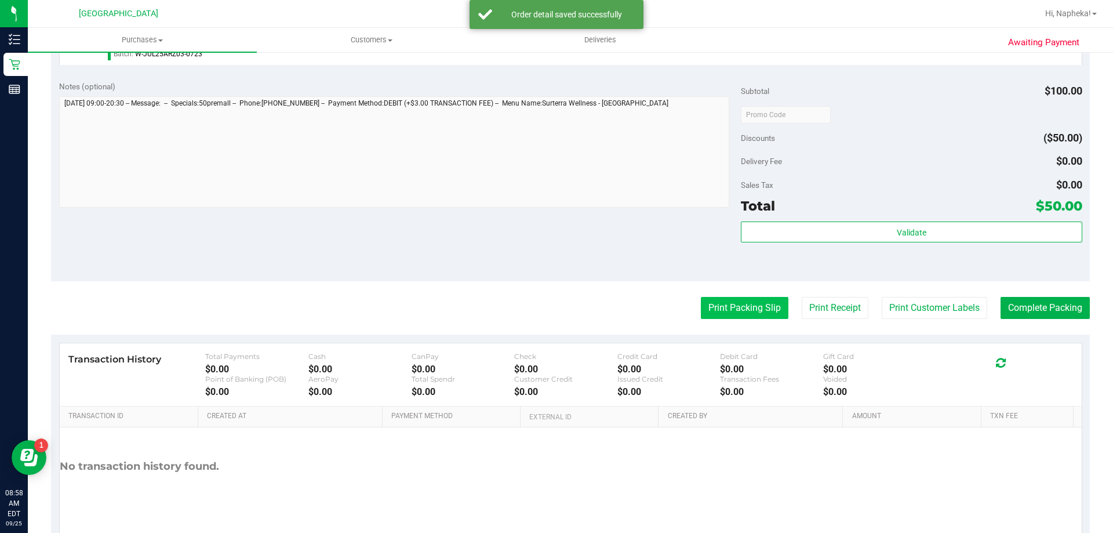
click at [722, 314] on button "Print Packing Slip" at bounding box center [745, 308] width 88 height 22
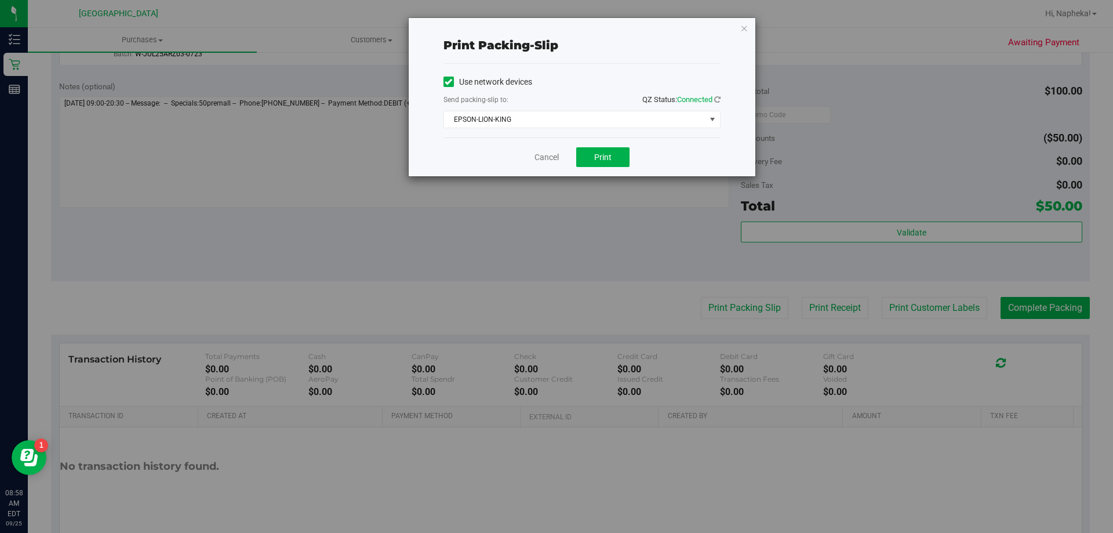
click at [616, 177] on div "Print packing-slip Use network devices Send packing-slip to: QZ Status: Connect…" at bounding box center [561, 266] width 1122 height 533
click at [601, 162] on button "Print" at bounding box center [602, 157] width 53 height 20
click at [545, 158] on link "Cancel" at bounding box center [547, 157] width 24 height 12
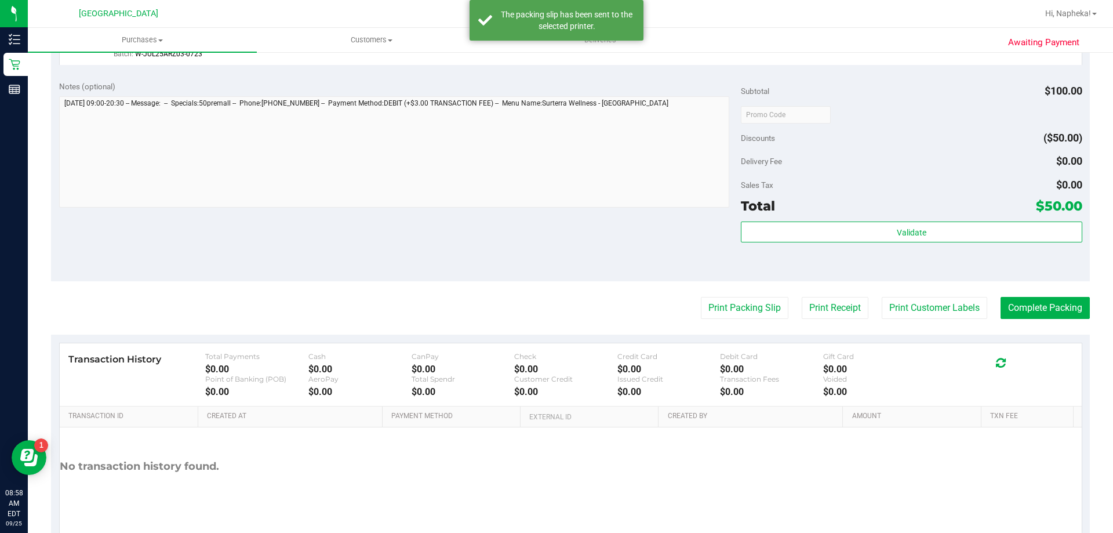
click at [1026, 331] on purchase-details "Back Edit Purchase Cancel Purchase View Profile # 12001897 BioTrack ID: - Submi…" at bounding box center [570, 120] width 1039 height 862
click at [1037, 307] on button "Complete Packing" at bounding box center [1045, 308] width 89 height 22
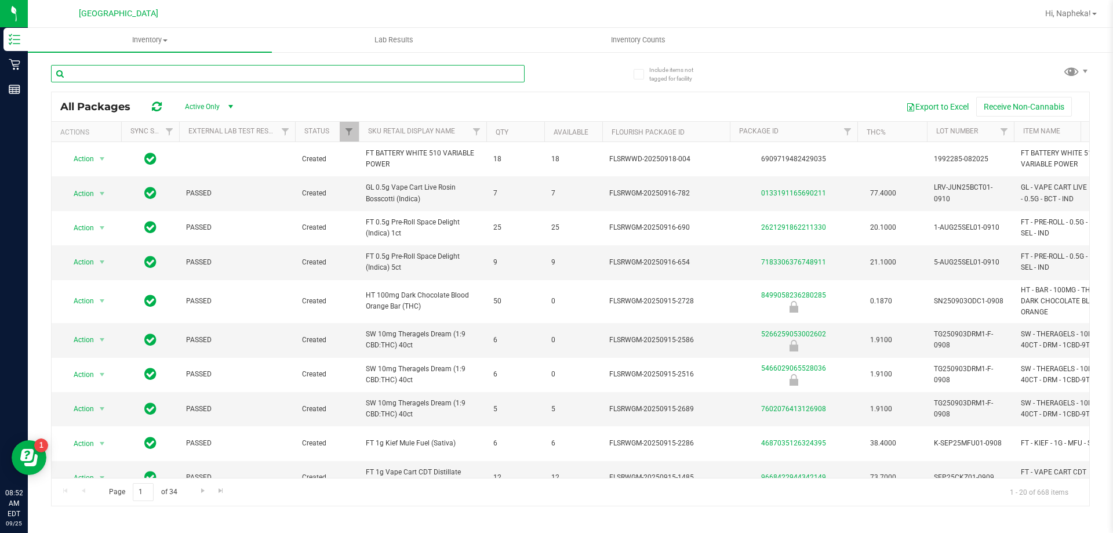
click at [218, 73] on input "text" at bounding box center [288, 73] width 474 height 17
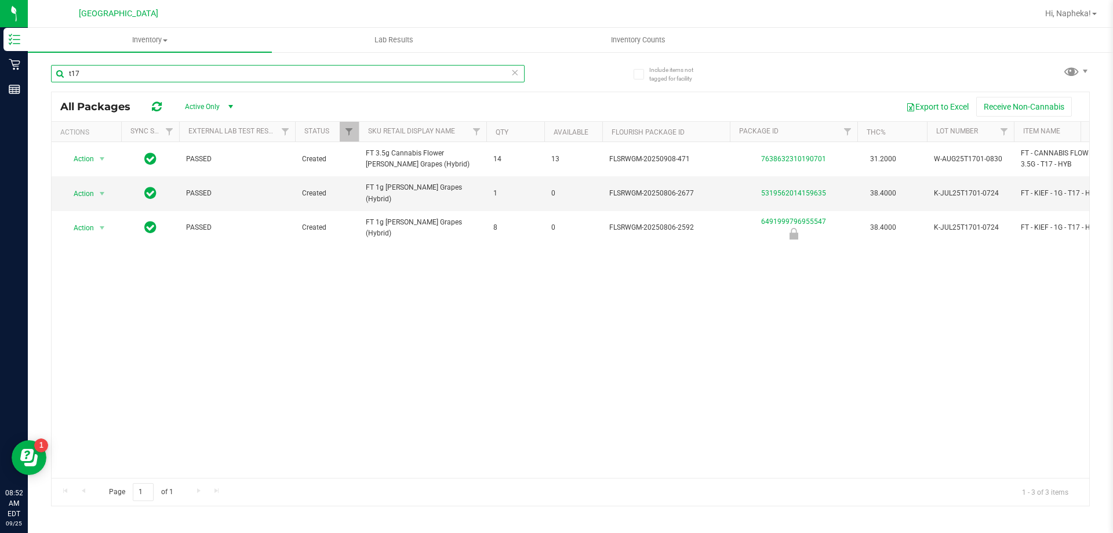
type input "t17"
